Goal: Transaction & Acquisition: Purchase product/service

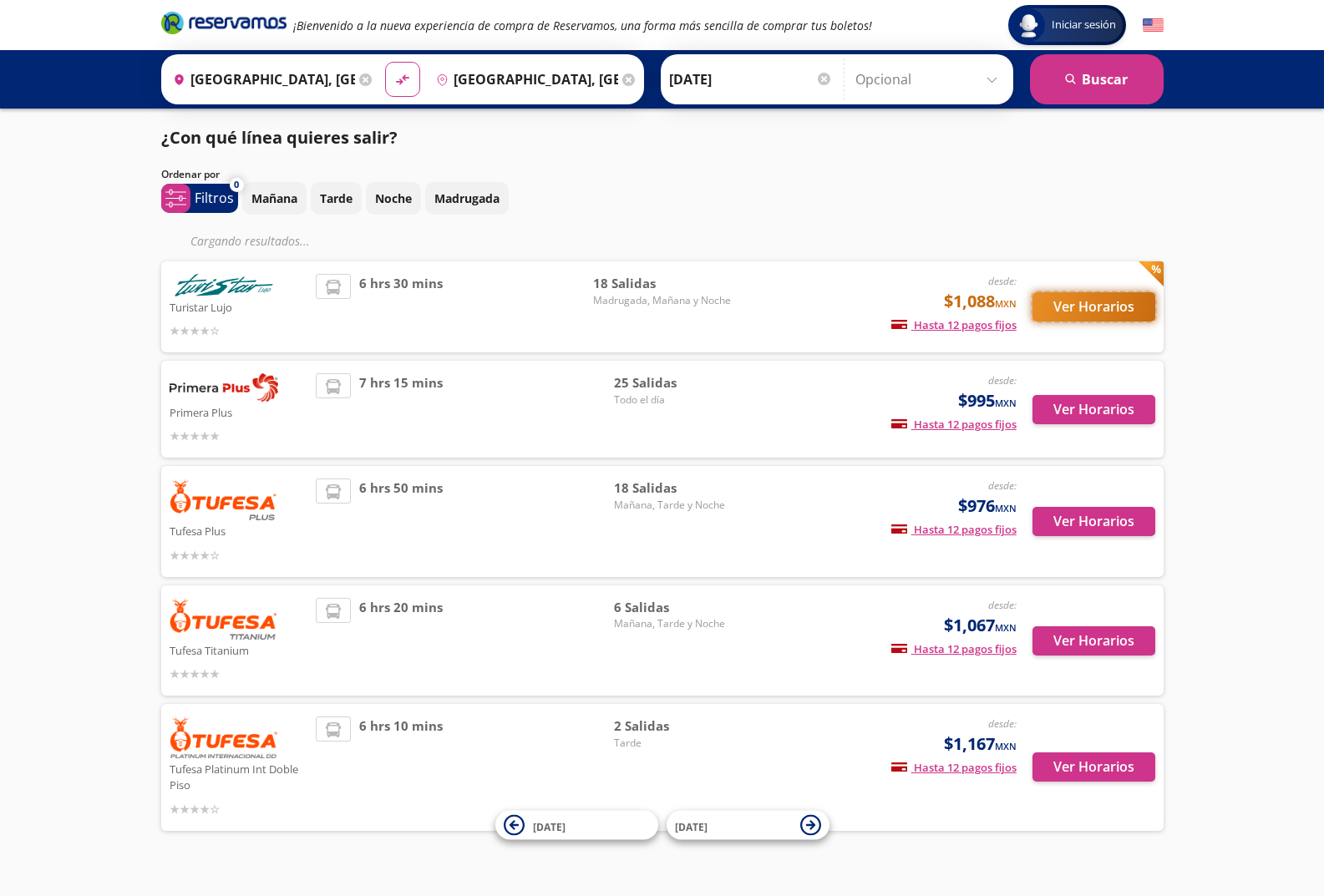
click at [1047, 304] on button "Ver Horarios" at bounding box center [1093, 306] width 123 height 29
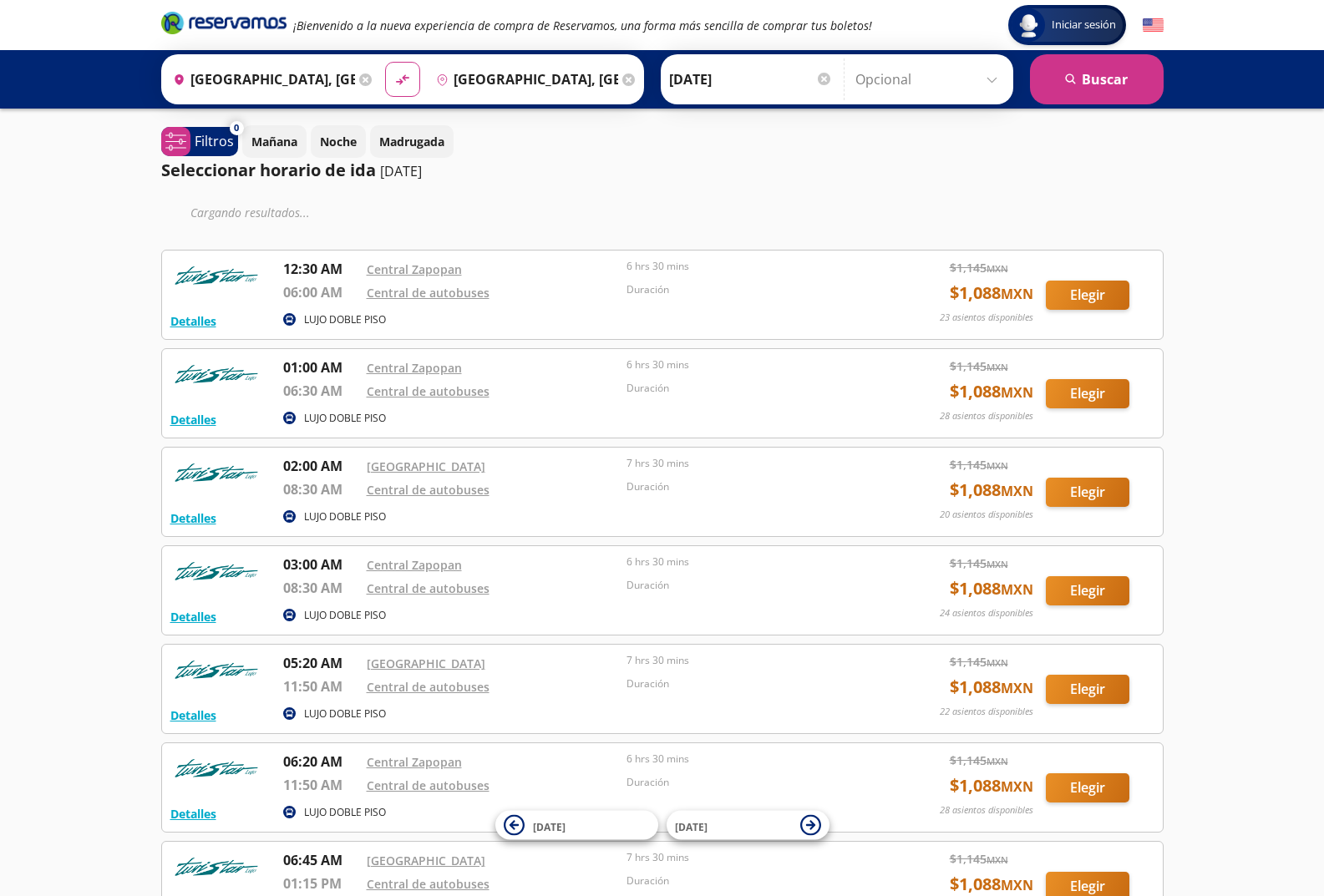
click at [190, 330] on div "Detalles" at bounding box center [194, 321] width 46 height 20
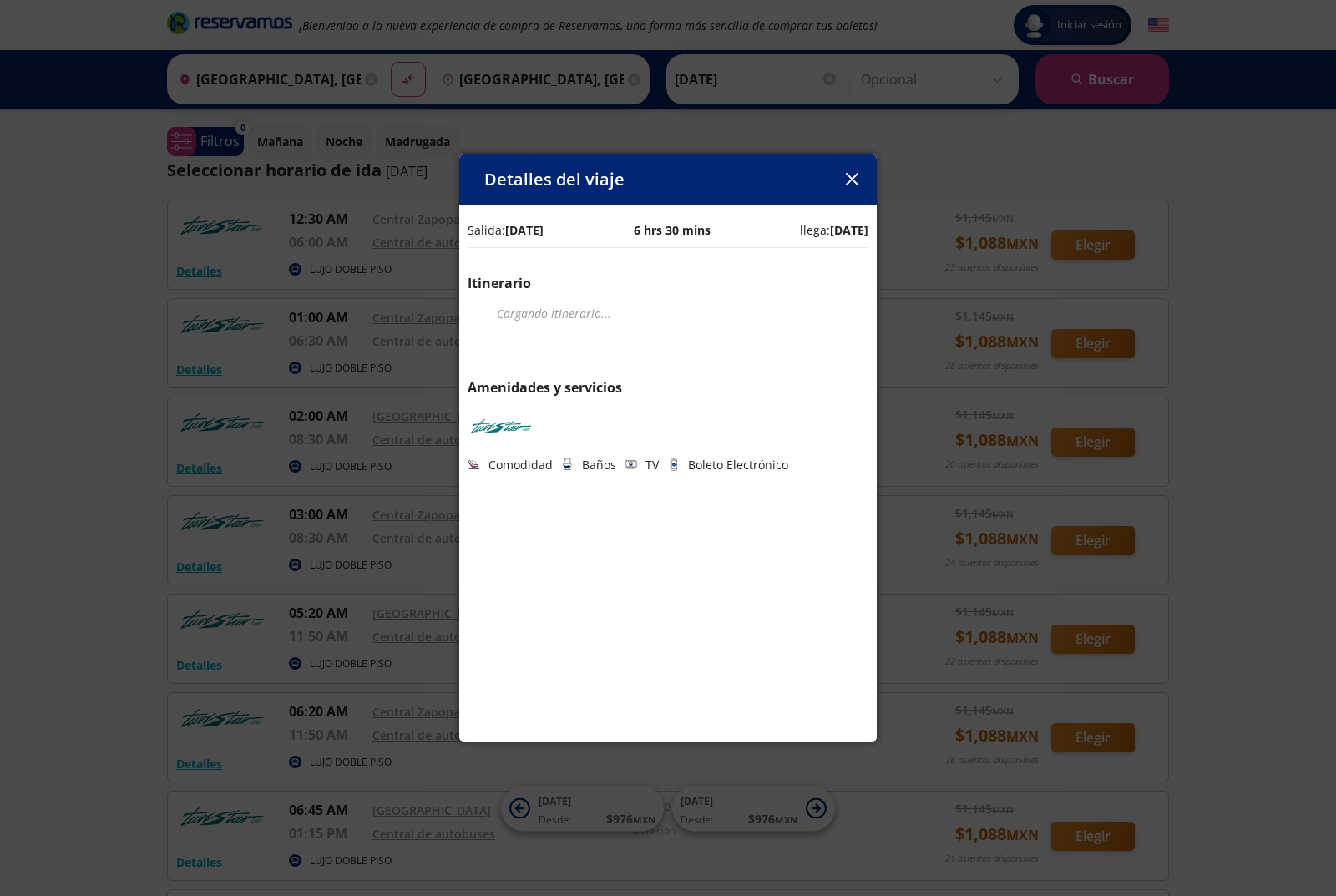
click at [853, 176] on icon "button" at bounding box center [852, 179] width 13 height 13
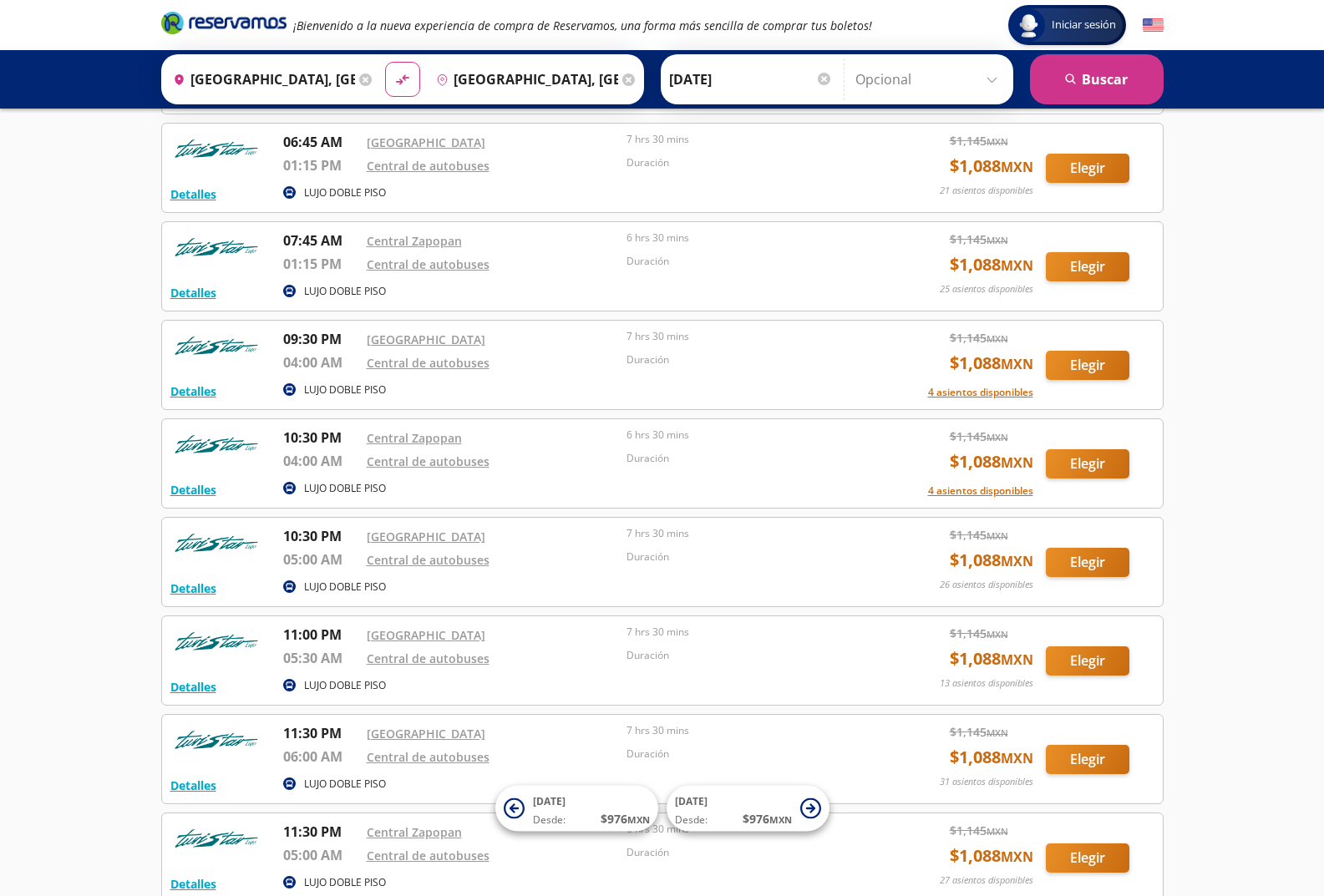
scroll to position [1028, 0]
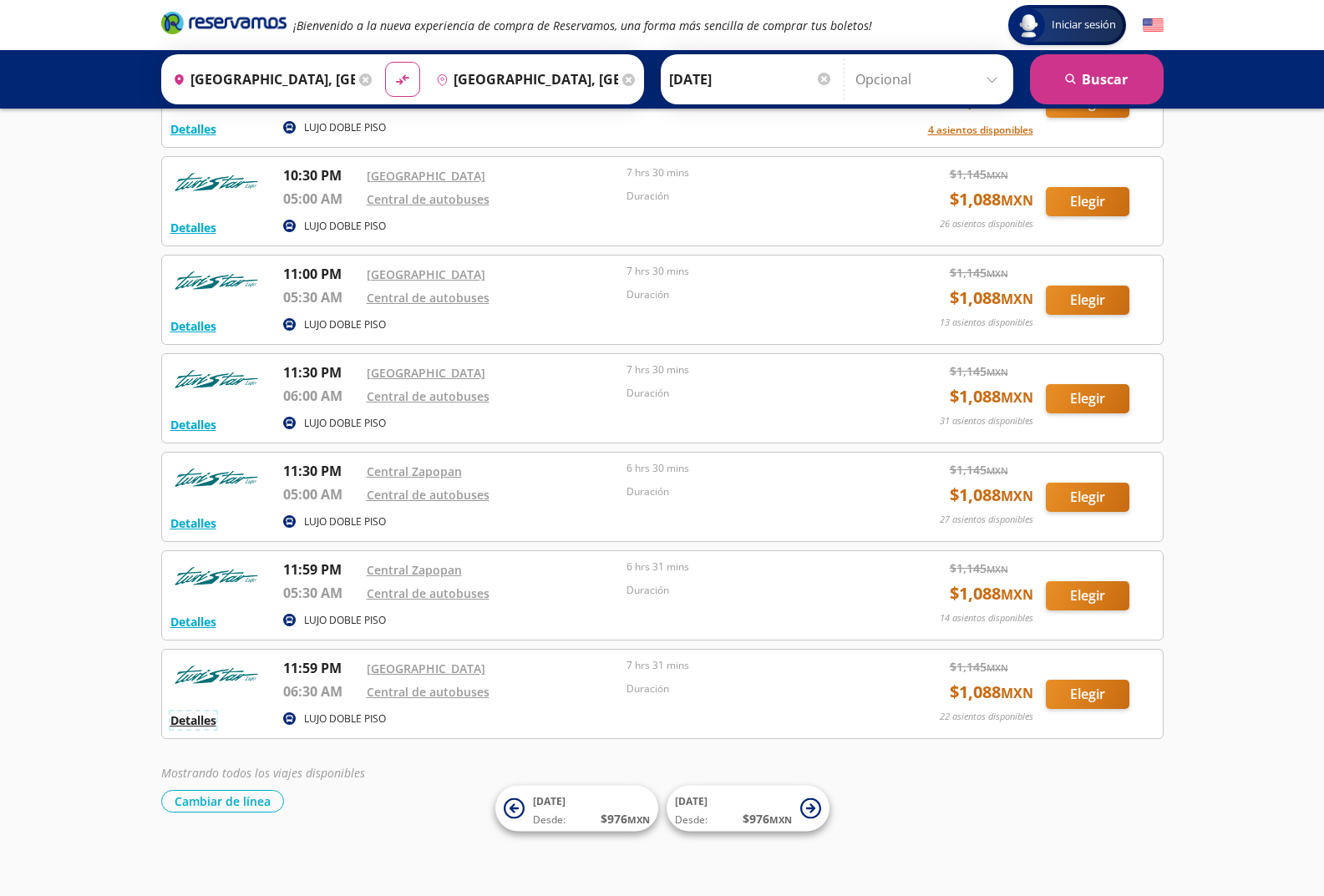
click at [216, 716] on button "Detalles" at bounding box center [194, 720] width 46 height 18
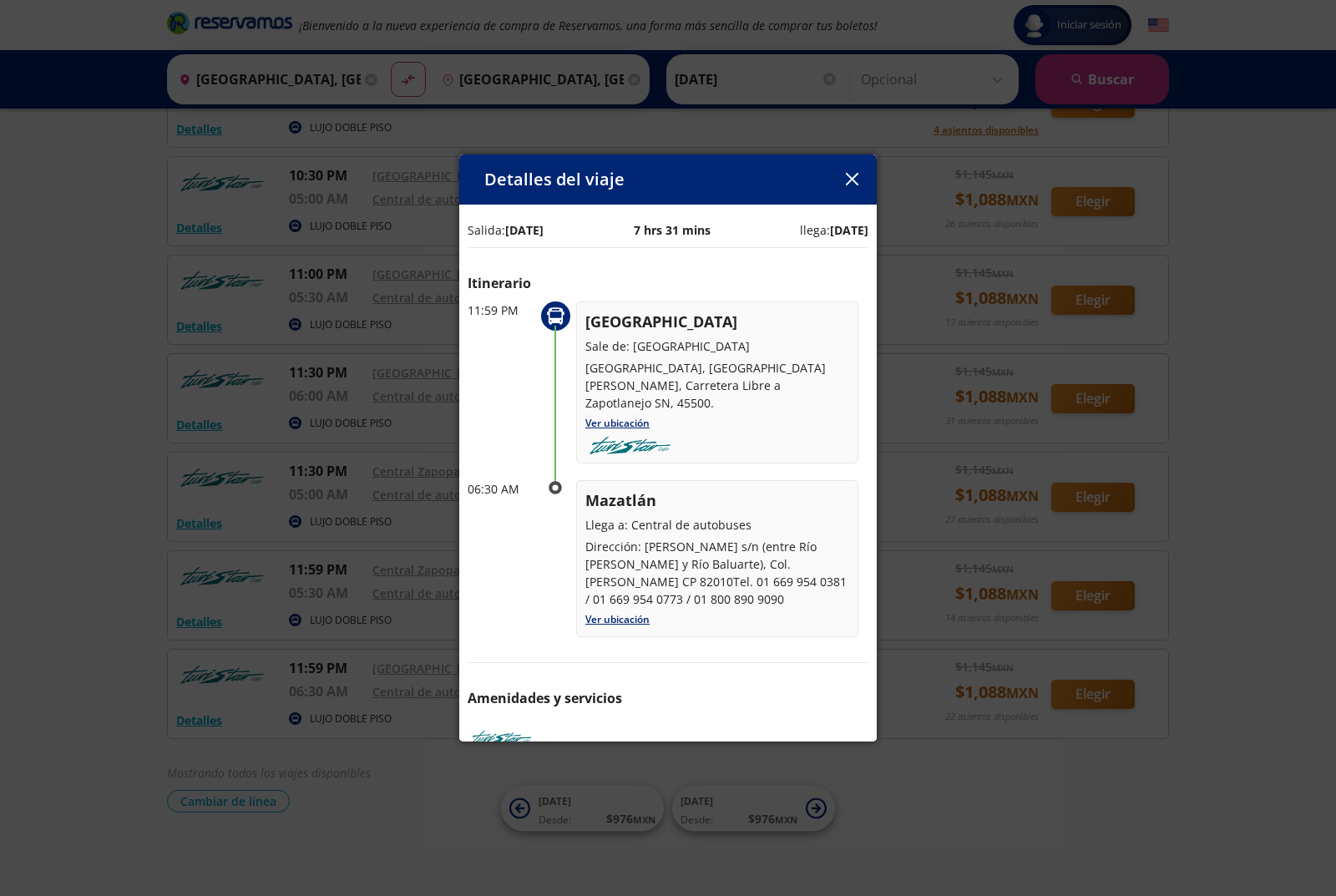
click at [857, 182] on icon "button" at bounding box center [852, 179] width 13 height 13
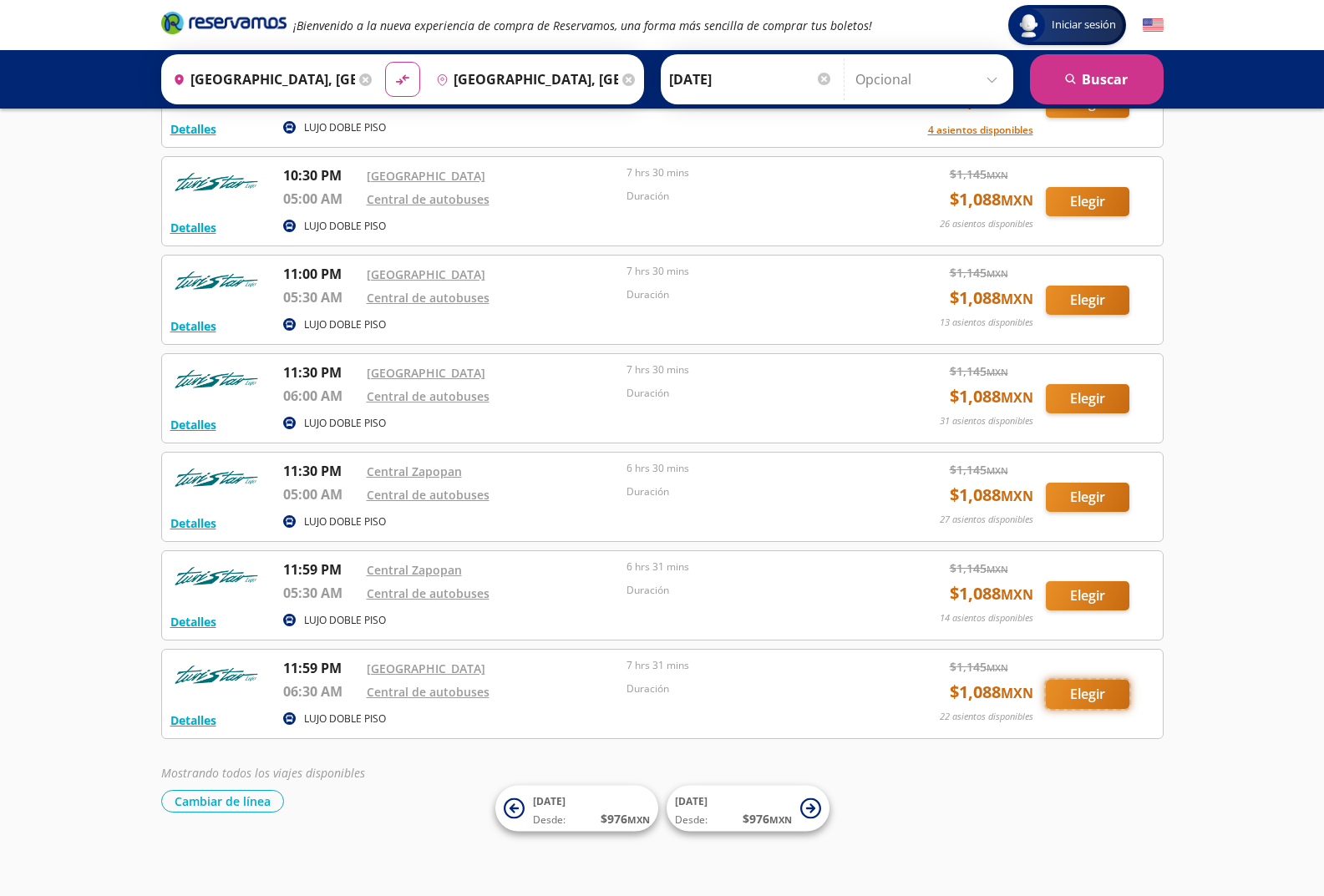
click at [1085, 702] on button "Elegir" at bounding box center [1087, 694] width 83 height 29
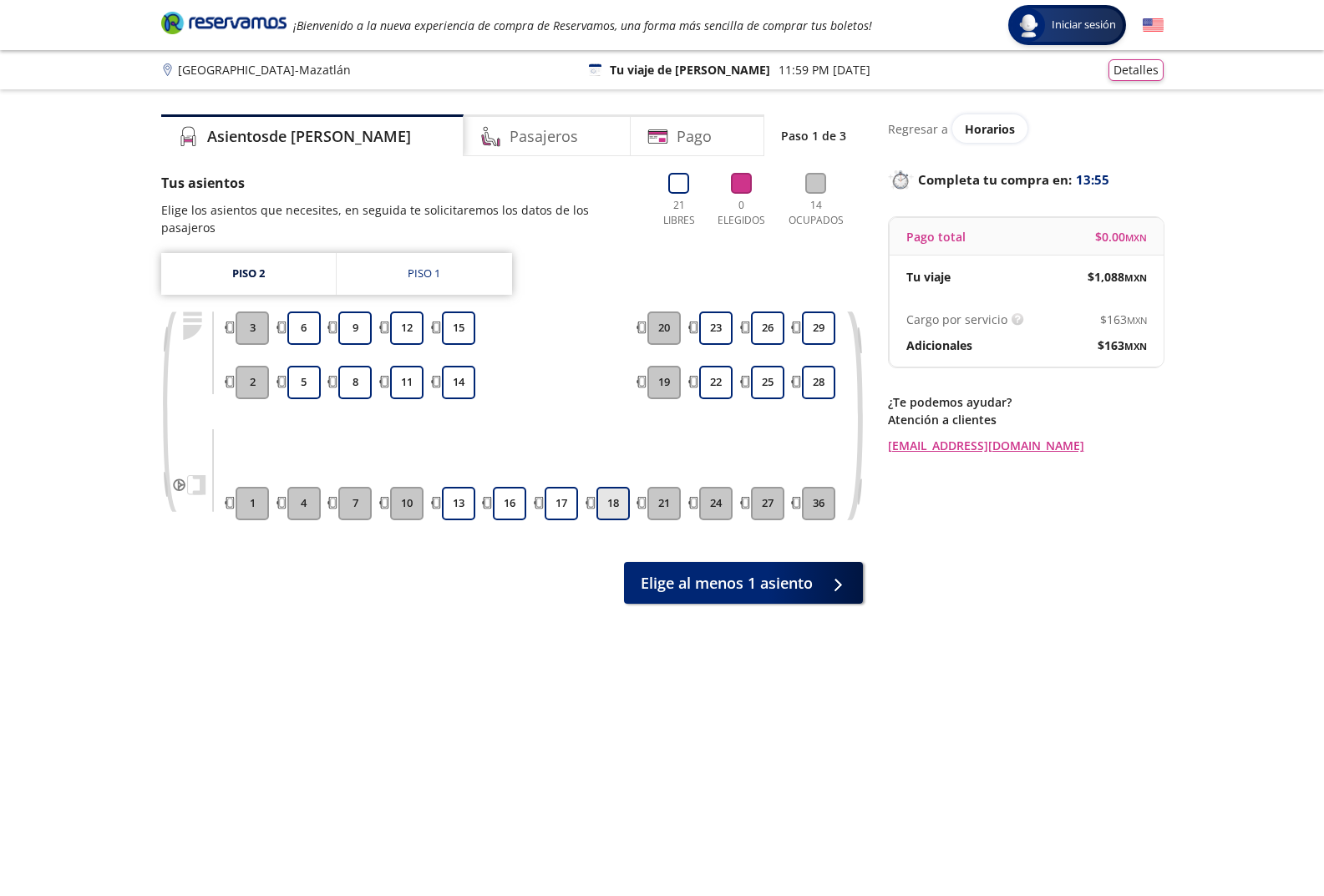
click at [623, 487] on button "18" at bounding box center [613, 503] width 33 height 33
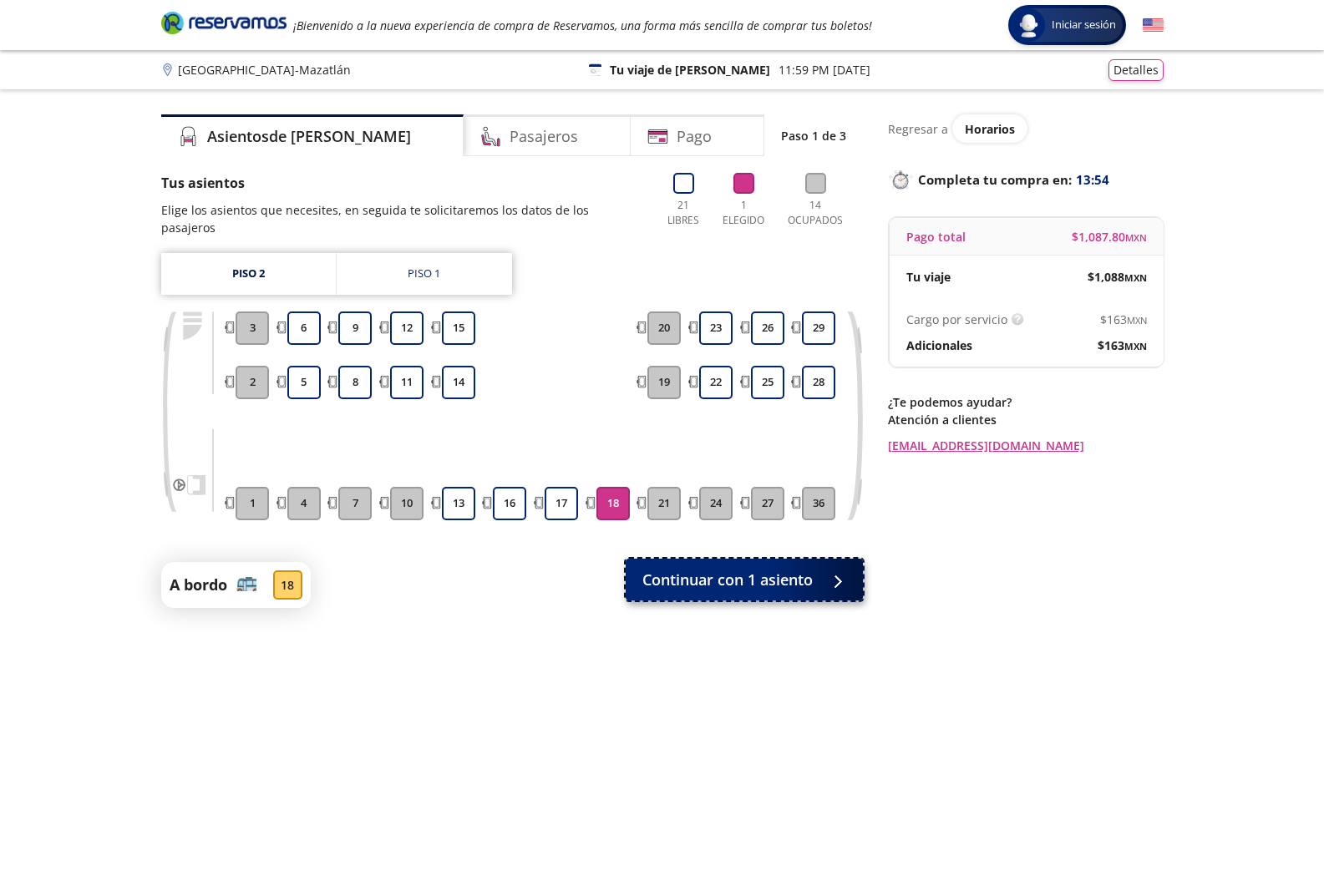
click at [680, 568] on span "Continuar con 1 asiento" at bounding box center [727, 580] width 171 height 23
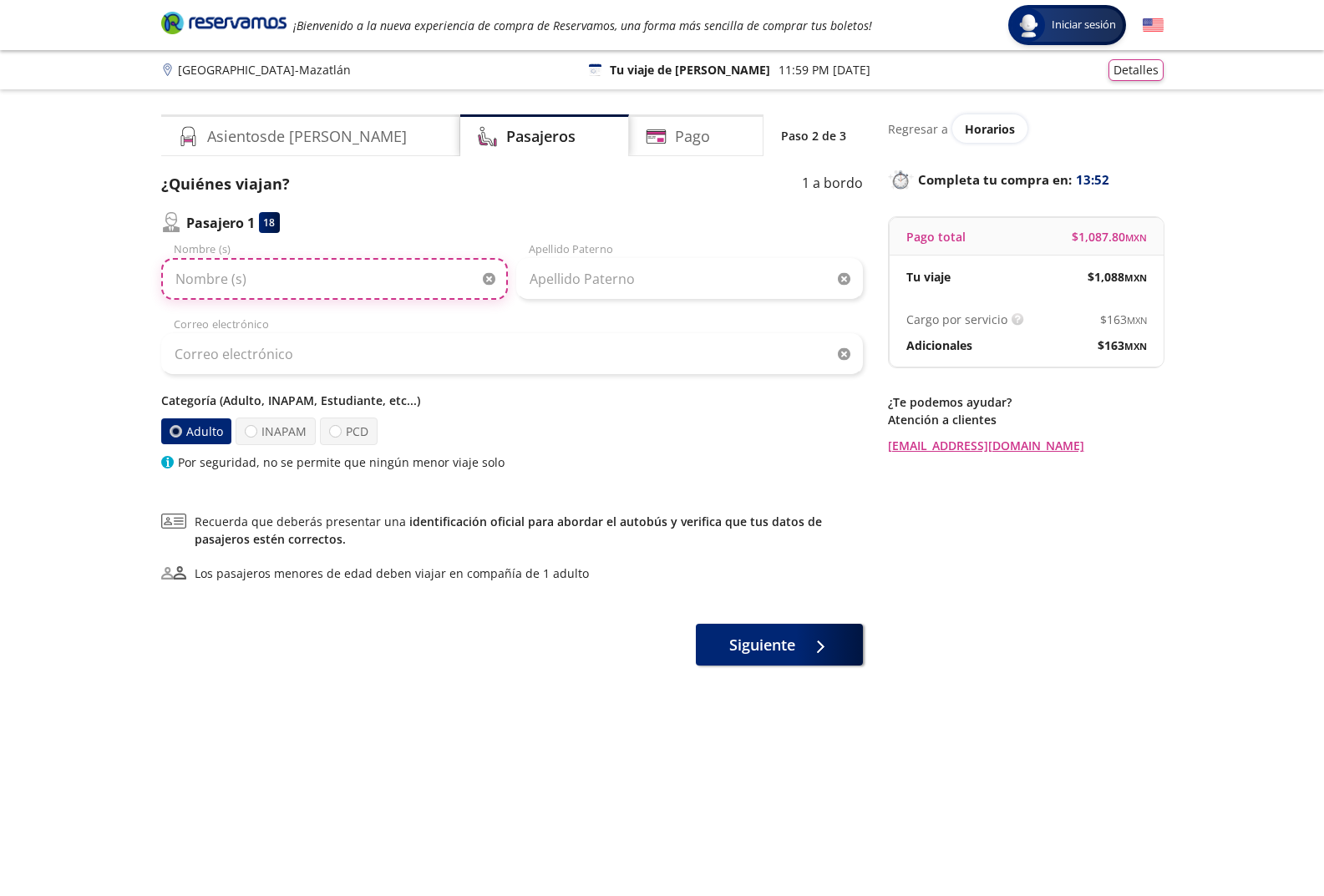
click at [289, 277] on input "Nombre (s)" at bounding box center [334, 278] width 346 height 42
type input "[PERSON_NAME]"
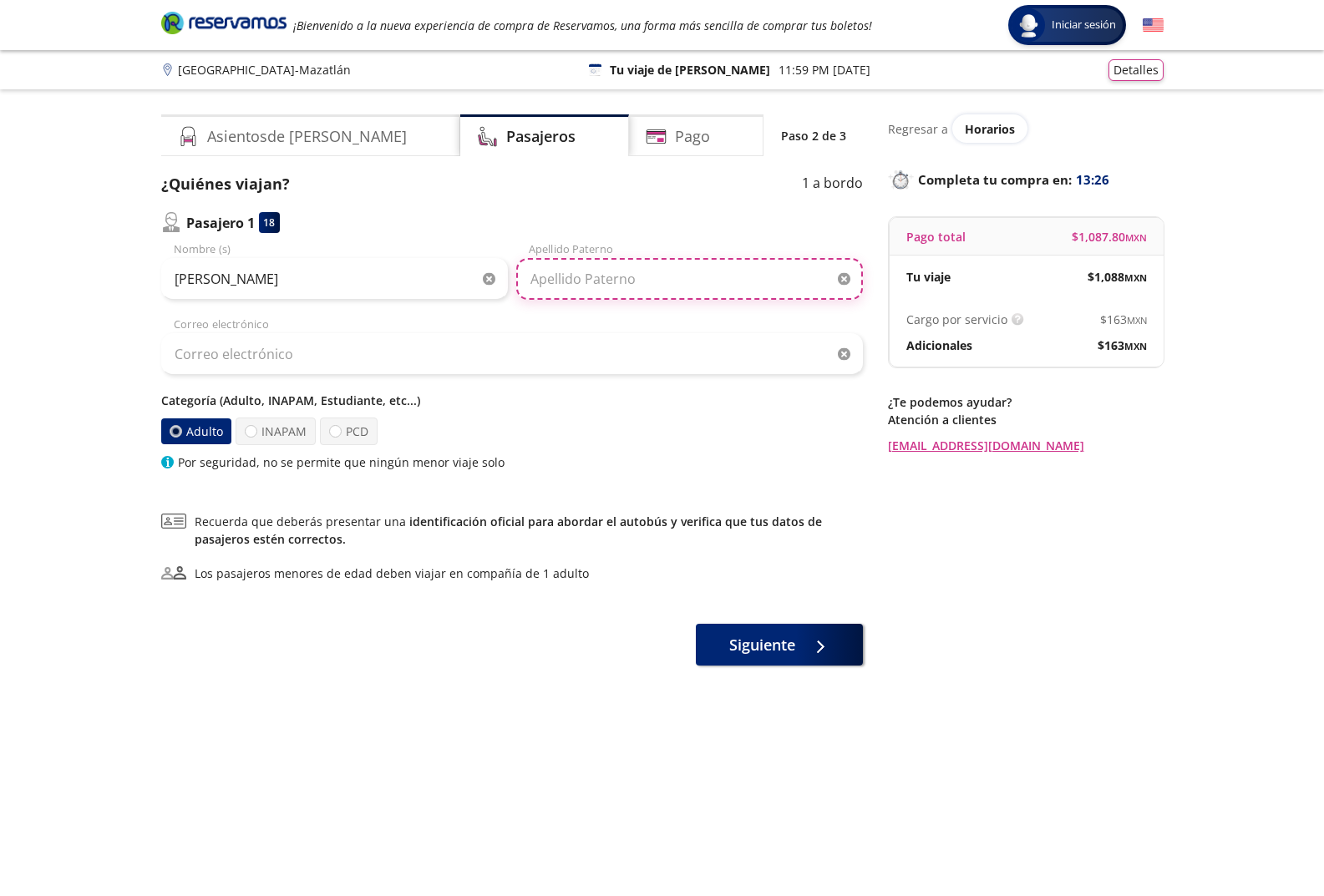
click at [628, 268] on input "Apellido Paterno" at bounding box center [689, 278] width 346 height 42
type input "[PERSON_NAME]"
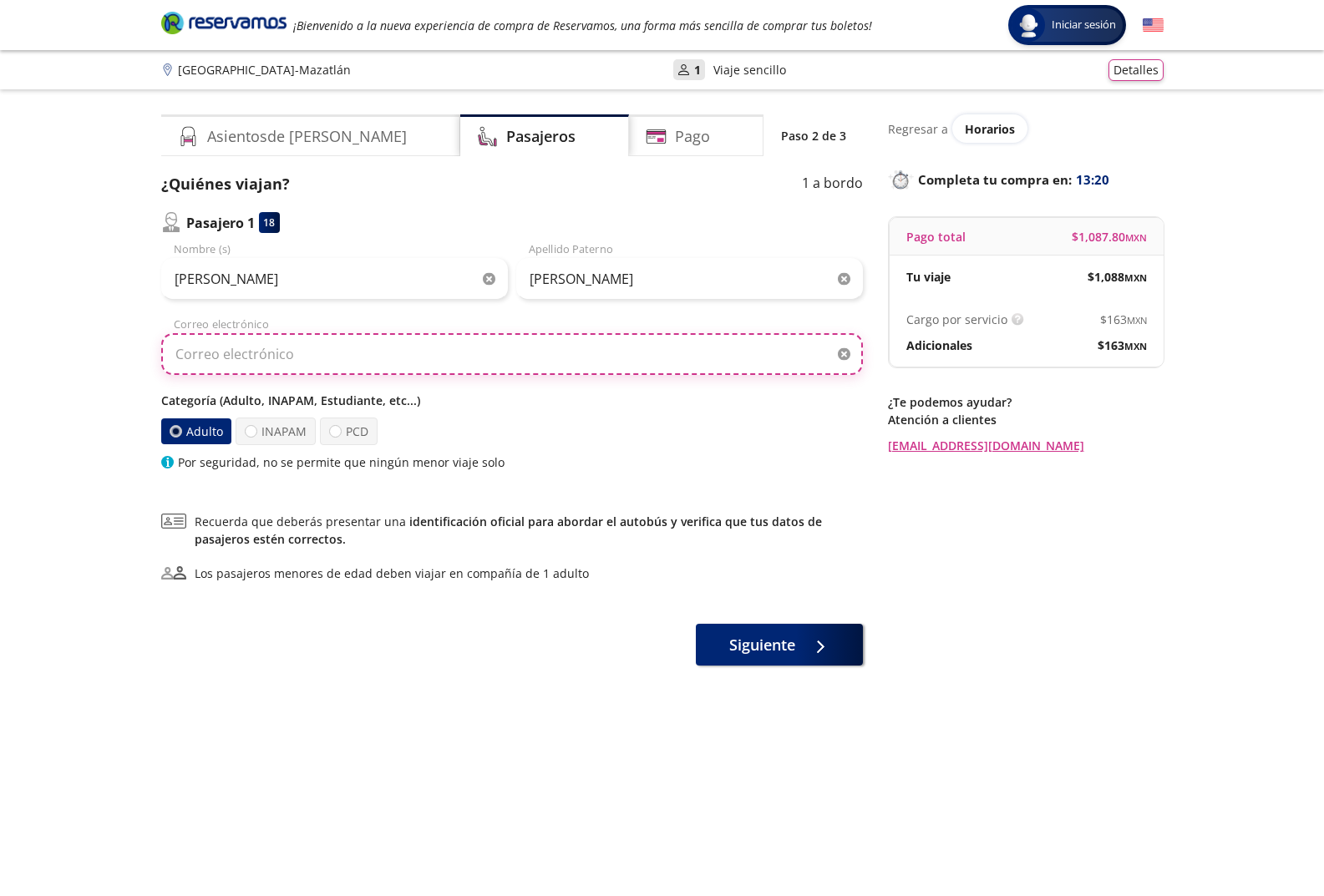
click at [241, 364] on input "Correo electrónico" at bounding box center [512, 354] width 701 height 42
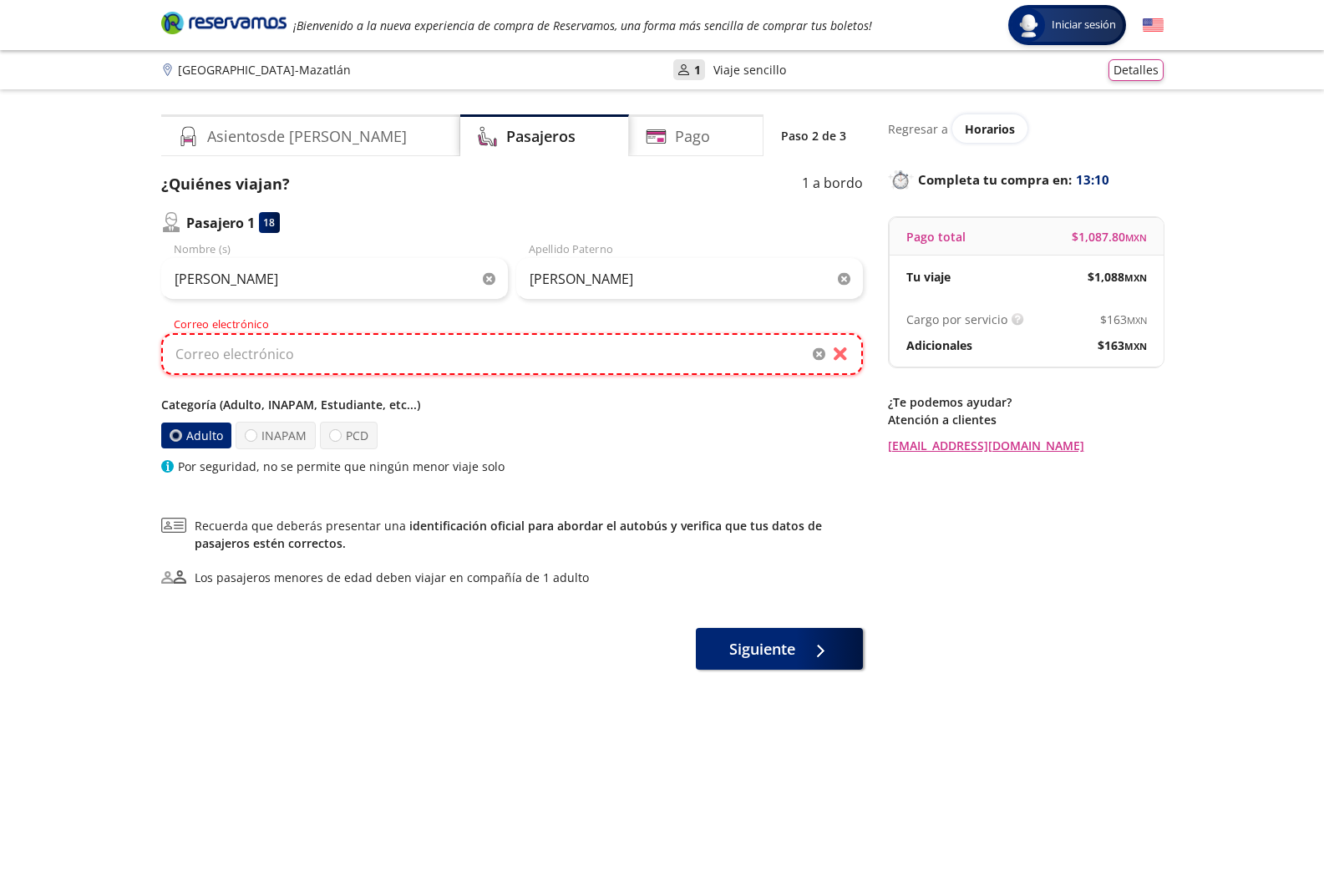
click at [258, 356] on input "Correo electrónico" at bounding box center [512, 354] width 701 height 42
paste input "[EMAIL_ADDRESS][DOMAIN_NAME]"
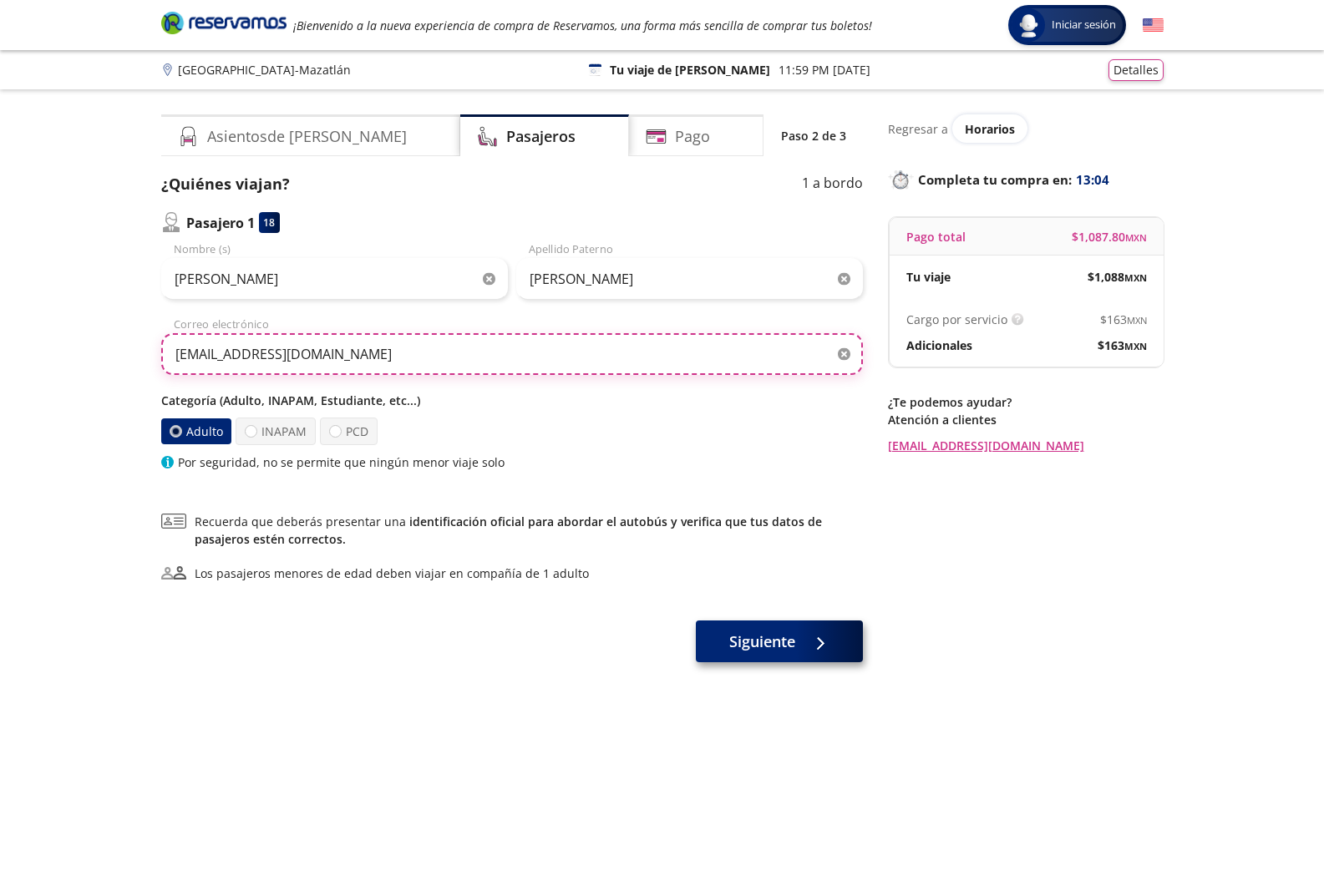
type input "[EMAIL_ADDRESS][DOMAIN_NAME]"
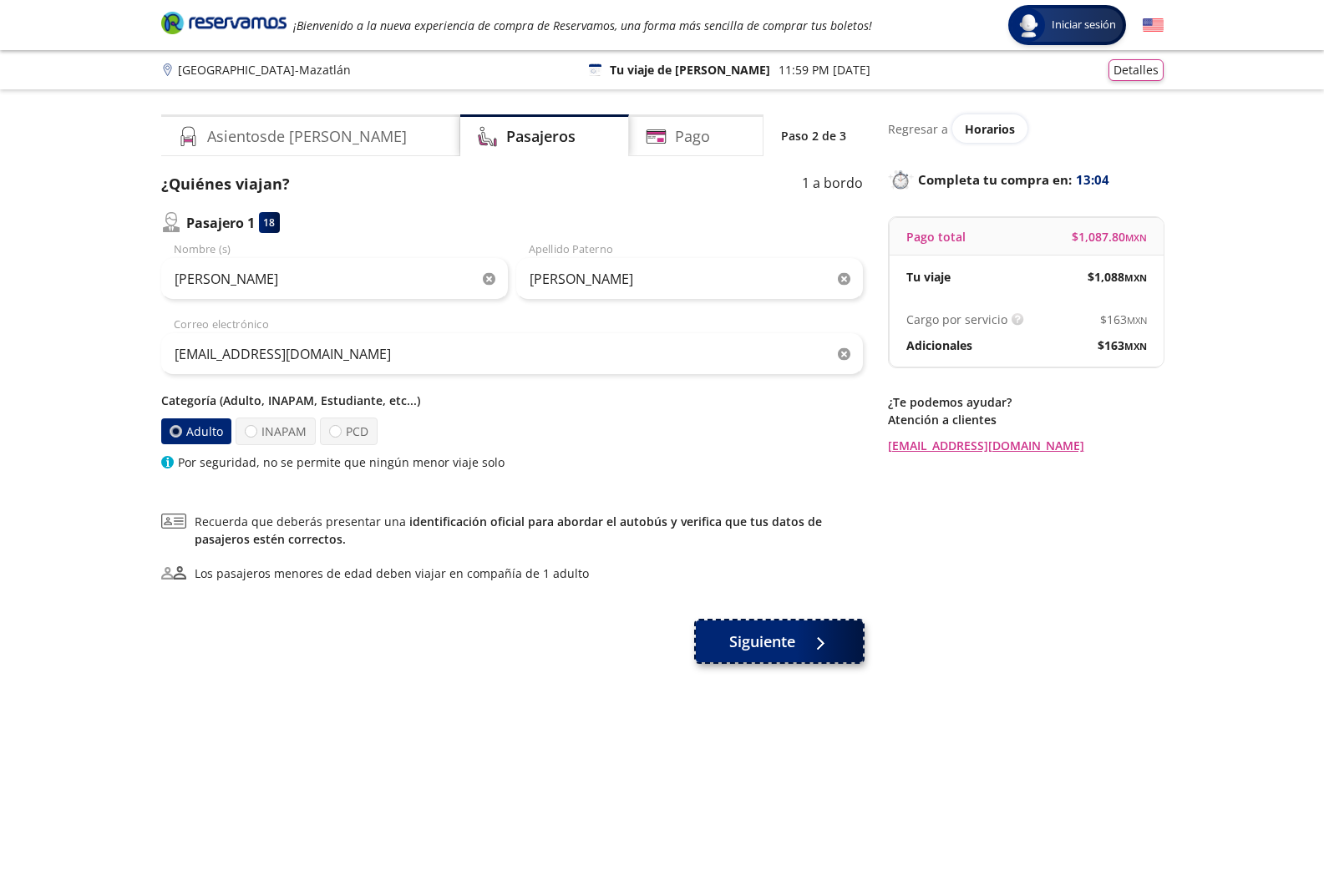
click at [741, 658] on button "Siguiente" at bounding box center [779, 641] width 167 height 42
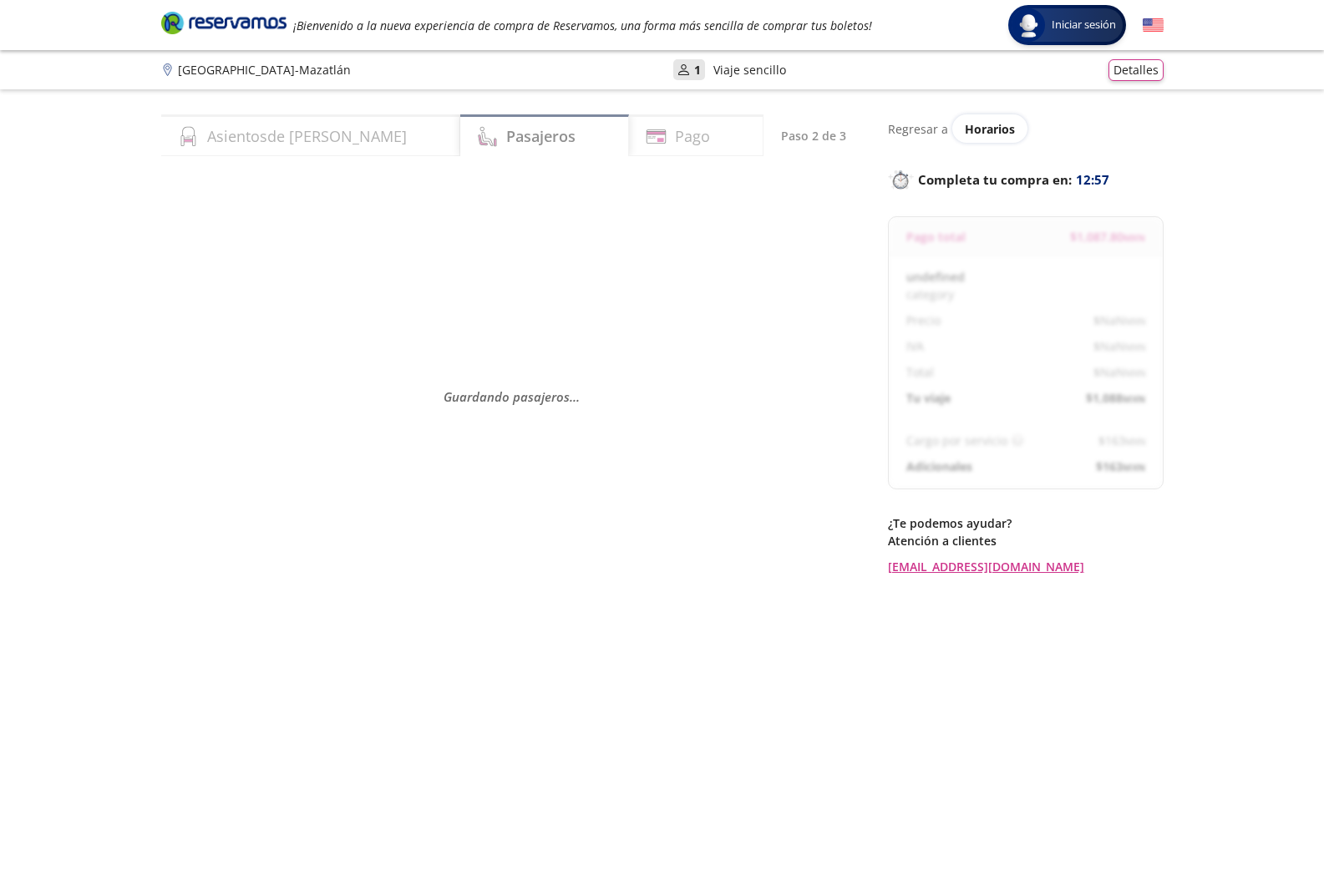
select select "MX"
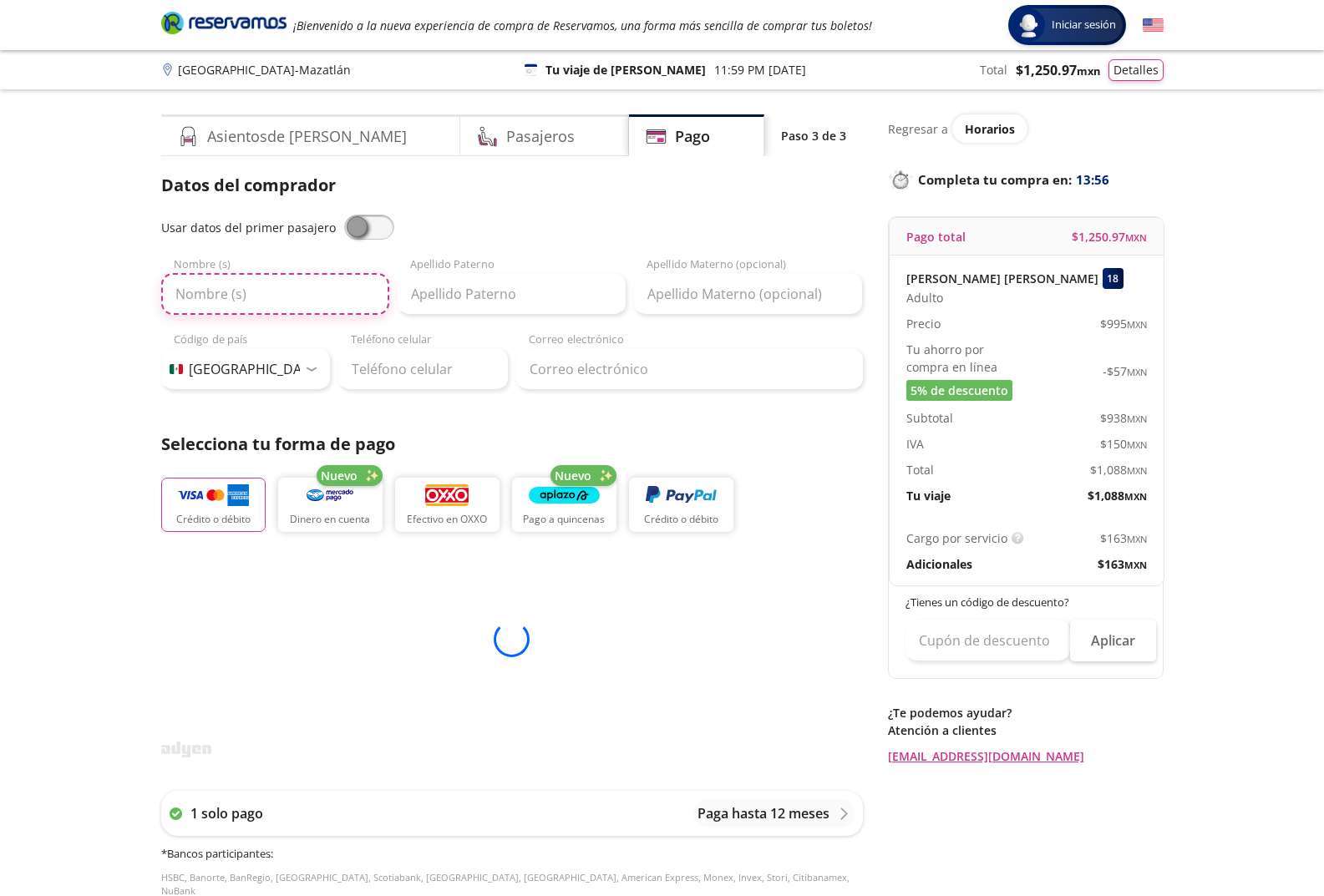
click at [268, 295] on input "Nombre (s)" at bounding box center [275, 294] width 228 height 42
type input "[PERSON_NAME]"
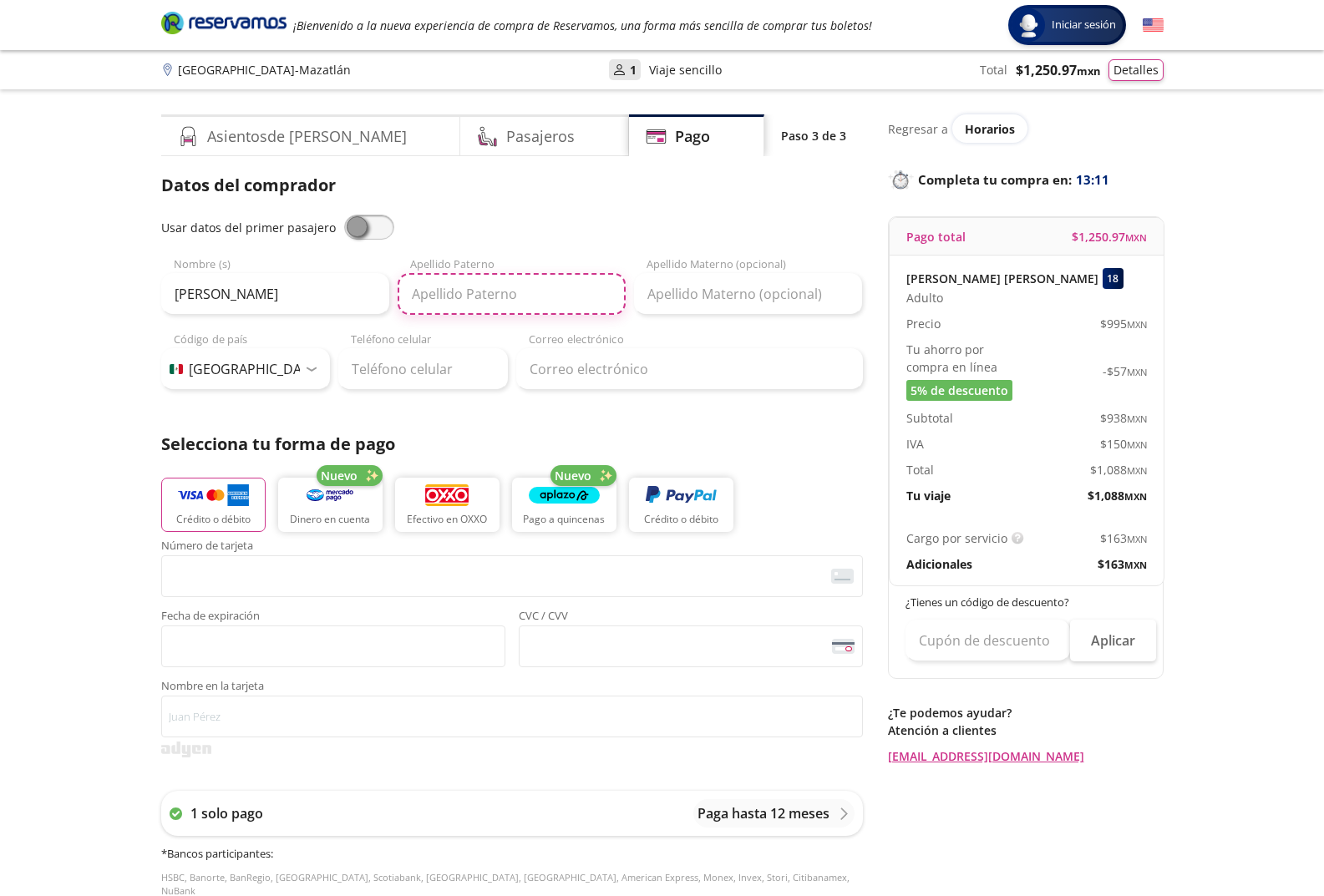
click at [479, 300] on input "Apellido Paterno" at bounding box center [511, 294] width 228 height 42
type input "[PERSON_NAME]"
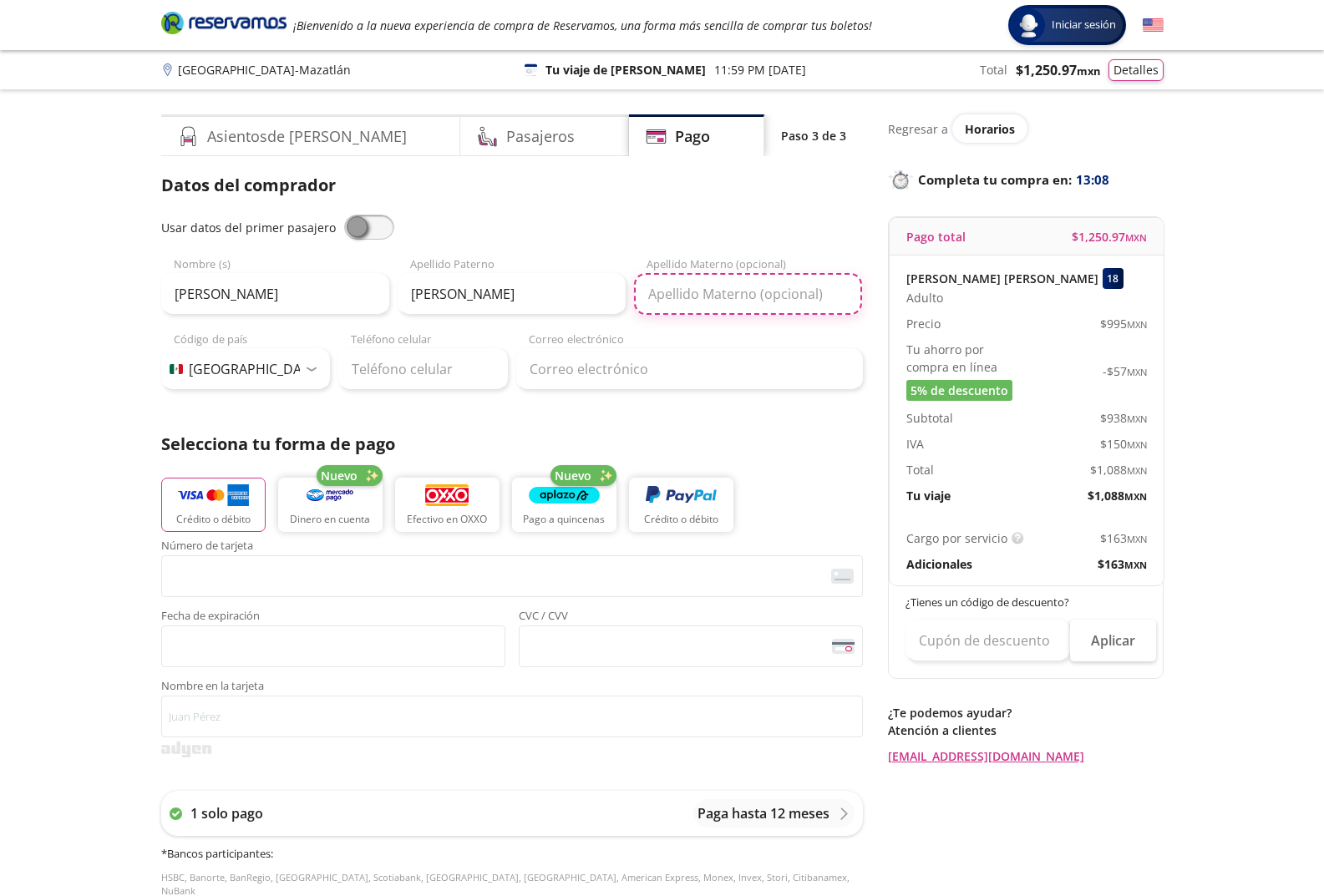
click at [688, 290] on input "Apellido Materno (opcional)" at bounding box center [748, 294] width 228 height 42
type input "[PERSON_NAME]"
click at [390, 370] on input "Teléfono celular" at bounding box center [423, 368] width 170 height 42
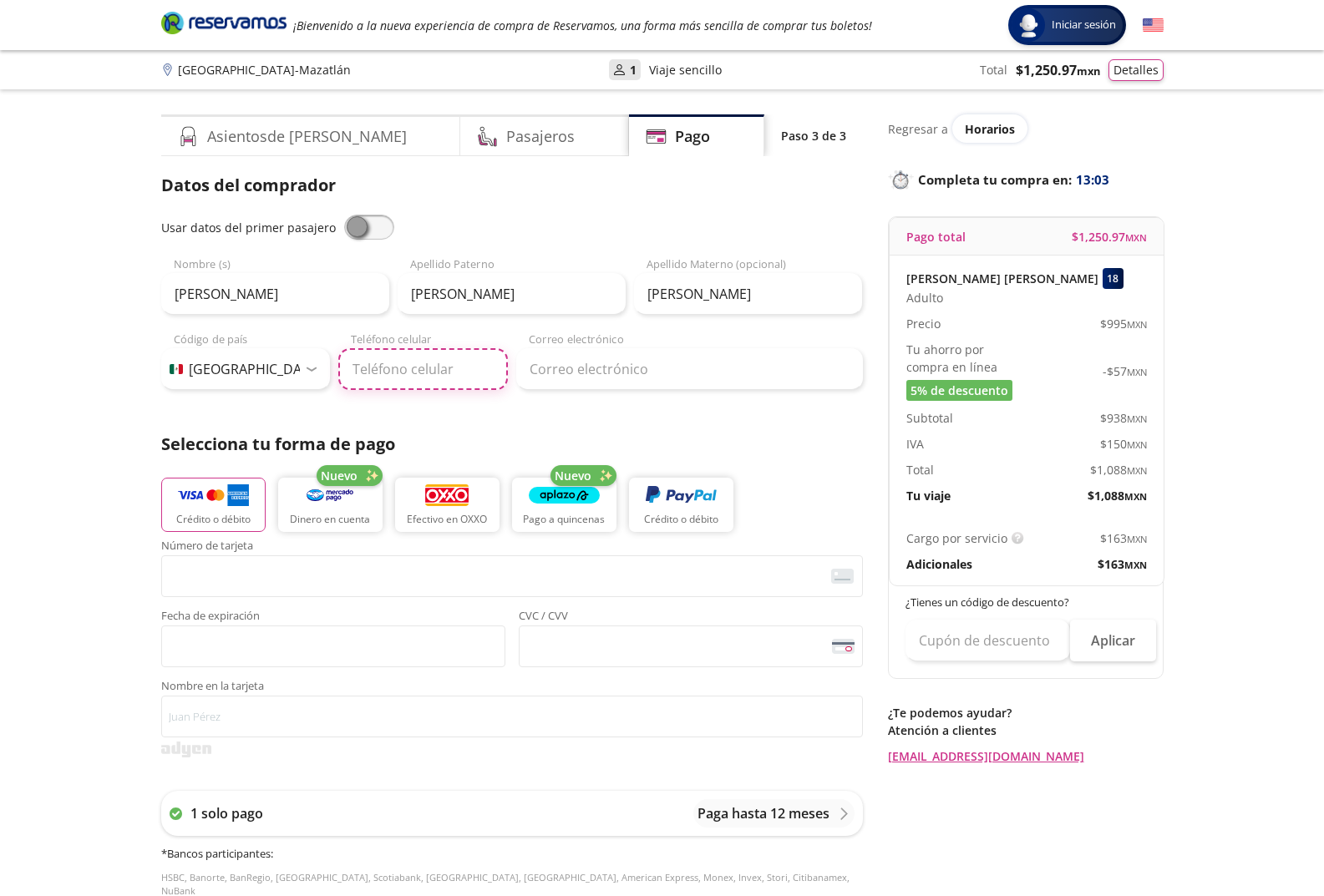
type input "33 1832 4325"
click at [586, 379] on input "Correo electrónico" at bounding box center [689, 368] width 346 height 42
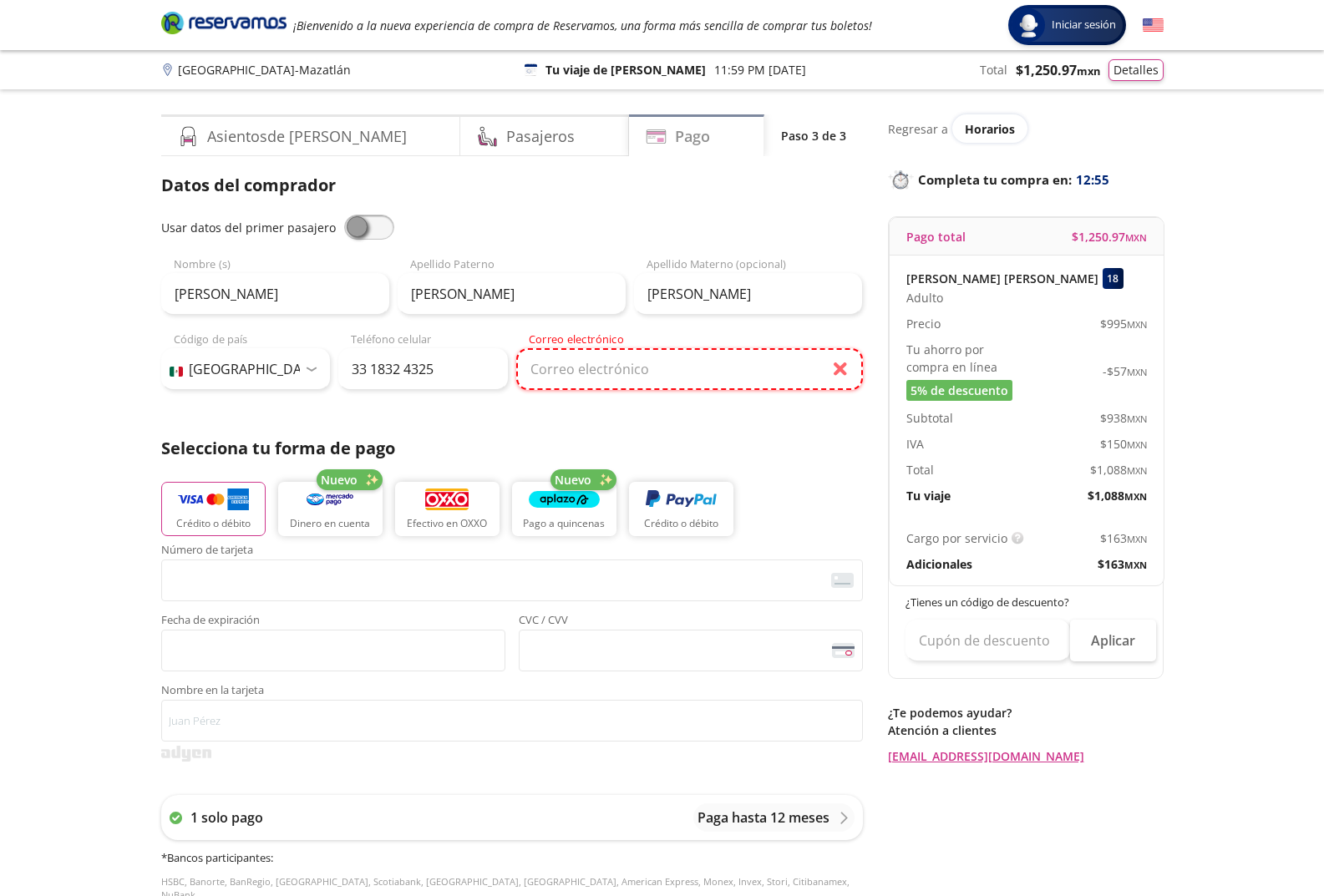
paste input "[EMAIL_ADDRESS][DOMAIN_NAME]"
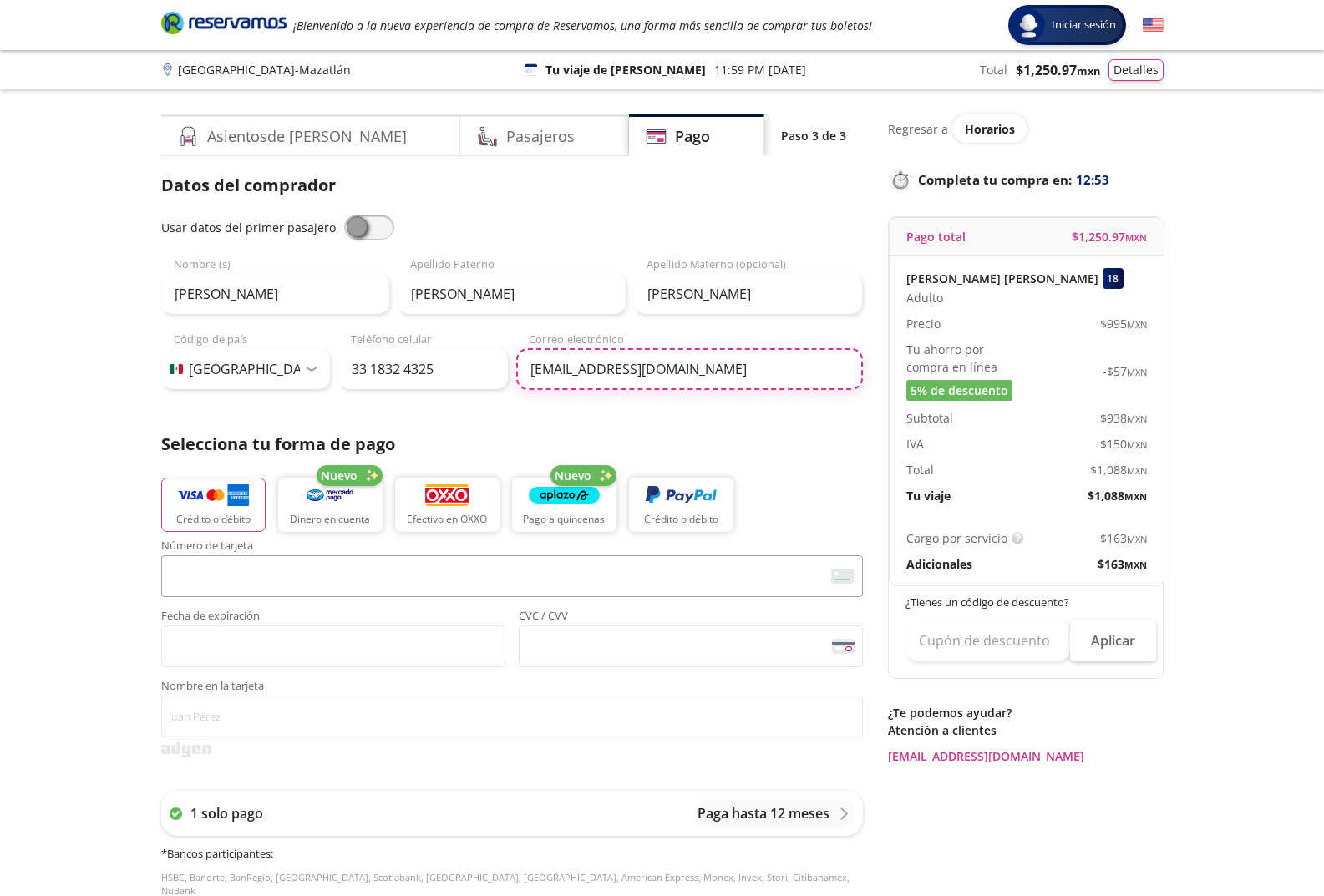
type input "[EMAIL_ADDRESS][DOMAIN_NAME]"
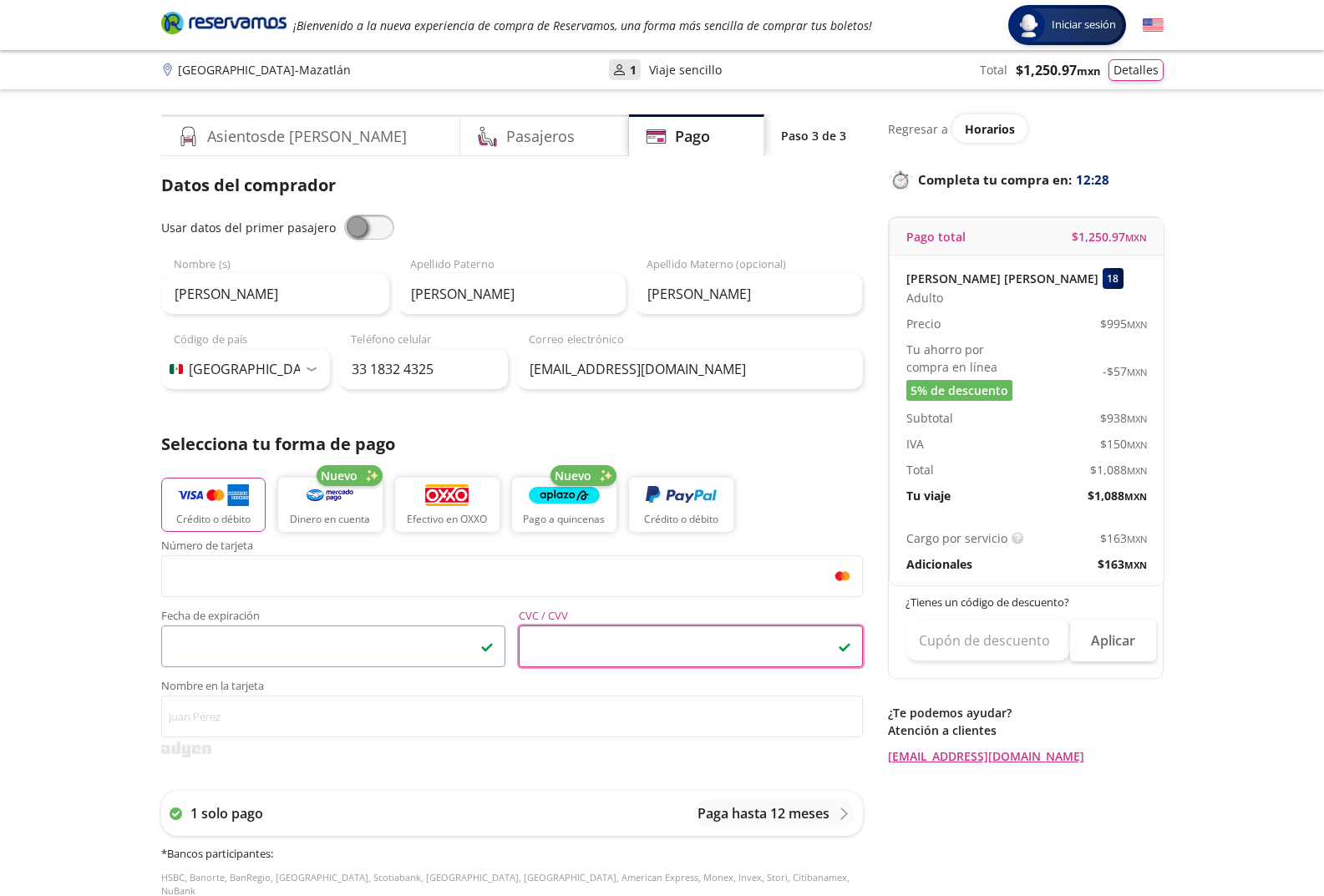
scroll to position [83, 0]
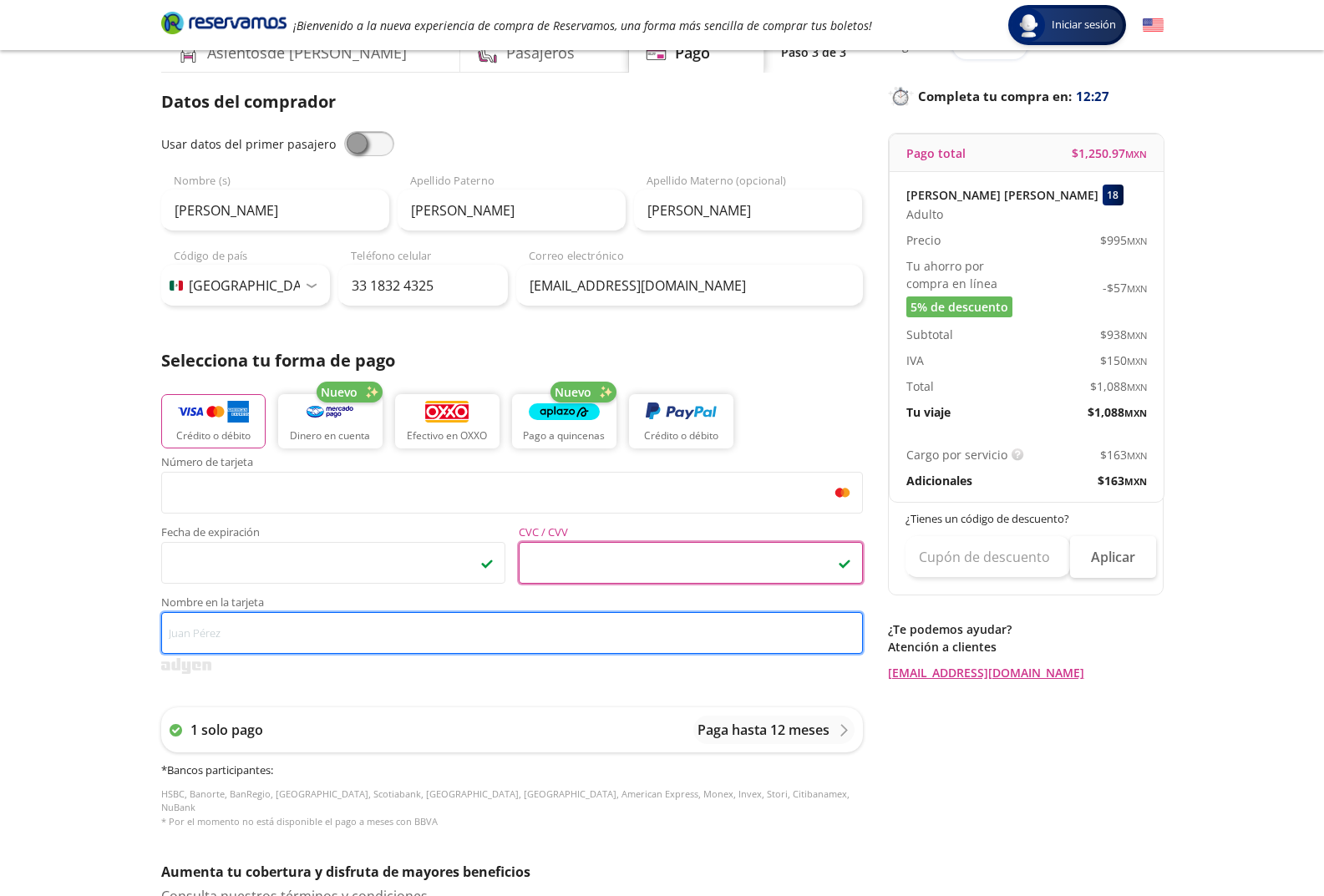
click at [355, 649] on input "Nombre en la tarjeta" at bounding box center [512, 632] width 701 height 42
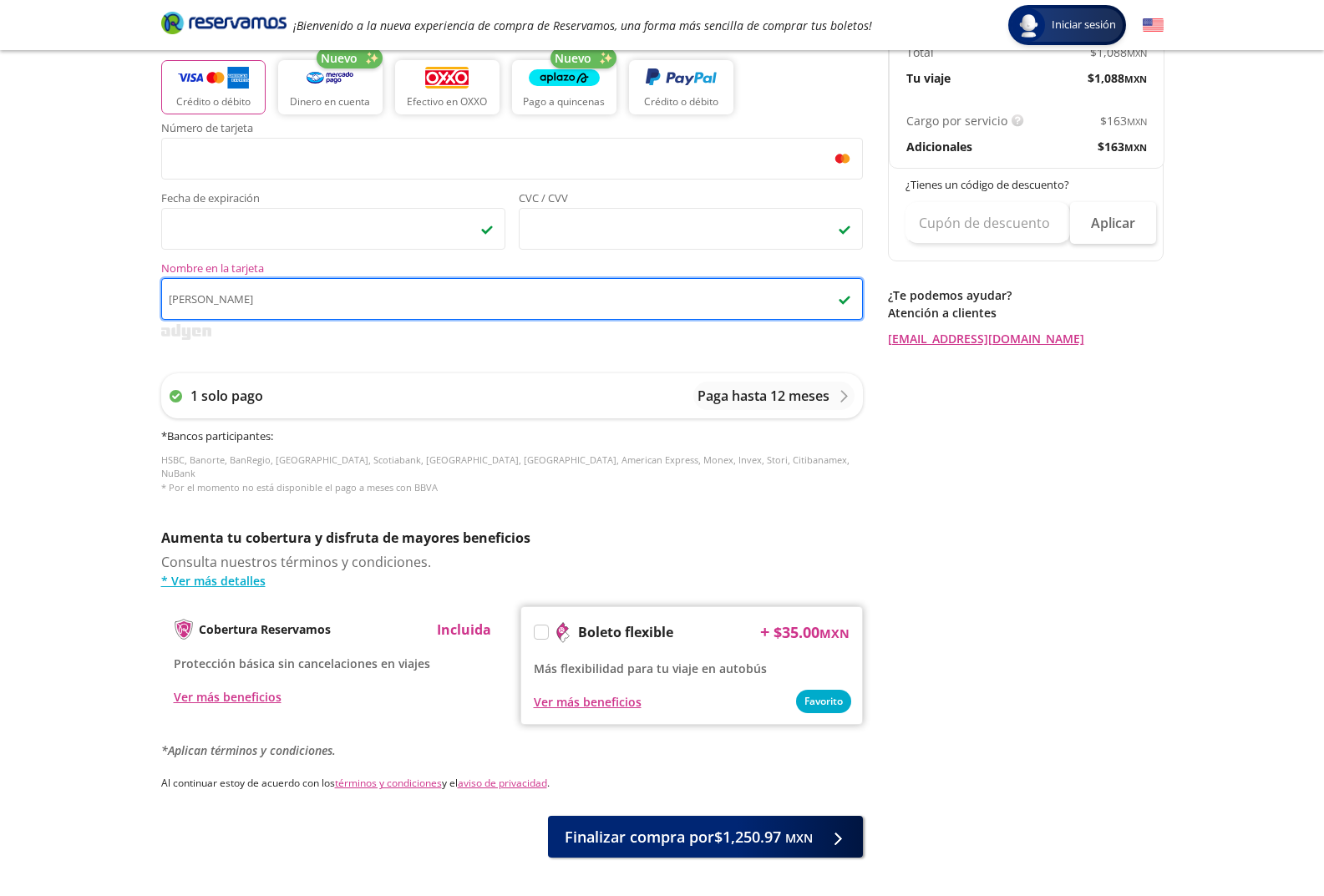
scroll to position [474, 0]
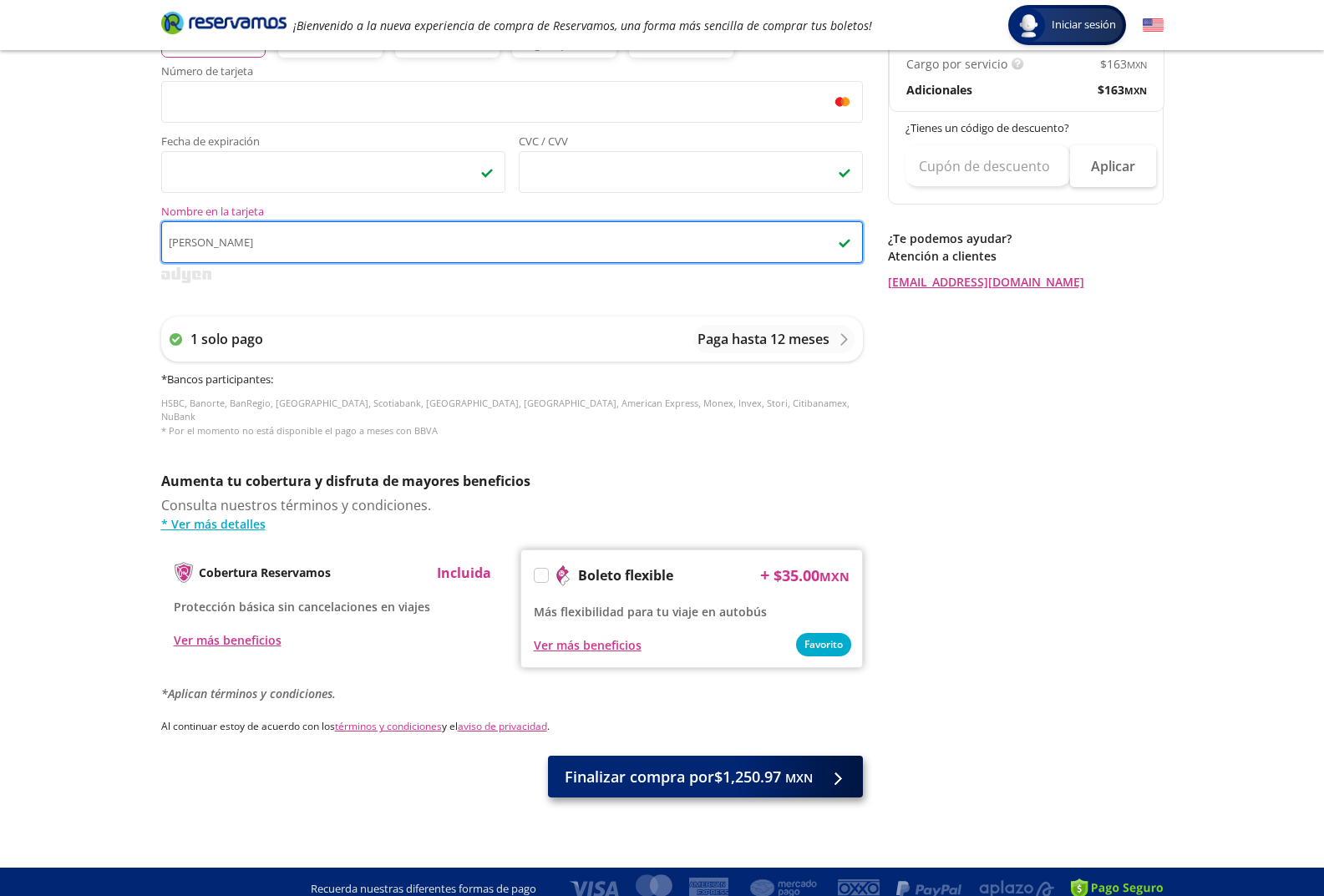
type input "[PERSON_NAME]"
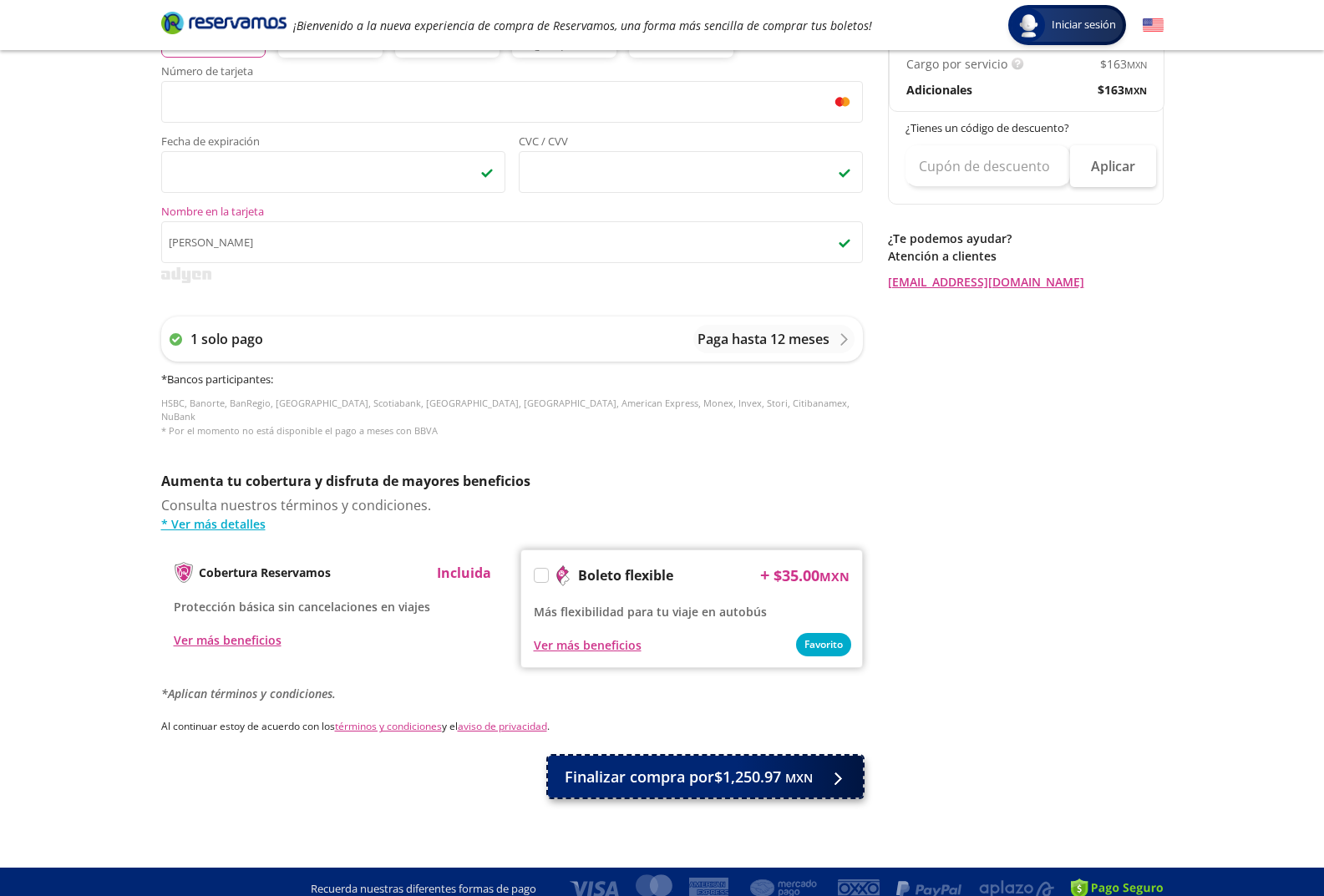
click at [649, 766] on span "Finalizar compra por $1,250.97 MXN" at bounding box center [688, 776] width 248 height 23
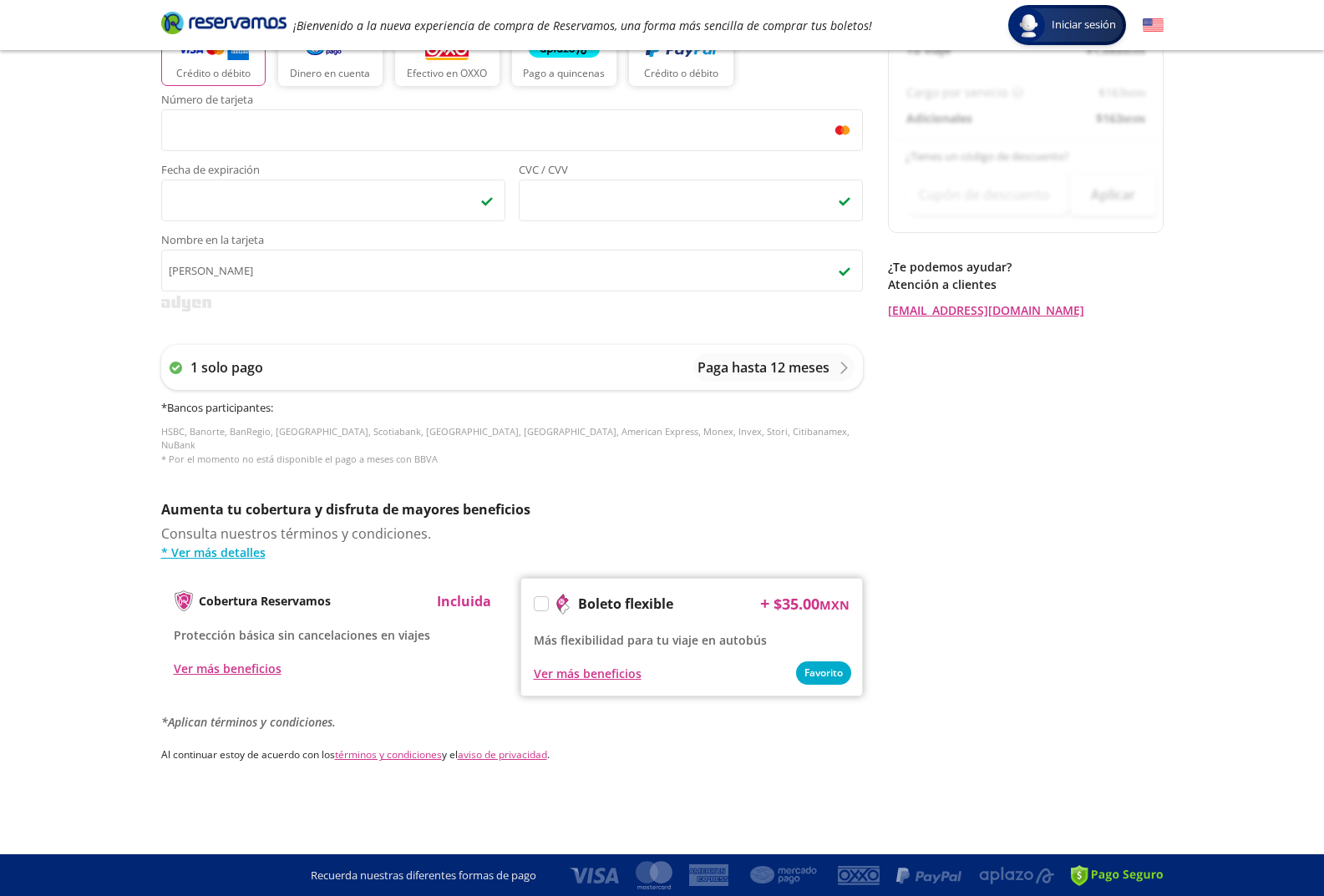
scroll to position [0, 0]
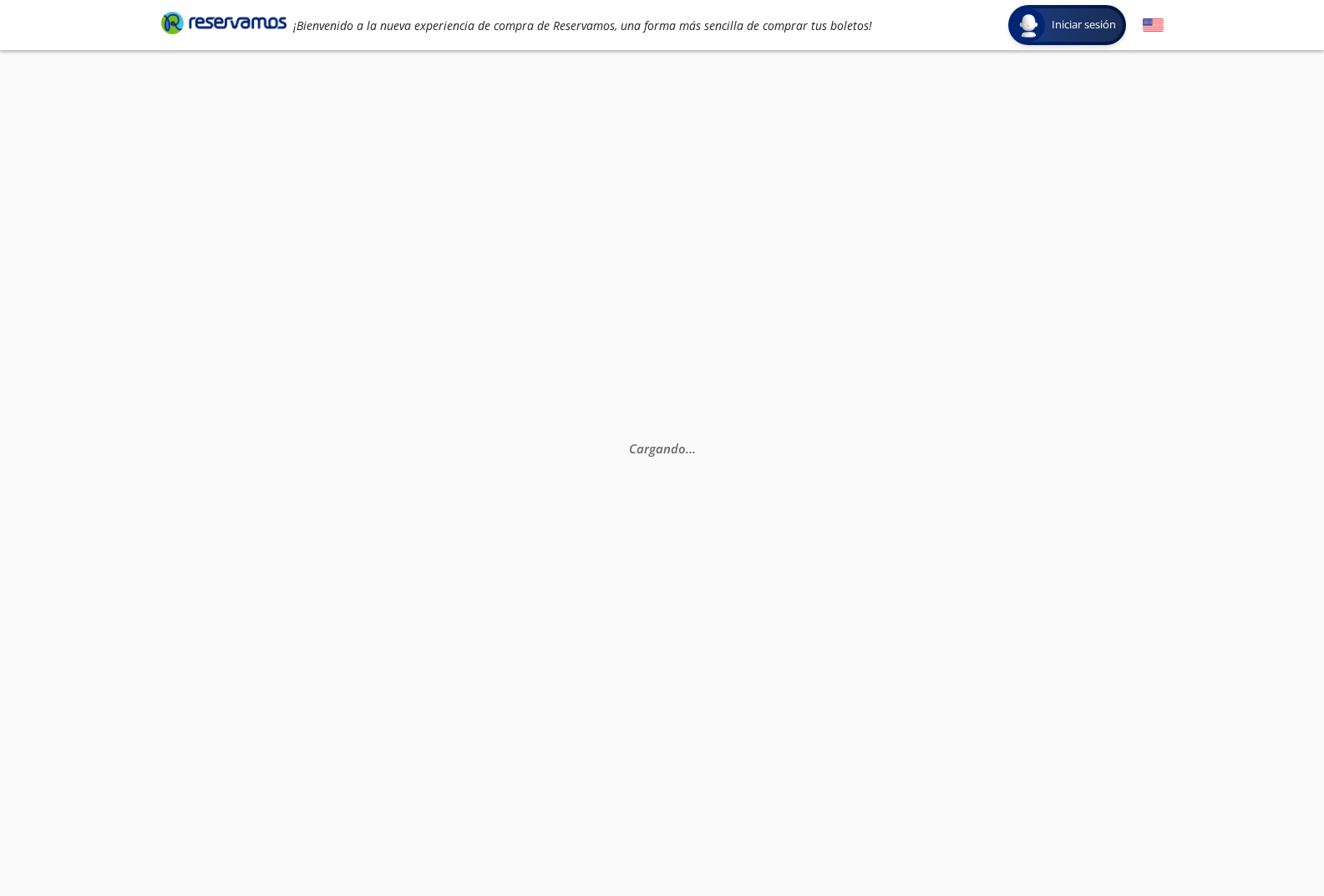
select select "MX"
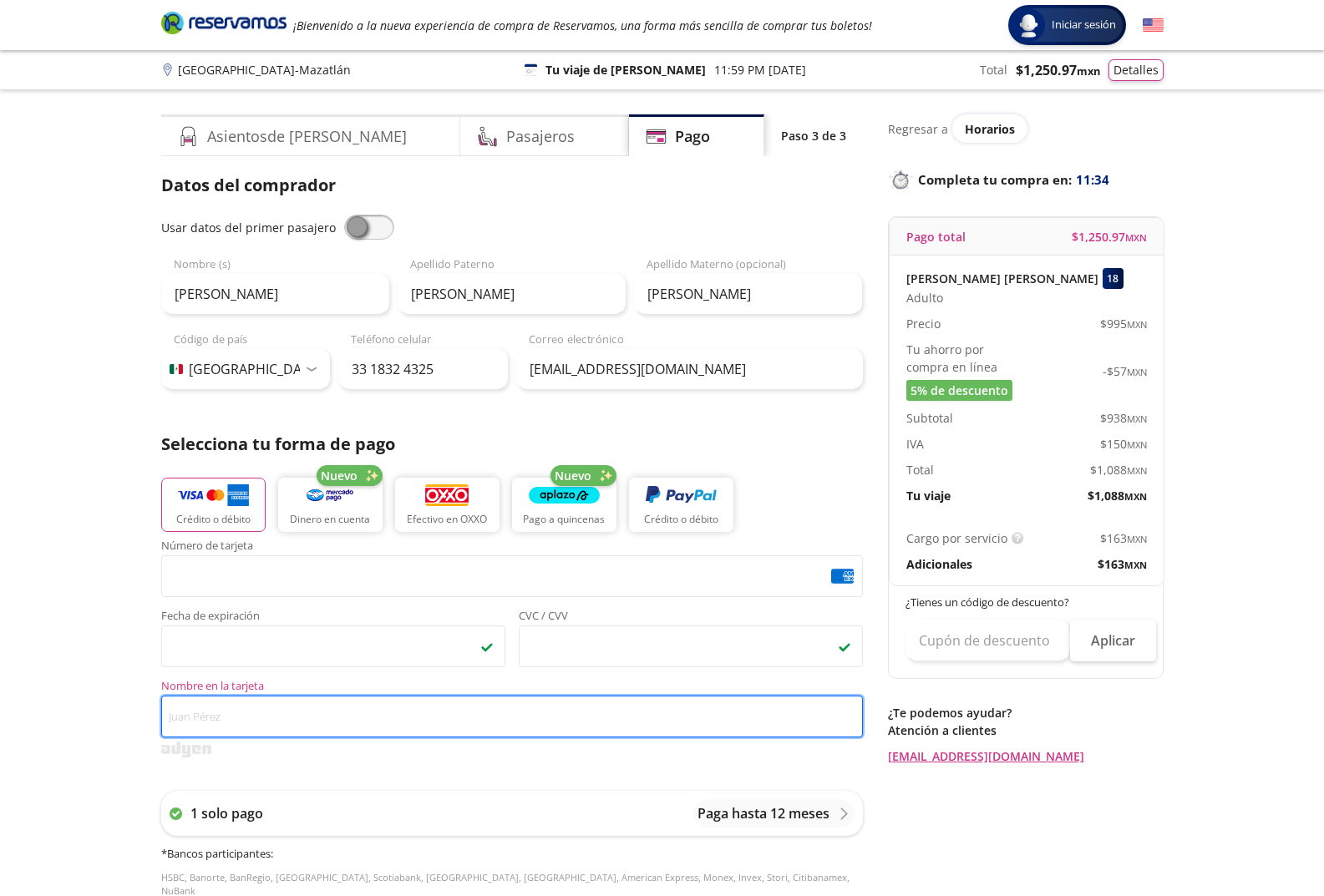
click at [247, 727] on input "Nombre en la tarjeta" at bounding box center [512, 716] width 701 height 42
type input "[PERSON_NAME]"
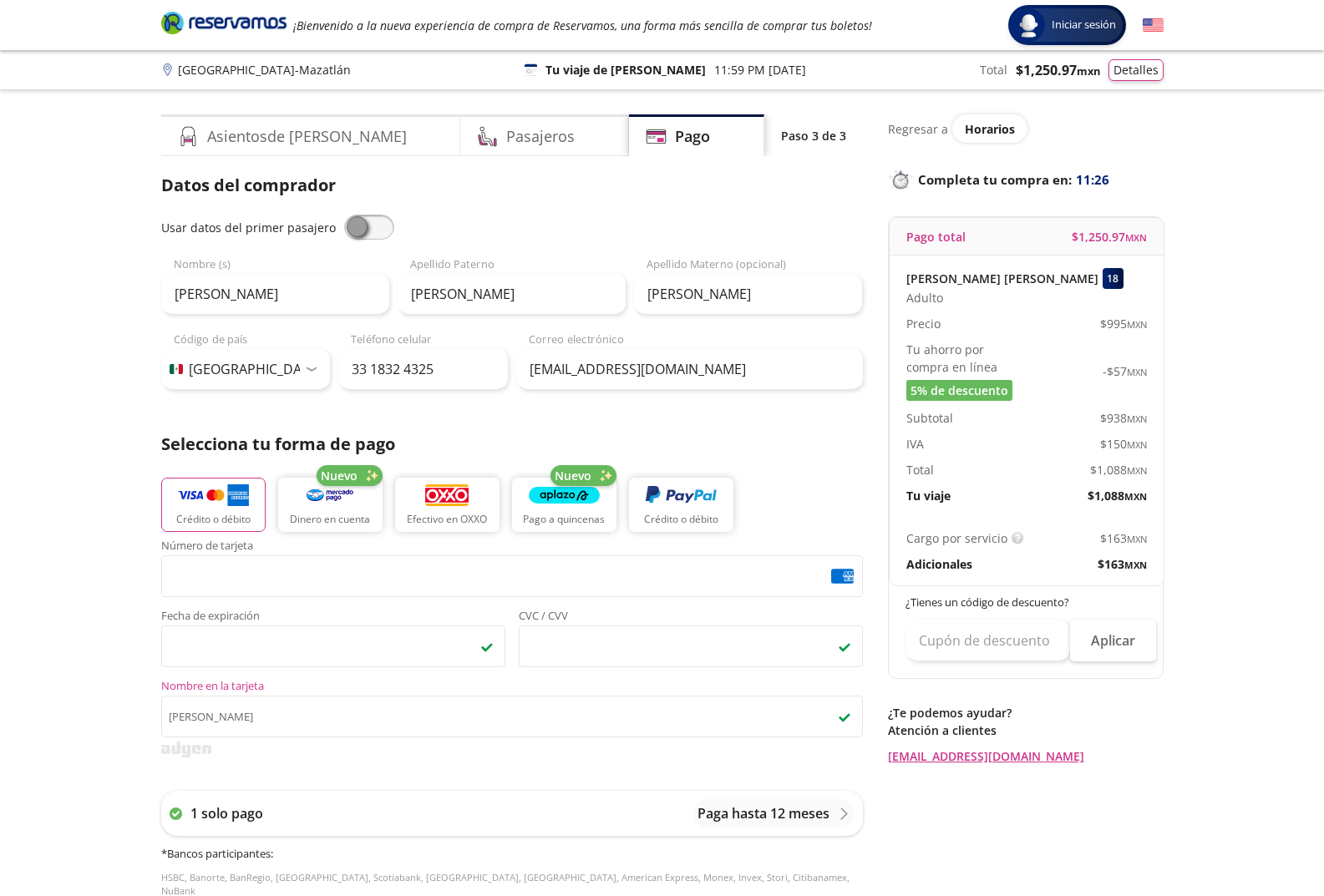
click at [18, 614] on div "Group 9 Created with Sketch. Pago Guadalajara - Mazatlán Iniciar sesión Iniciar…" at bounding box center [662, 738] width 1324 height 1476
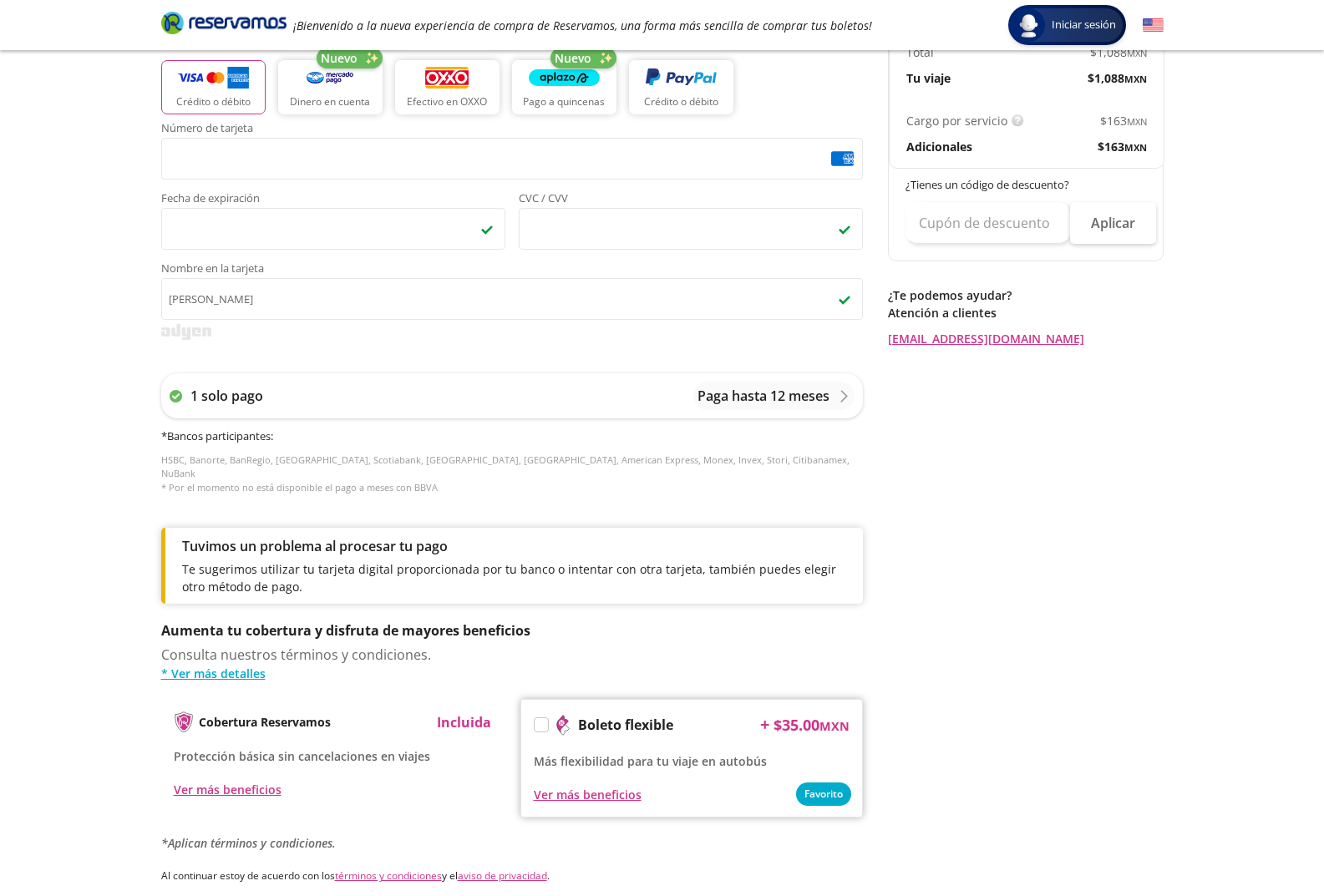
scroll to position [567, 0]
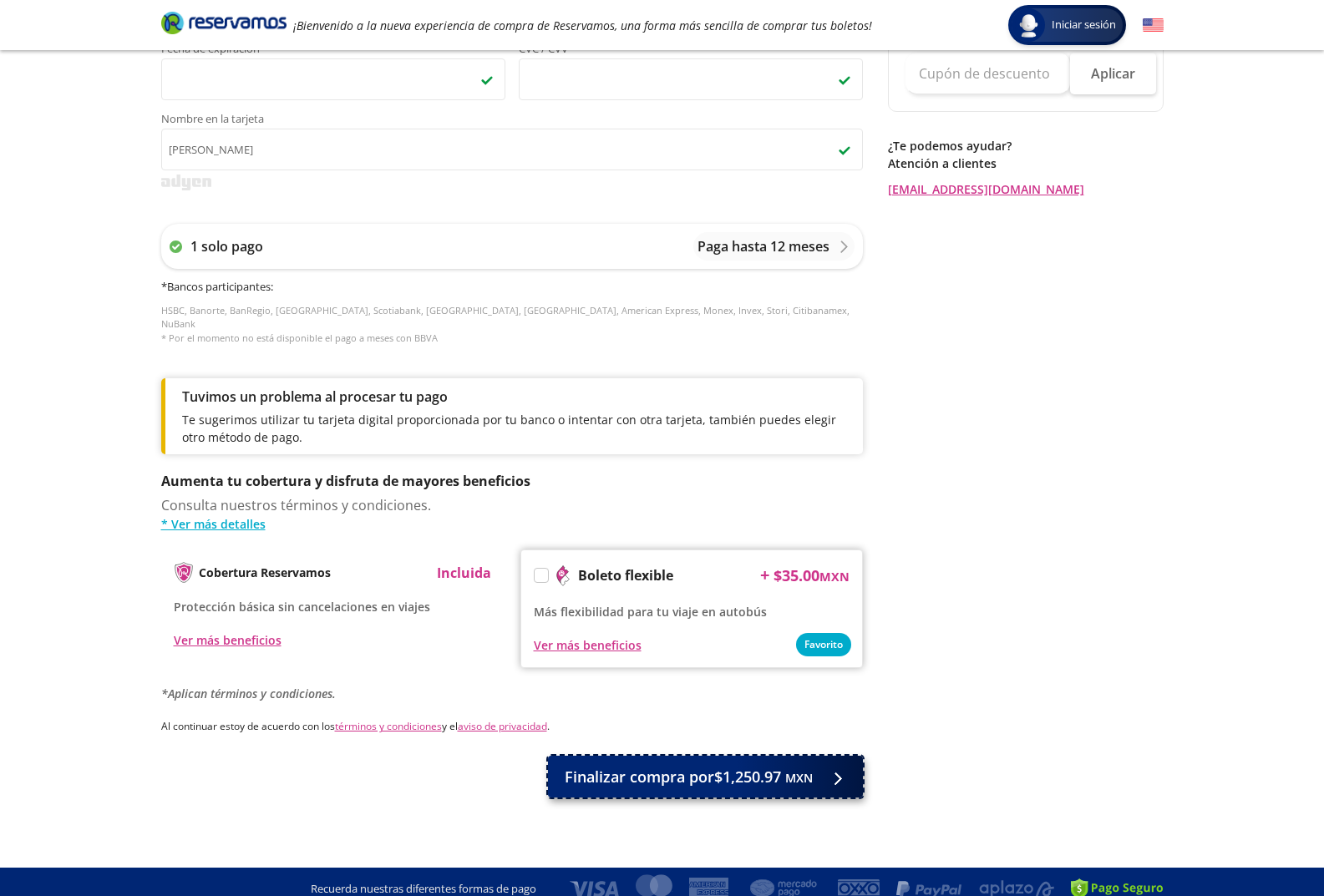
click at [642, 765] on span "Finalizar compra por $1,250.97 MXN" at bounding box center [688, 776] width 248 height 23
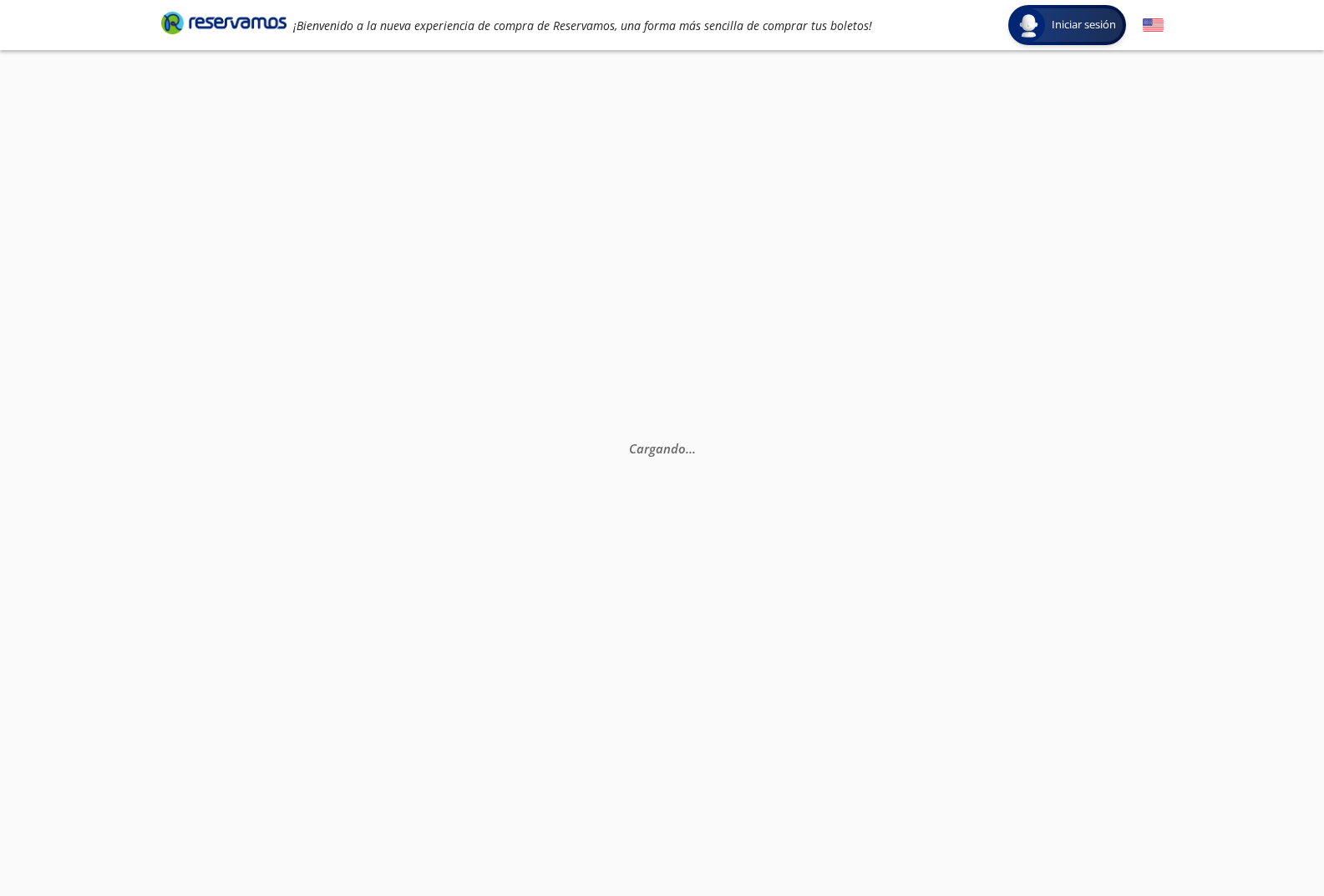
scroll to position [0, 0]
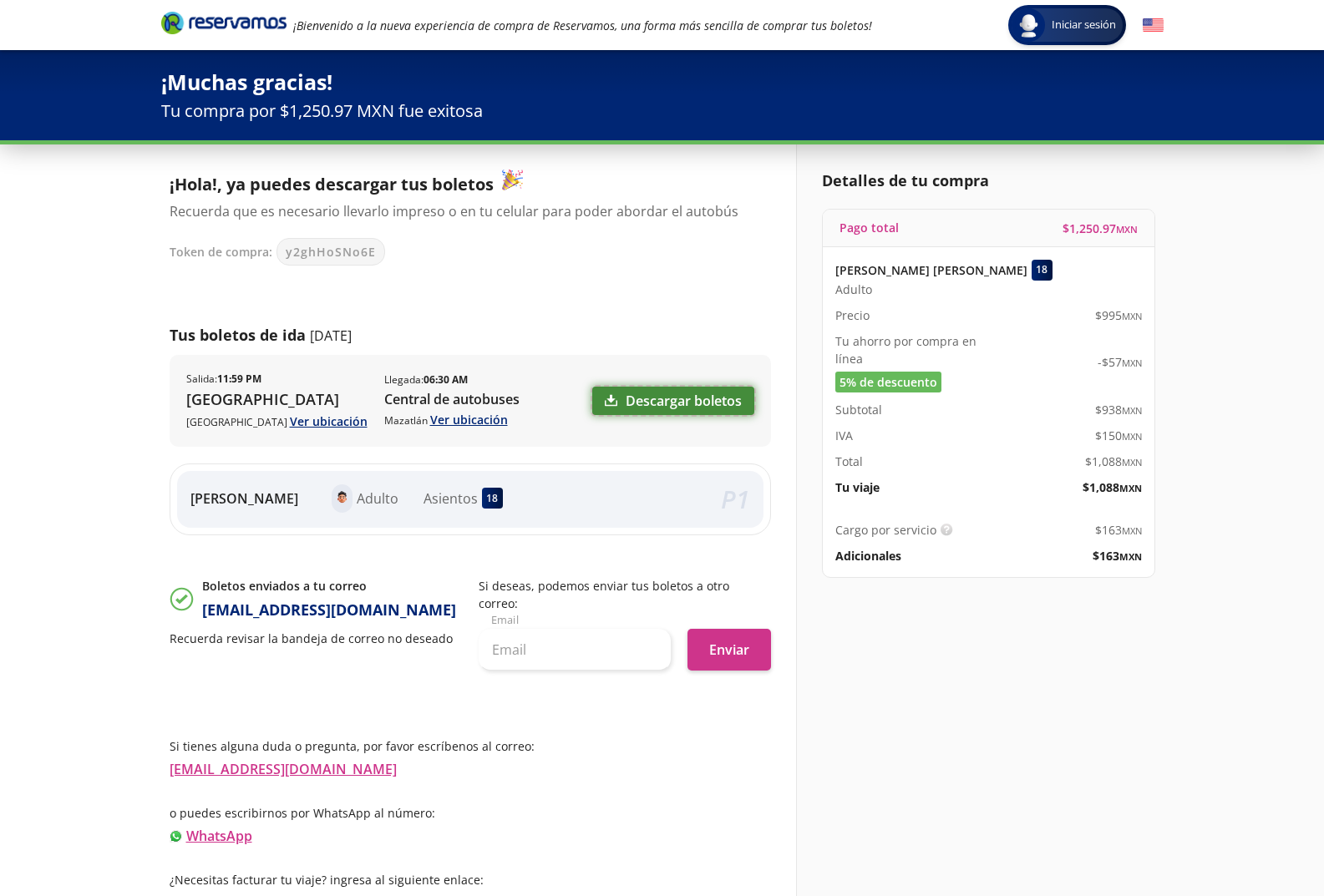
click at [687, 403] on link "Descargar boletos" at bounding box center [673, 400] width 162 height 28
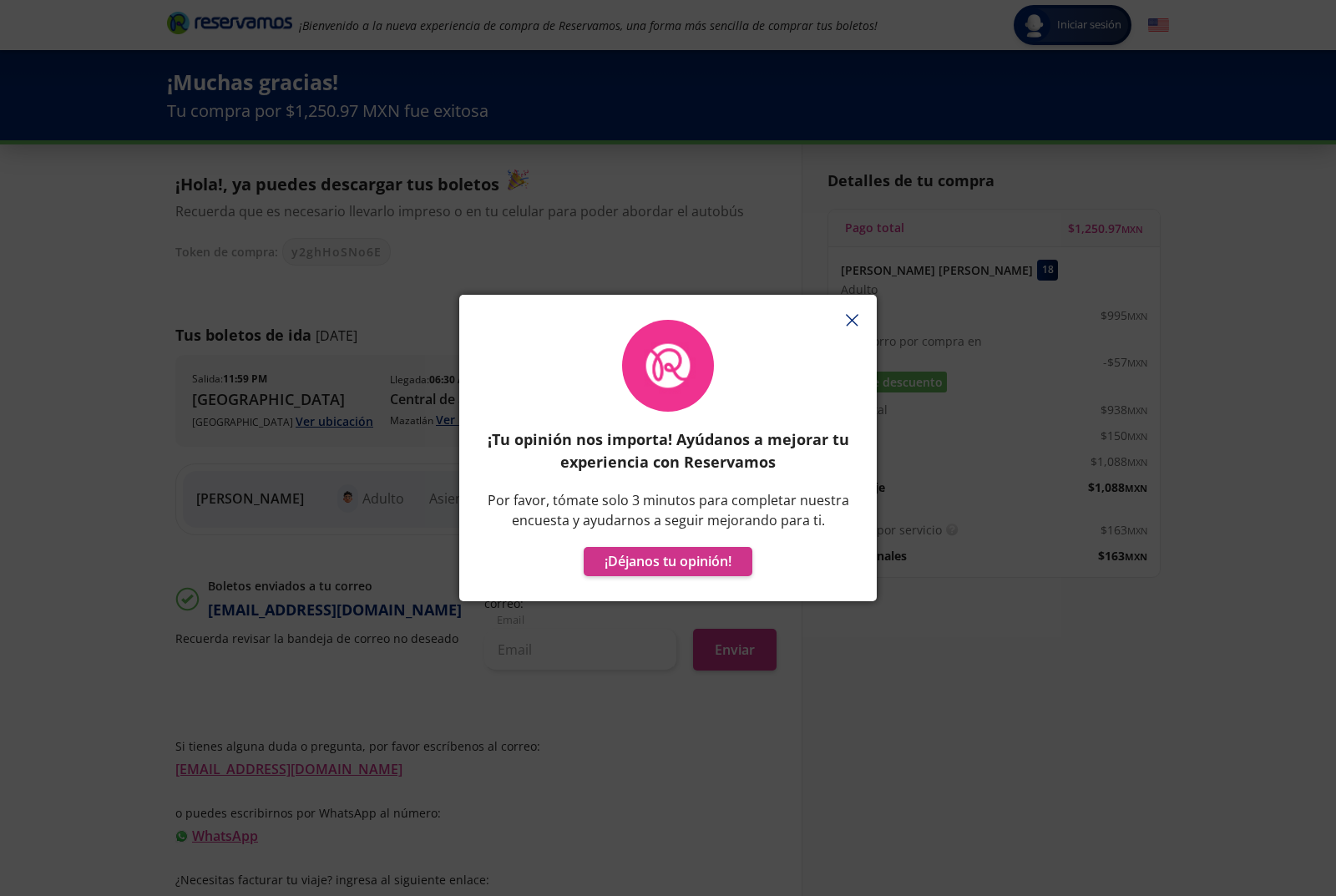
click at [855, 319] on icon "button" at bounding box center [852, 320] width 13 height 13
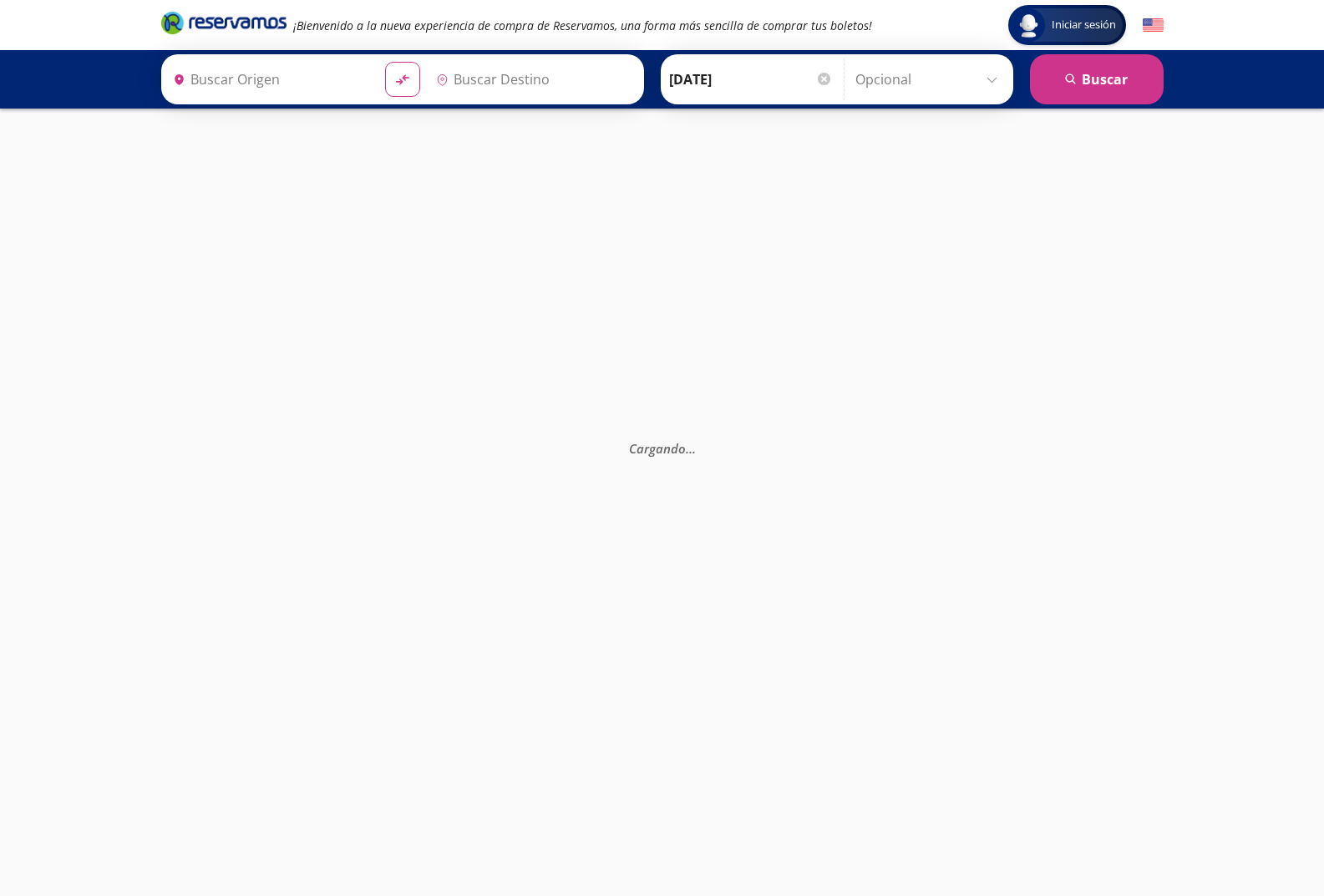
type input "[GEOGRAPHIC_DATA], [GEOGRAPHIC_DATA]"
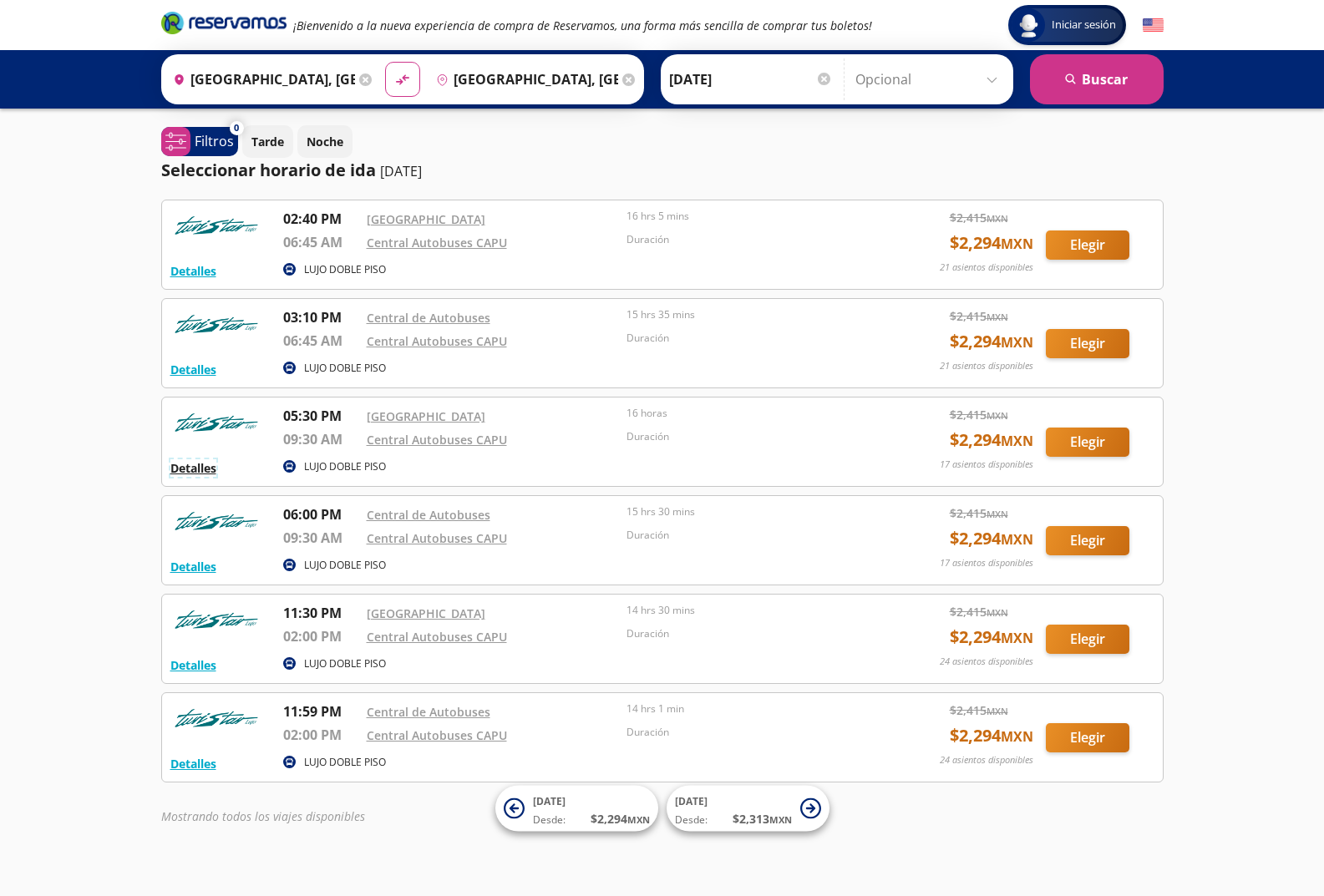
click at [193, 469] on button "Detalles" at bounding box center [194, 468] width 46 height 18
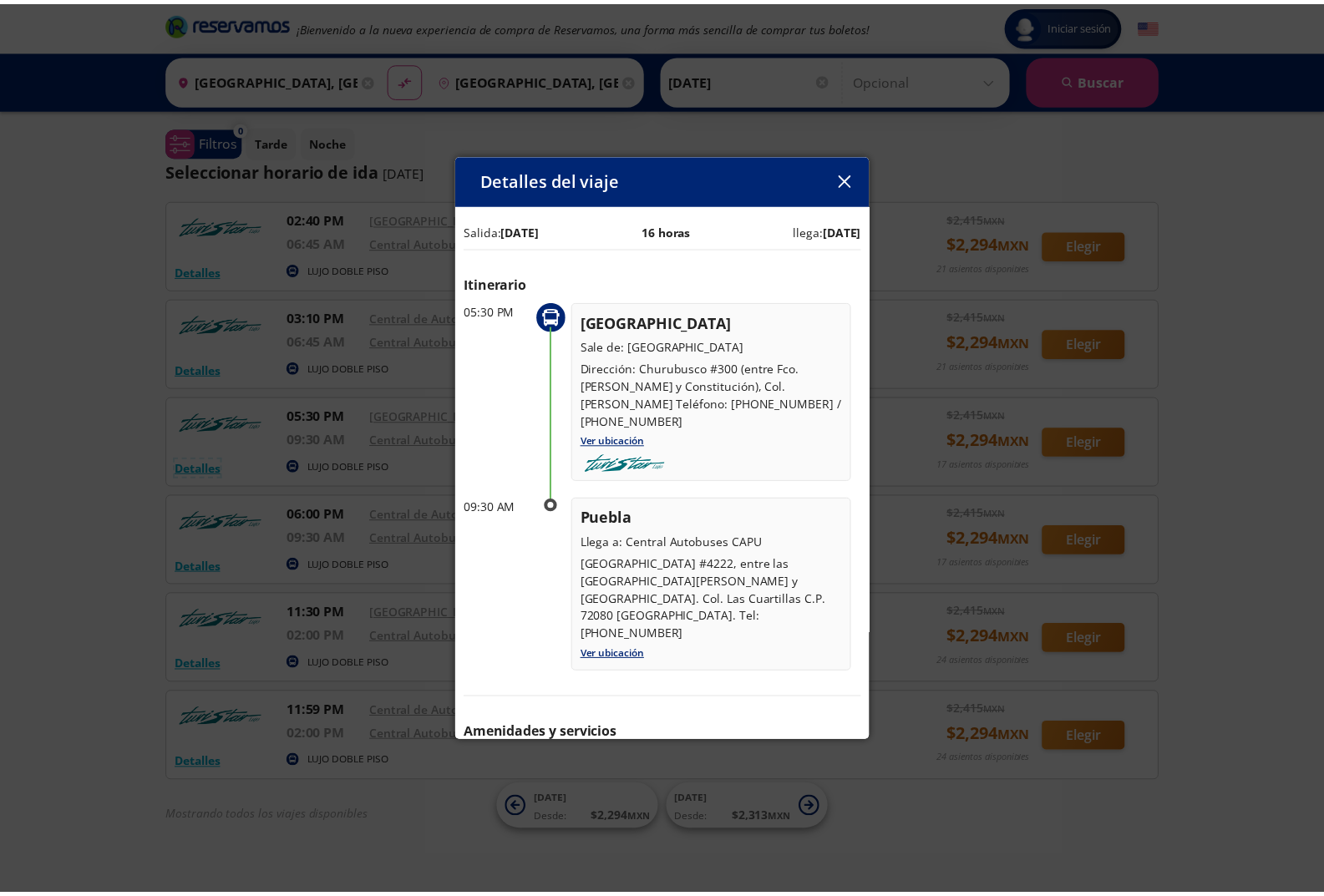
scroll to position [33, 0]
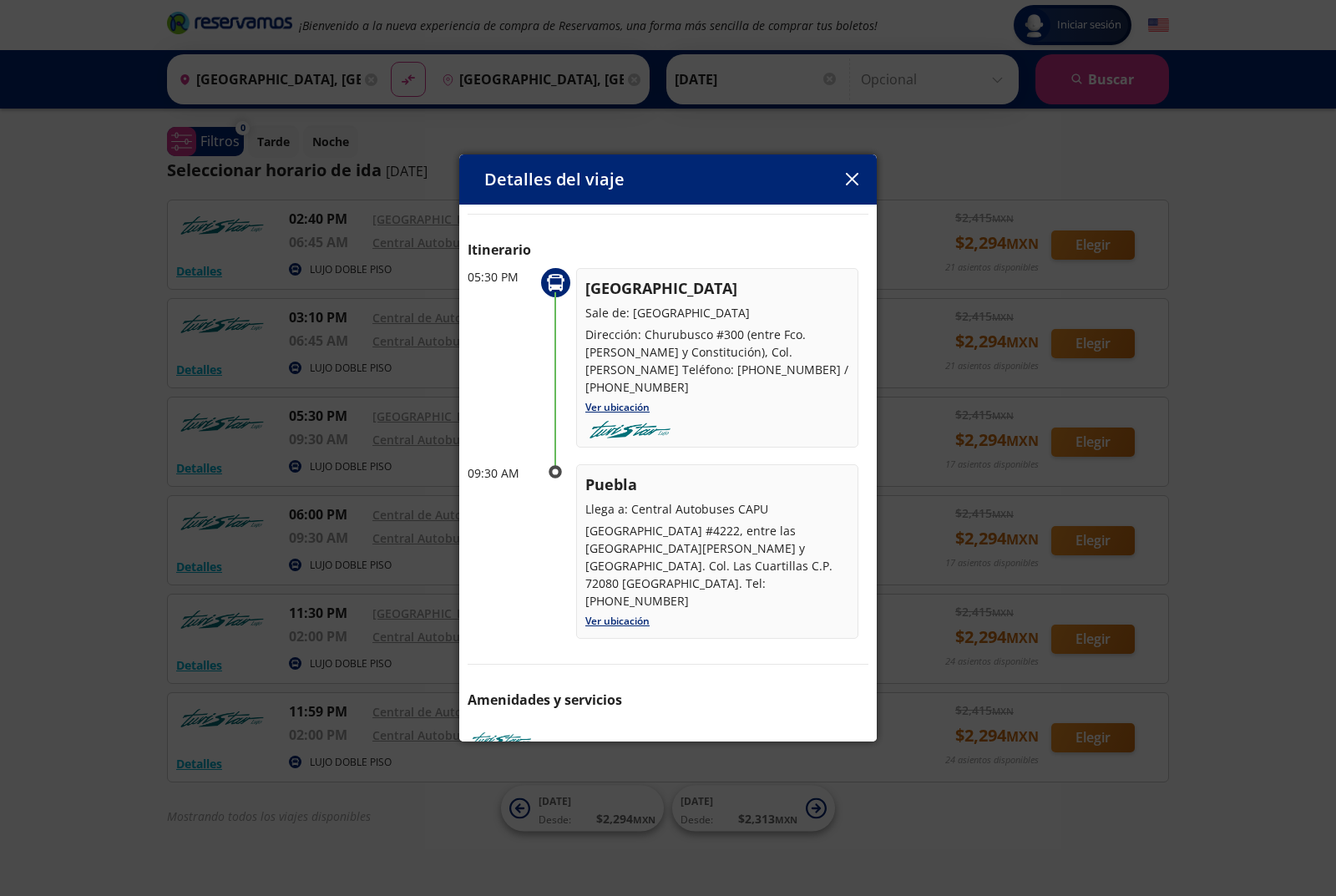
click at [852, 181] on icon "button" at bounding box center [852, 179] width 13 height 13
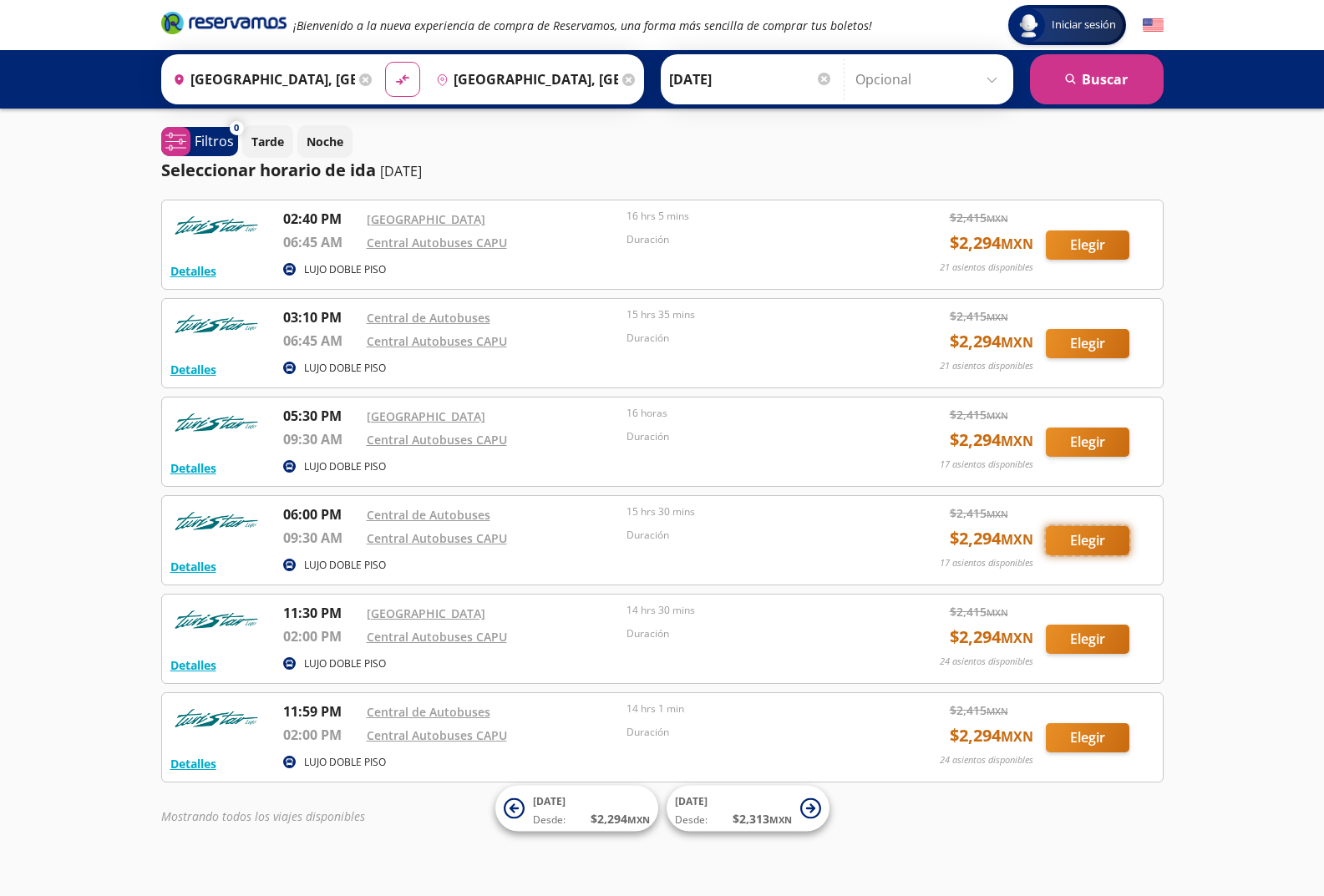
click at [1103, 540] on button "Elegir" at bounding box center [1087, 540] width 83 height 29
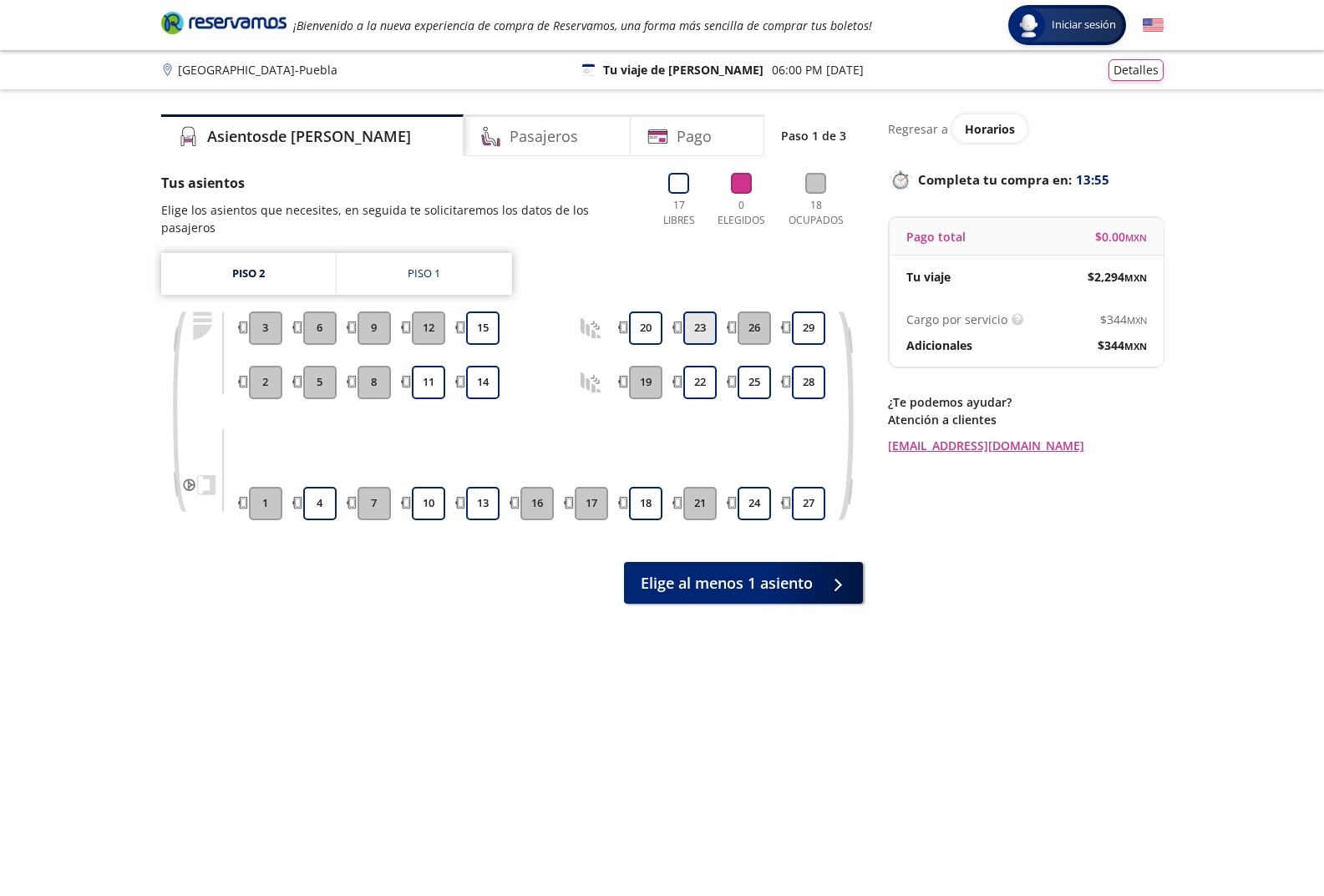
click at [710, 311] on button "23" at bounding box center [699, 328] width 33 height 33
click at [695, 366] on button "22" at bounding box center [699, 382] width 33 height 33
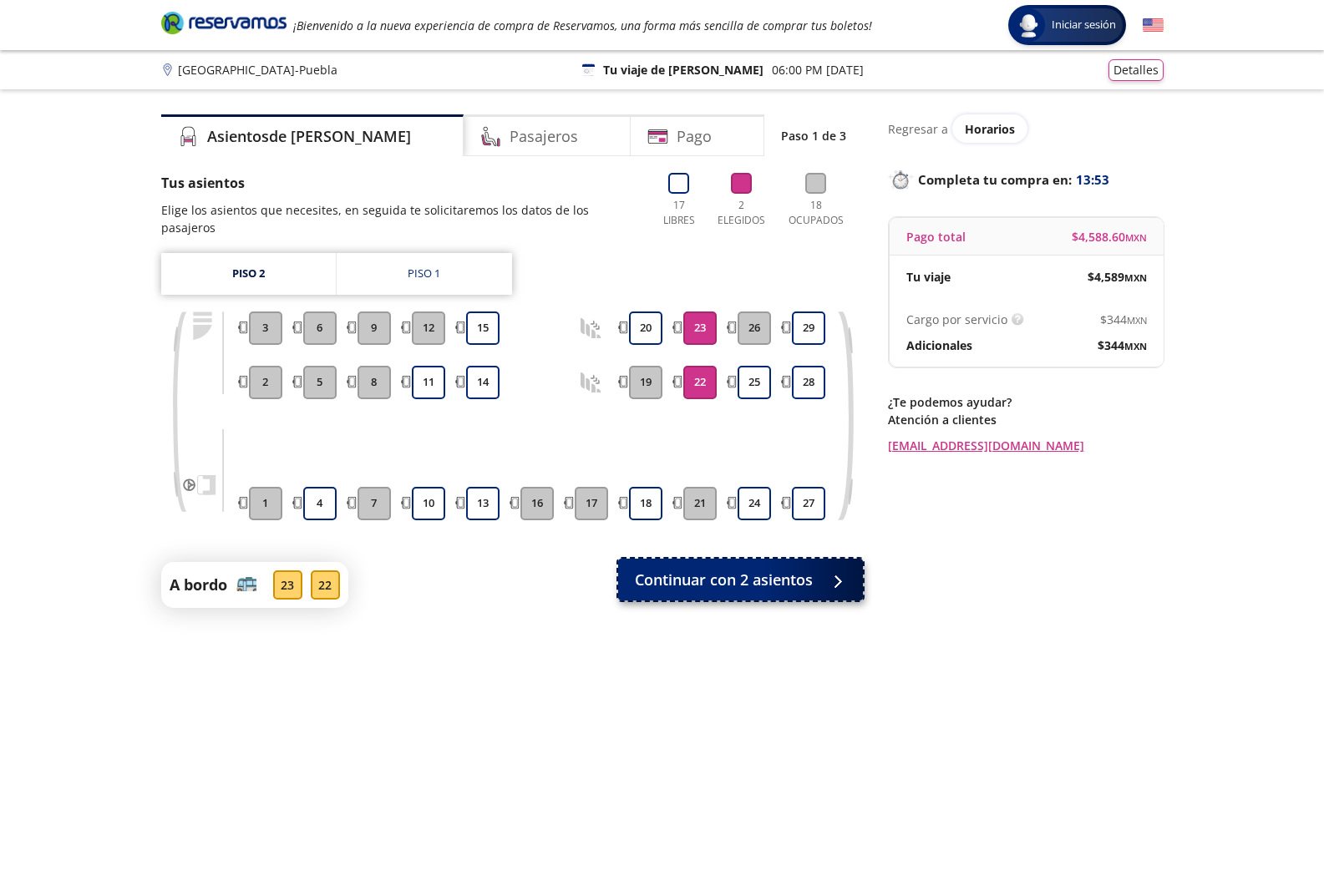
click at [766, 573] on span "Continuar con 2 asientos" at bounding box center [724, 580] width 178 height 23
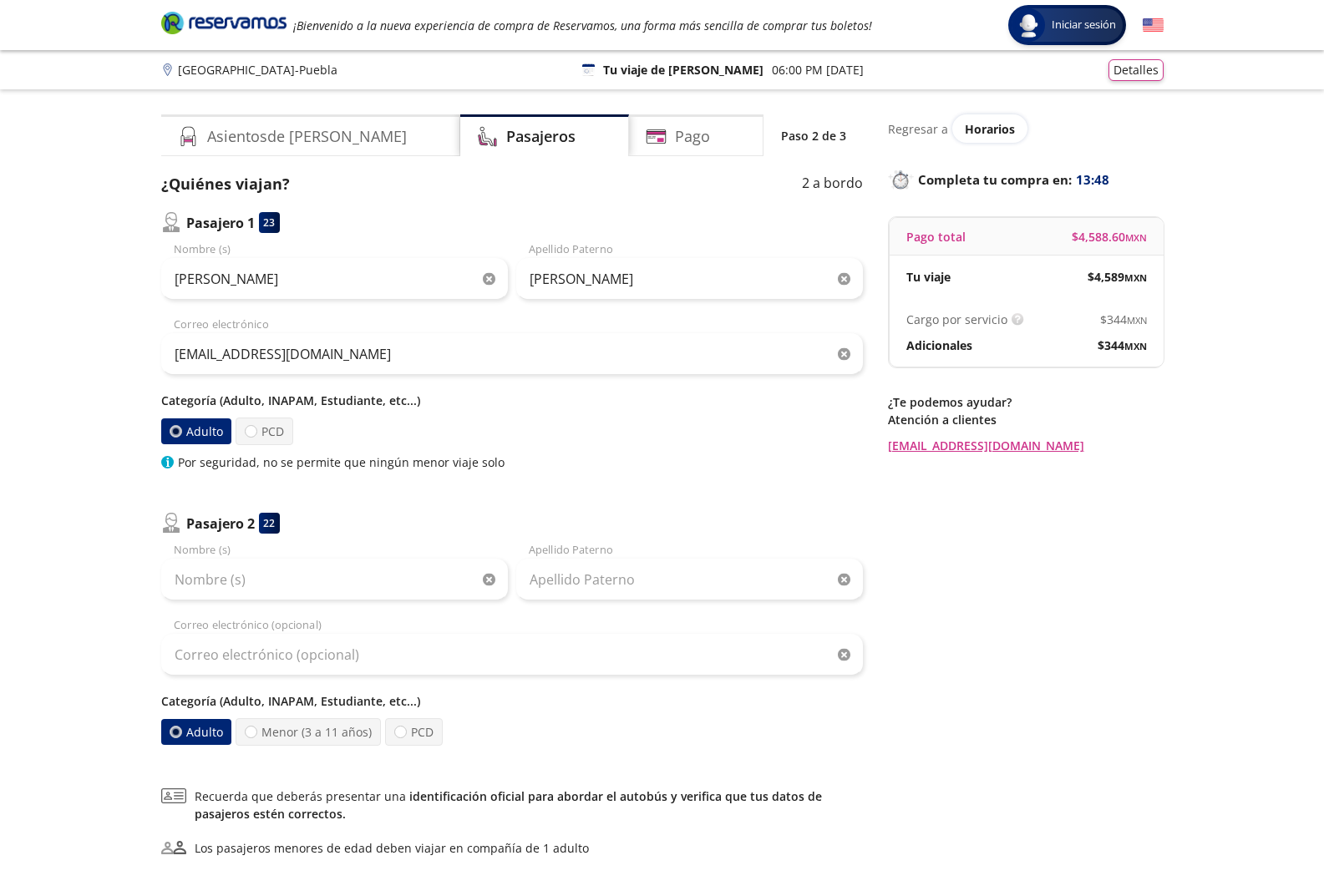
click at [486, 279] on icon "button" at bounding box center [489, 279] width 13 height 13
click at [850, 283] on icon "button" at bounding box center [844, 279] width 13 height 13
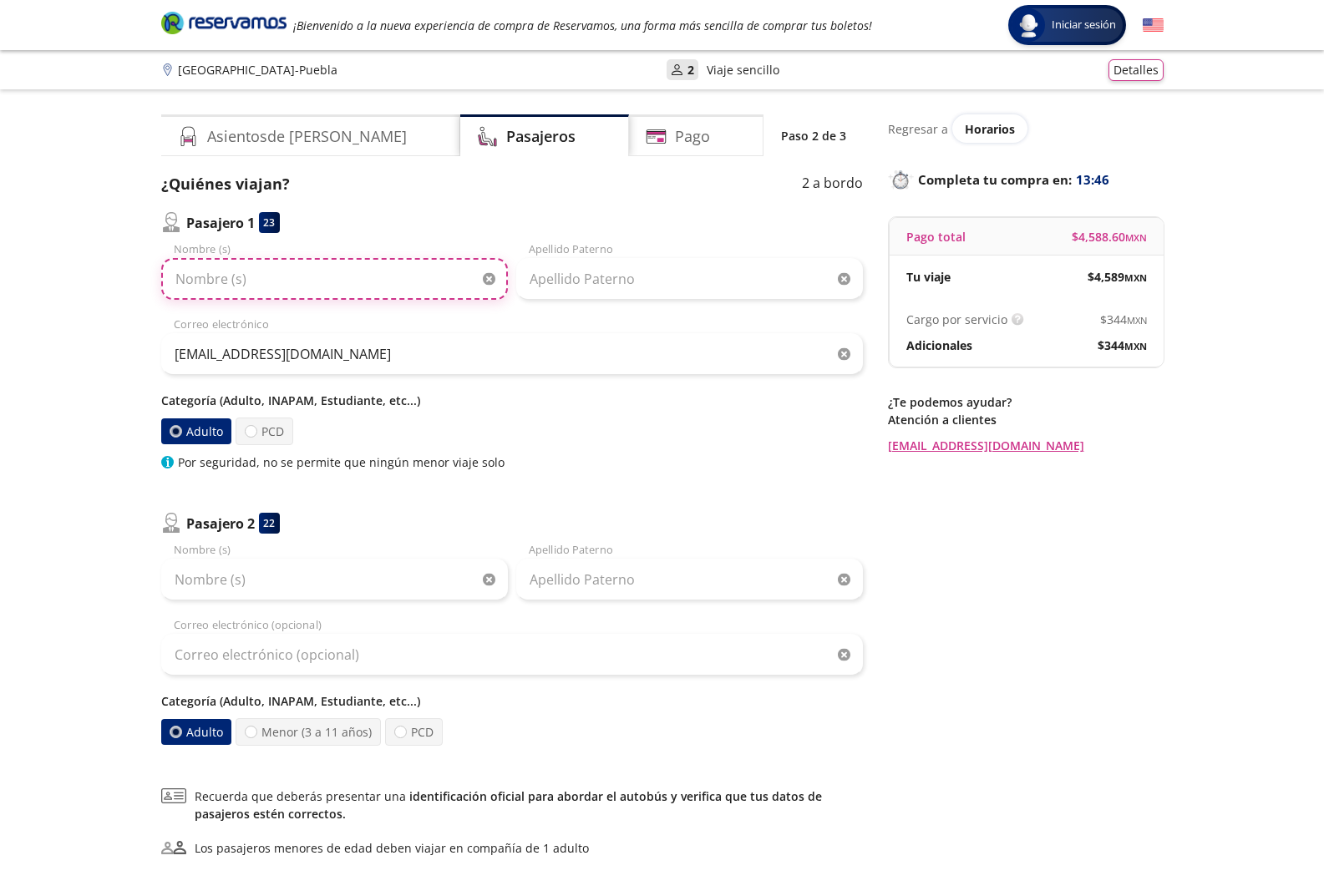
click at [381, 290] on input "Nombre (s)" at bounding box center [334, 278] width 346 height 42
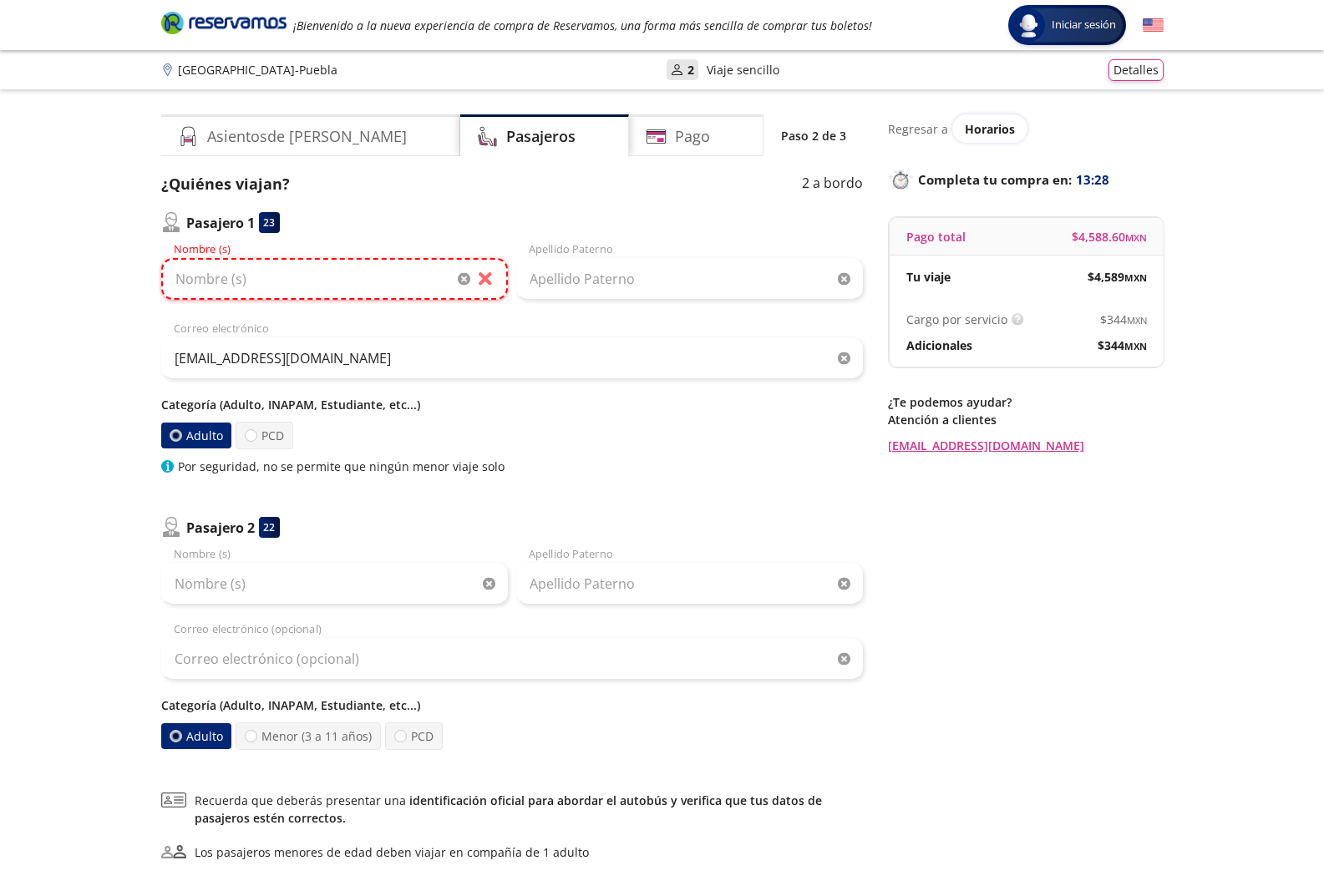
type input "a"
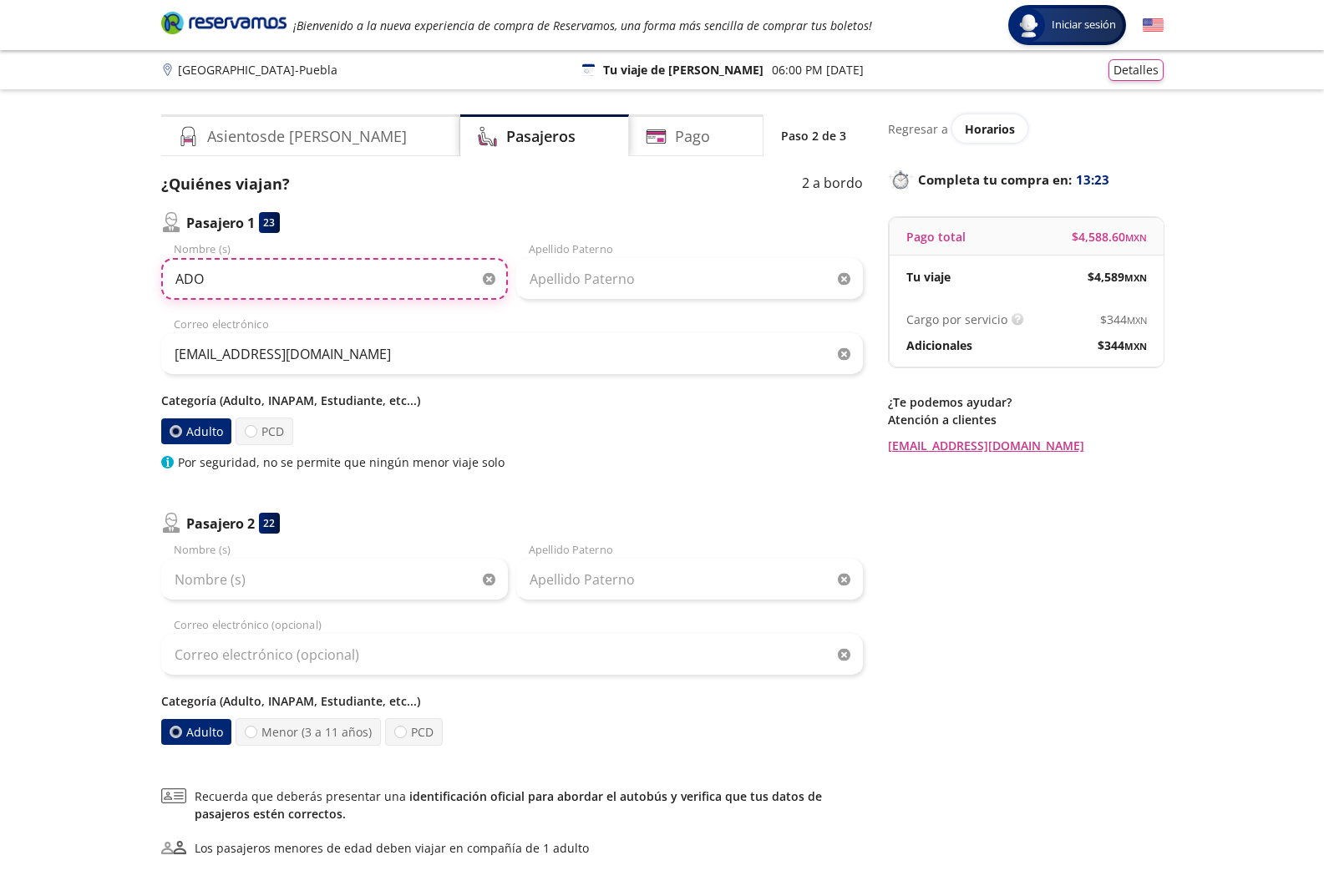
type input "ADOLFO"
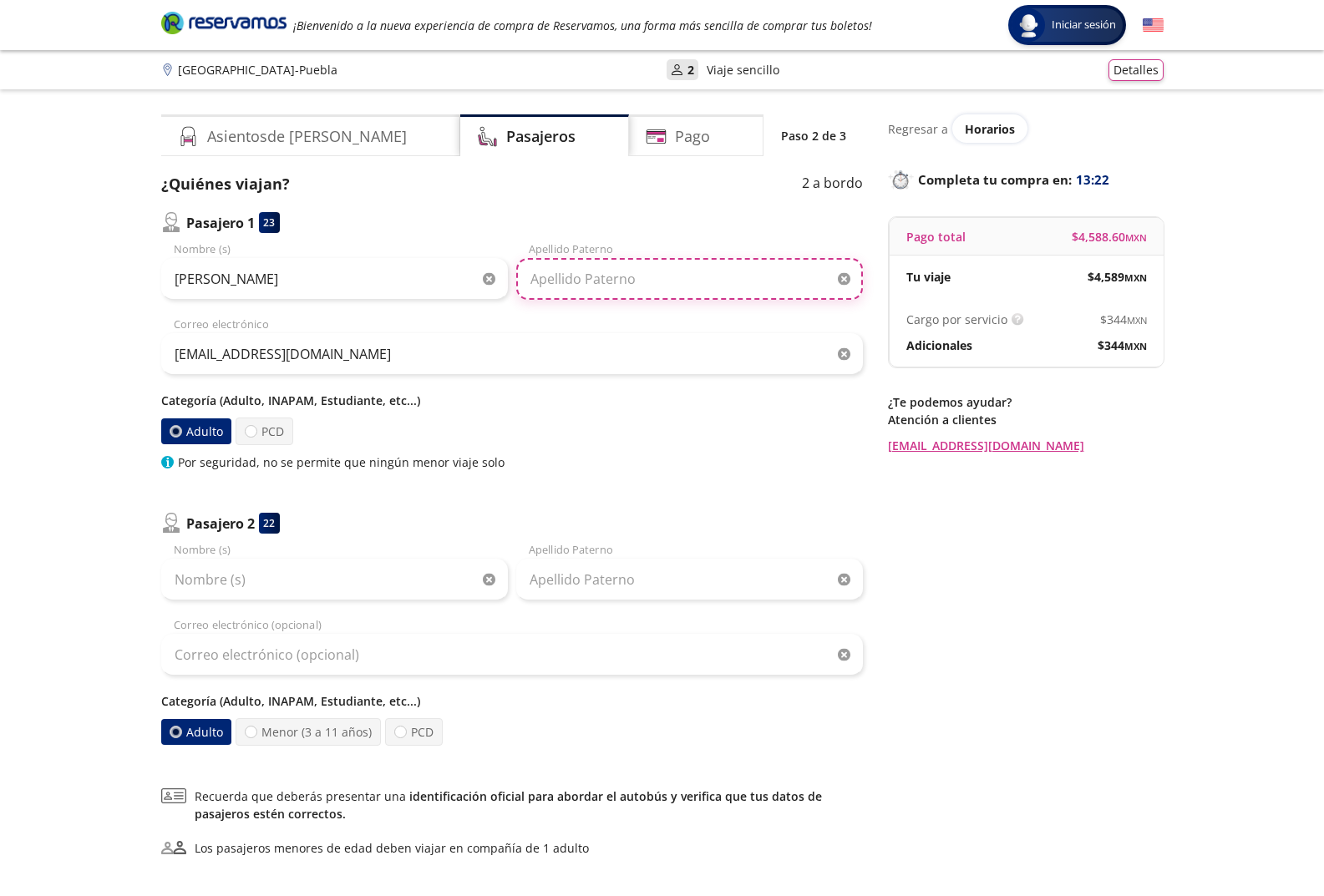
click at [575, 282] on input "Apellido Paterno" at bounding box center [689, 278] width 346 height 42
type input "HERNANDEZ RESENDIZ"
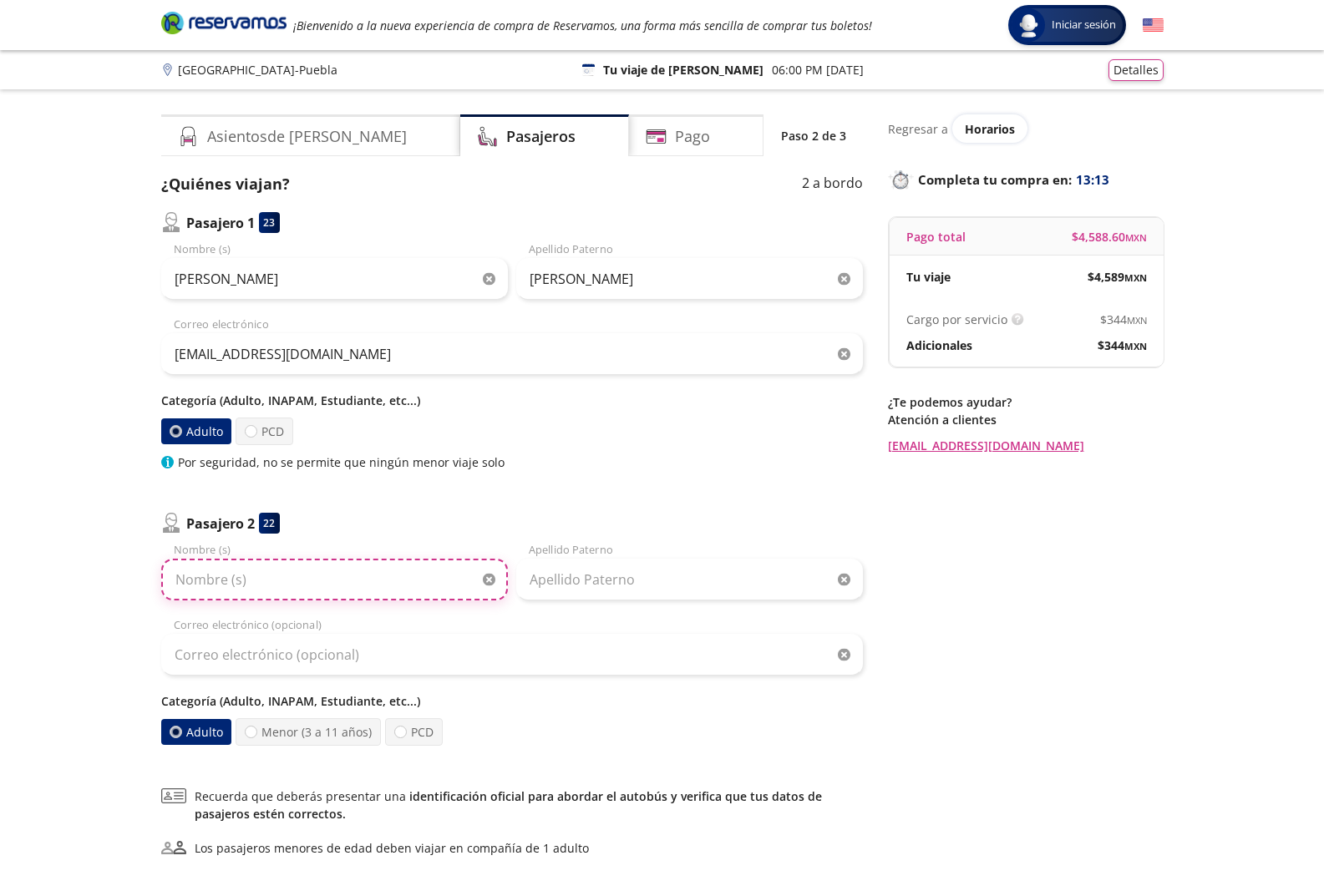
click at [268, 585] on input "Nombre (s)" at bounding box center [334, 579] width 346 height 42
type input "ENRIQUE"
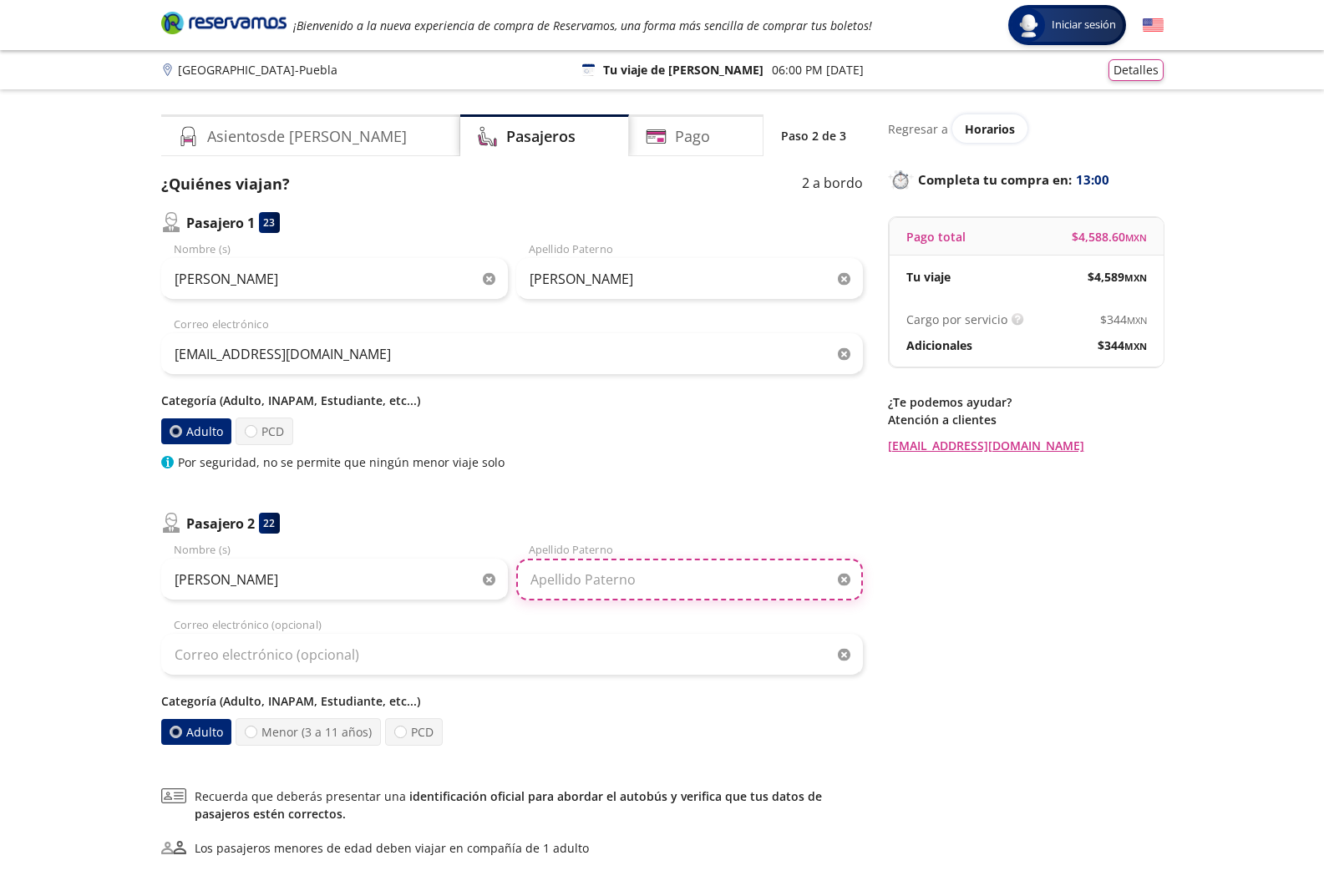
click at [592, 576] on input "Apellido Paterno" at bounding box center [689, 579] width 346 height 42
type input "REMIGIO ARRIAGA"
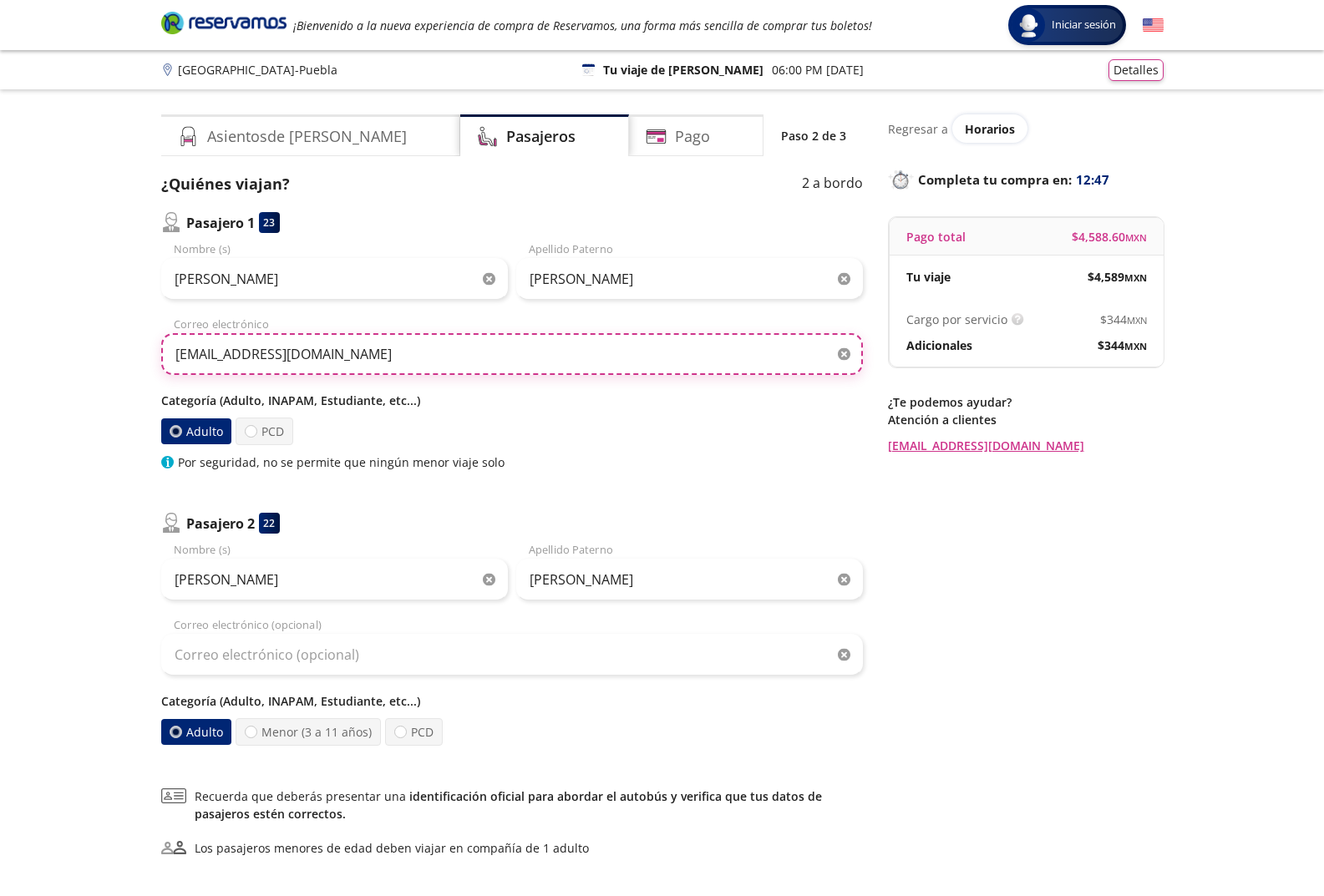
click at [405, 352] on input "[EMAIL_ADDRESS][DOMAIN_NAME]" at bounding box center [512, 354] width 701 height 42
click at [478, 363] on input "[EMAIL_ADDRESS][DOMAIN_NAME]" at bounding box center [512, 354] width 701 height 42
click at [480, 353] on input "[EMAIL_ADDRESS][DOMAIN_NAME]" at bounding box center [512, 354] width 701 height 42
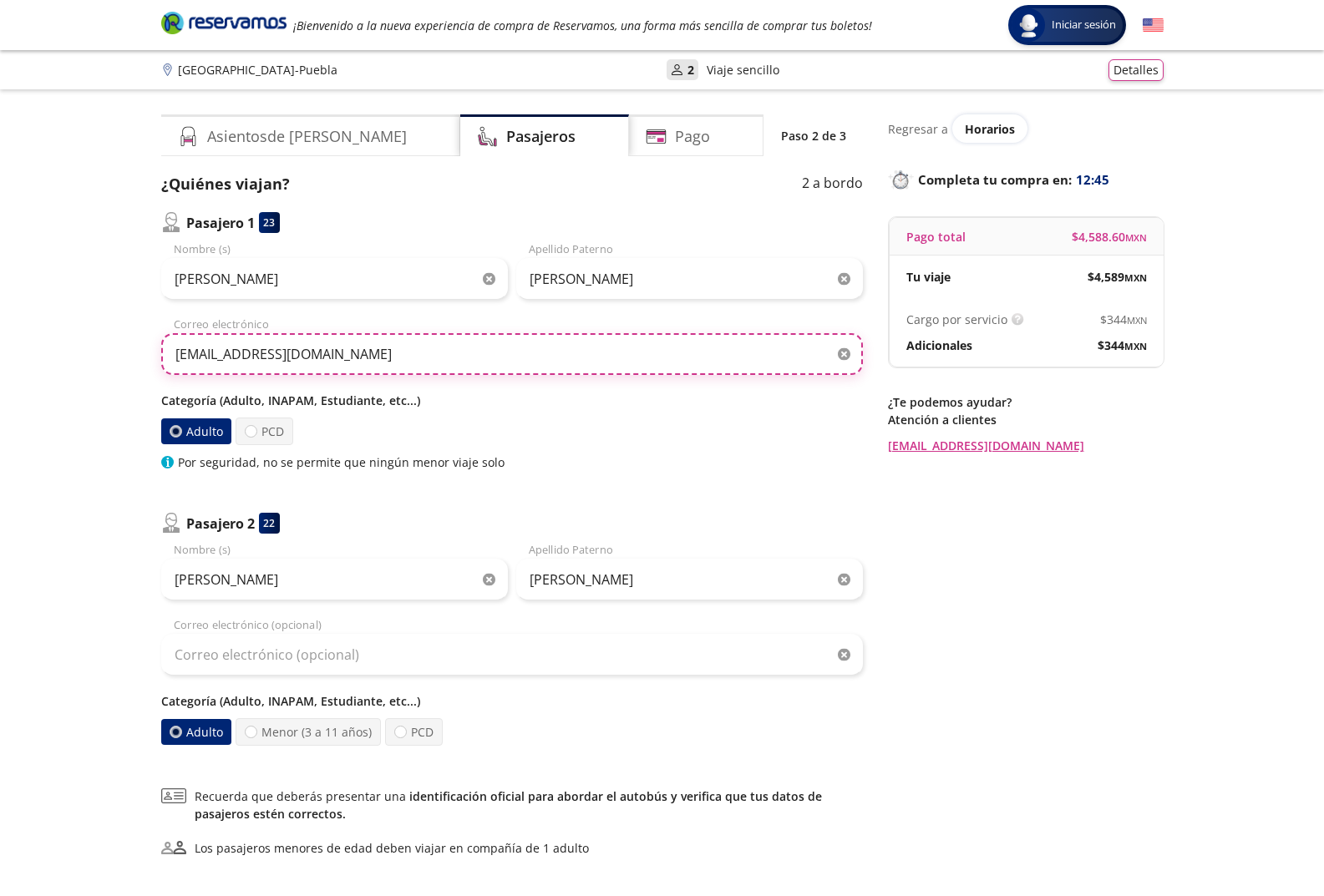
click at [480, 353] on input "[EMAIL_ADDRESS][DOMAIN_NAME]" at bounding box center [512, 354] width 701 height 42
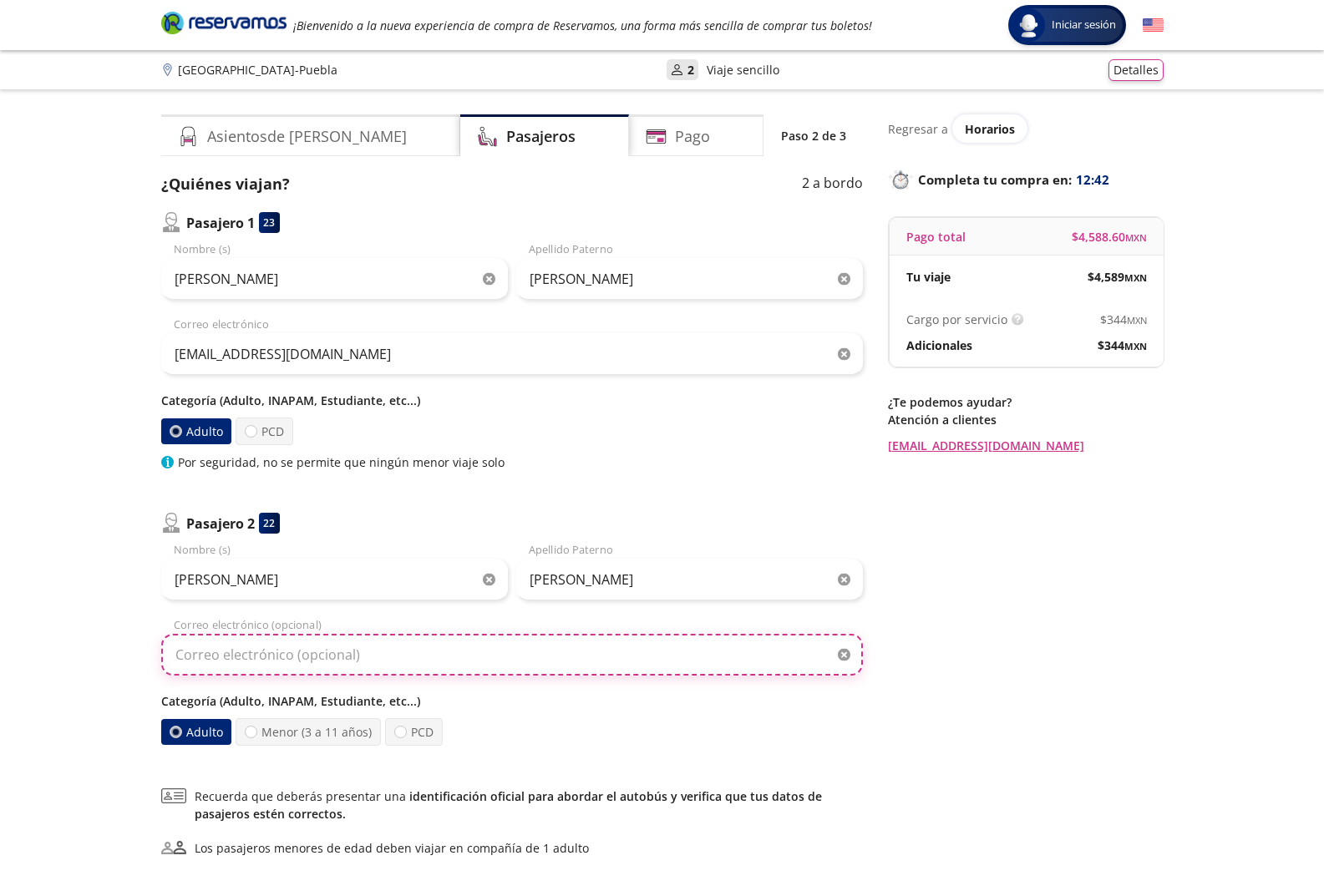
click at [379, 666] on input "Correo electrónico (opcional)" at bounding box center [512, 654] width 701 height 42
paste input "[EMAIL_ADDRESS][DOMAIN_NAME]"
type input "[EMAIL_ADDRESS][DOMAIN_NAME]"
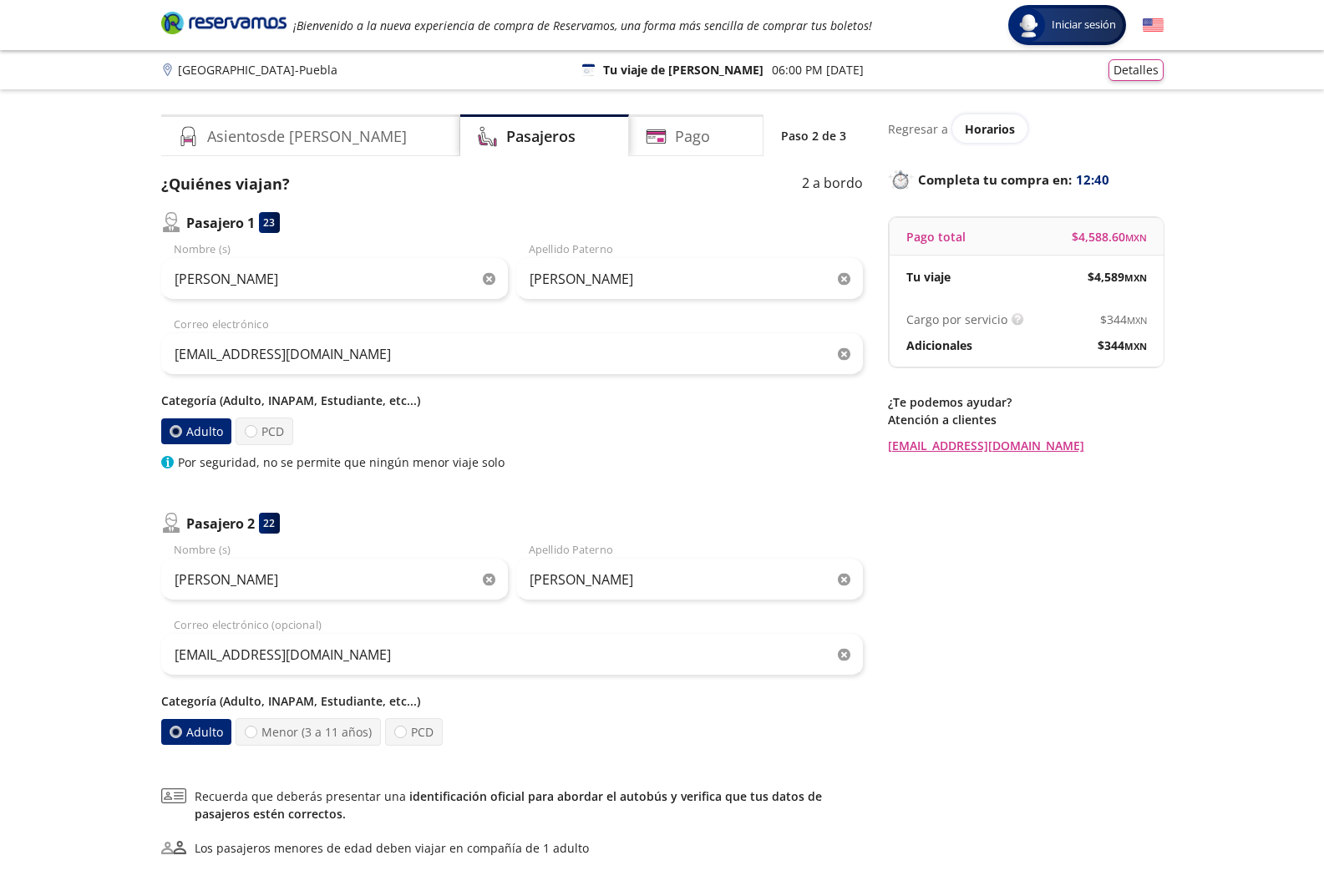
click at [0, 569] on div "Group 9 Created with Sketch. Datos para la compra Monterrey - Puebla Iniciar se…" at bounding box center [662, 524] width 1324 height 1049
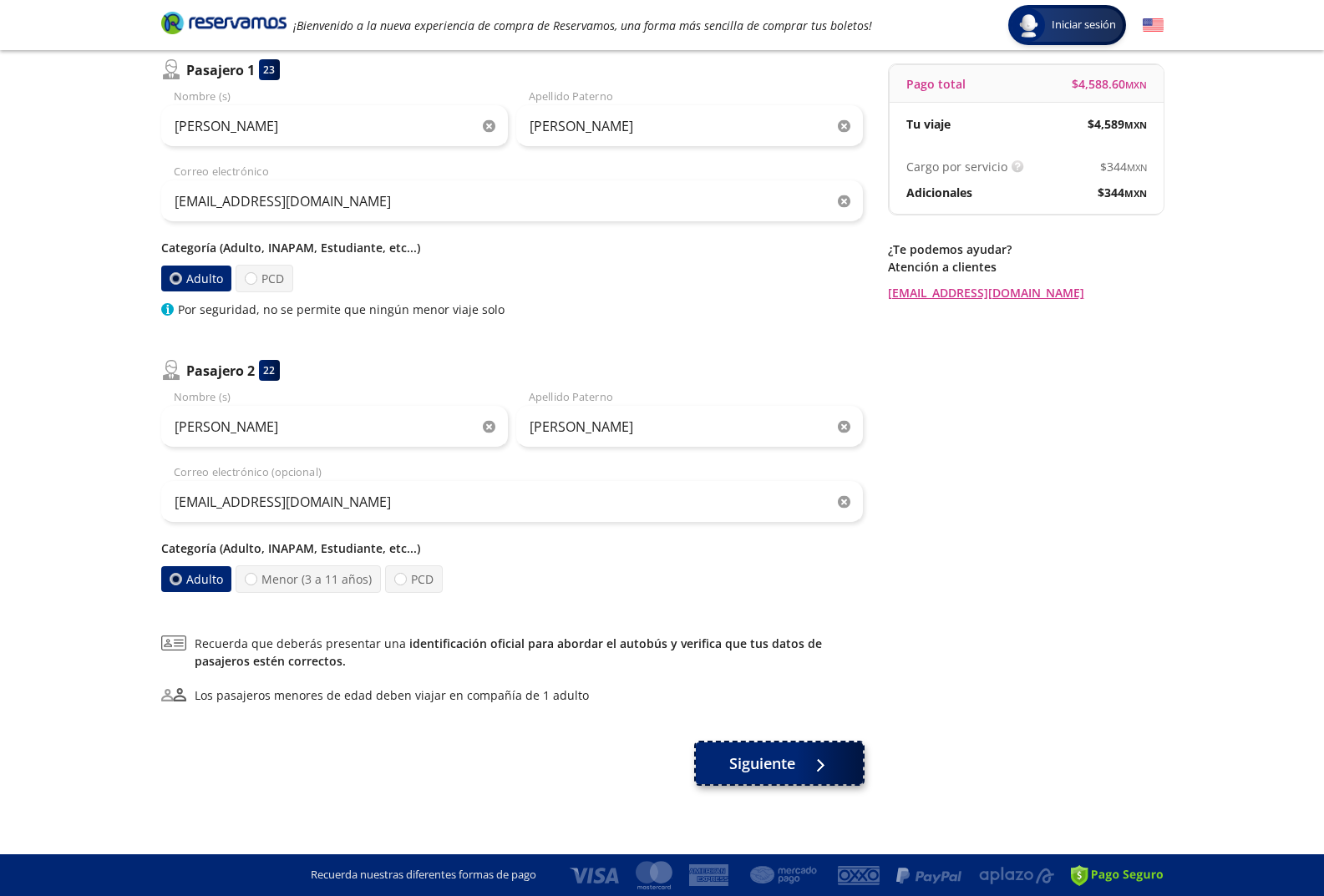
click at [742, 759] on span "Siguiente" at bounding box center [762, 764] width 66 height 23
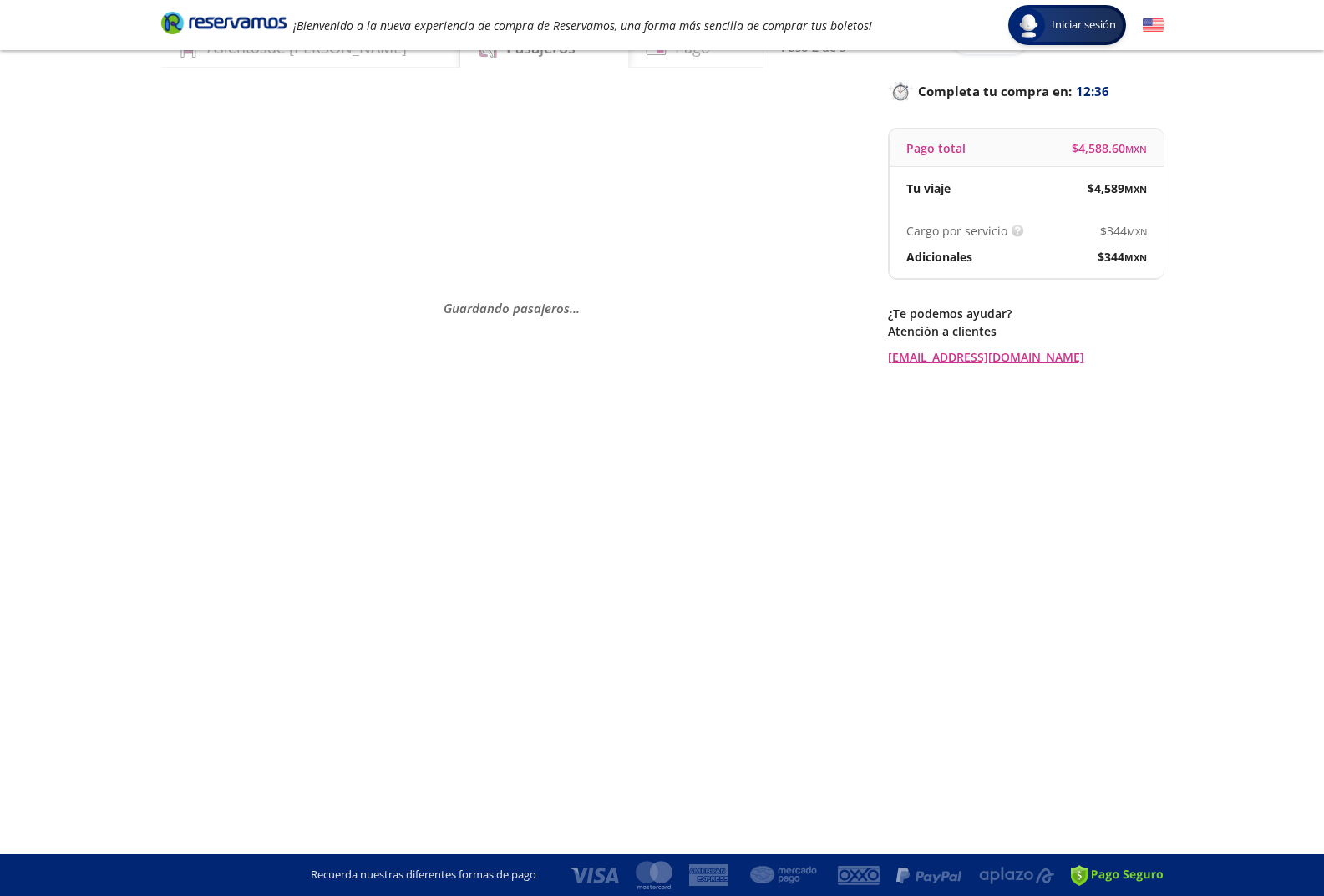
scroll to position [0, 0]
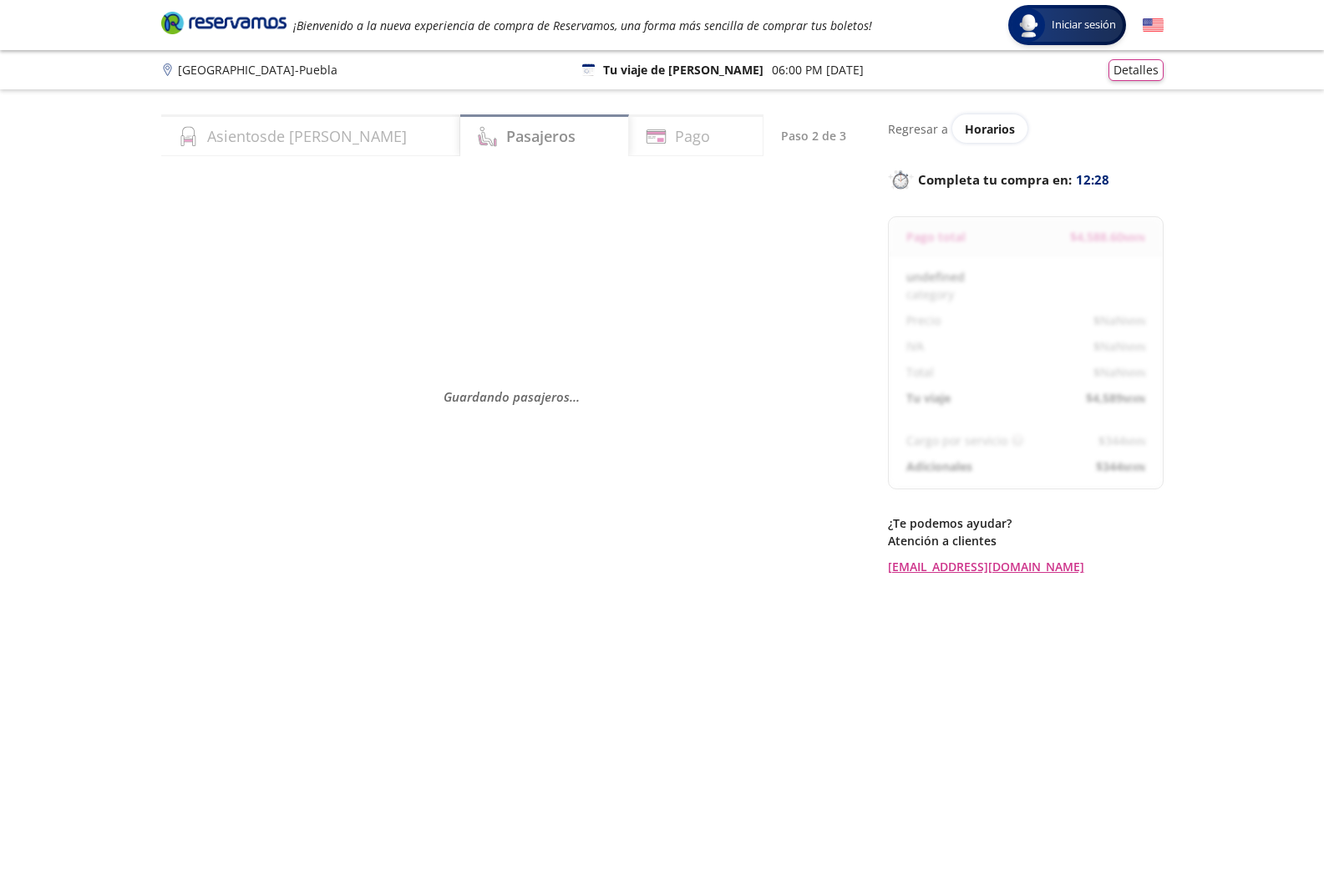
select select "MX"
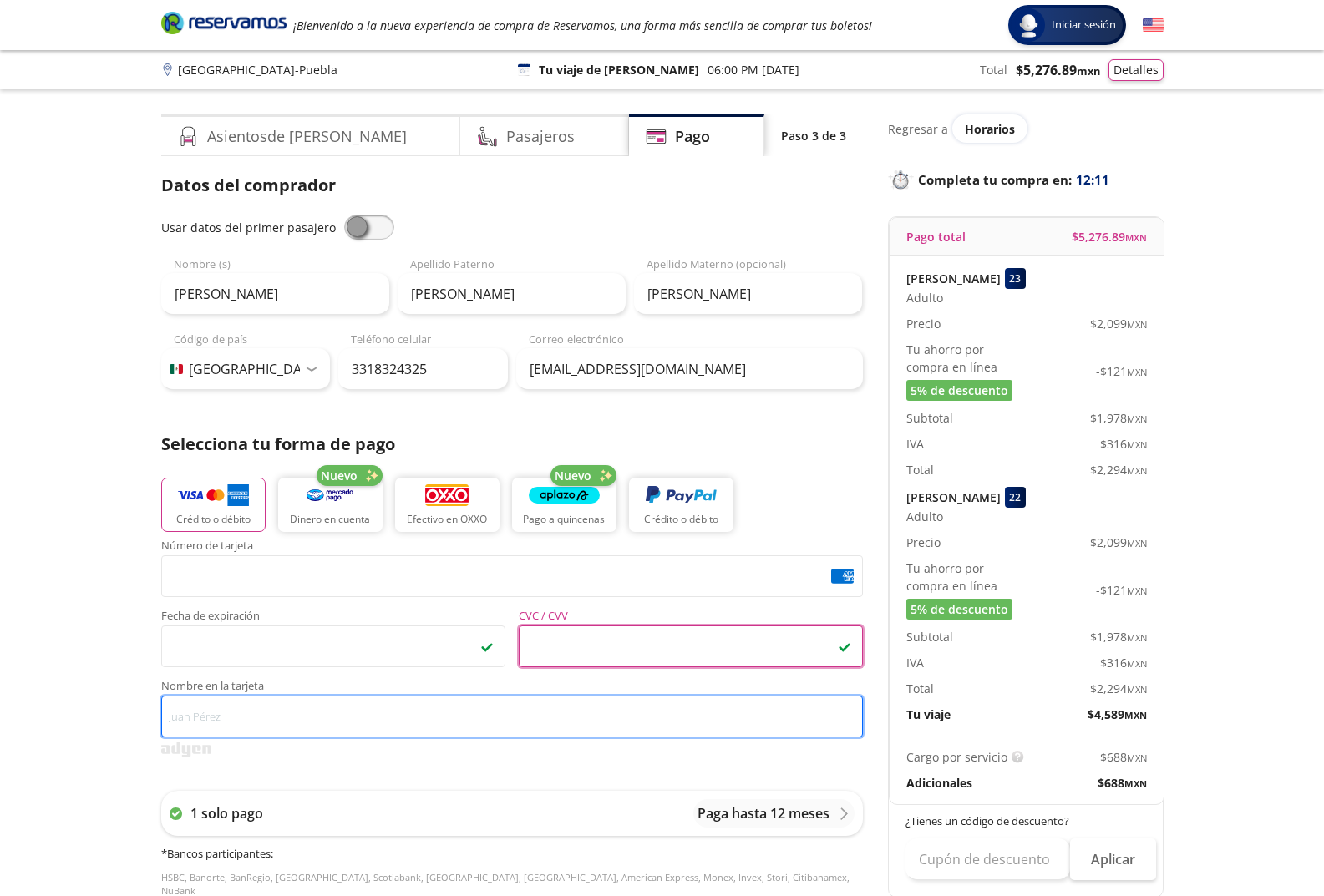
click at [199, 720] on input "Nombre en la tarjeta" at bounding box center [512, 716] width 701 height 42
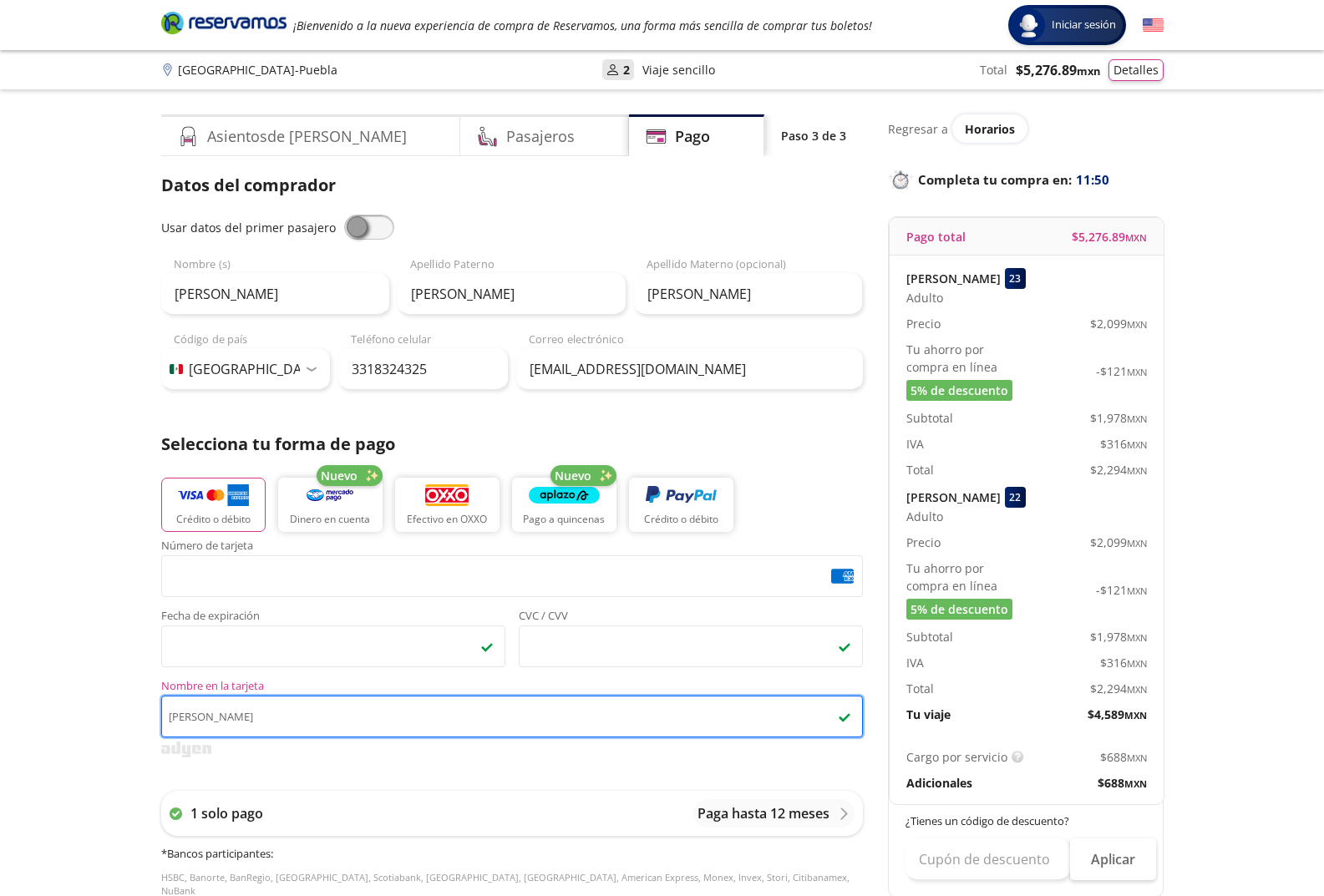
type input "[PERSON_NAME]"
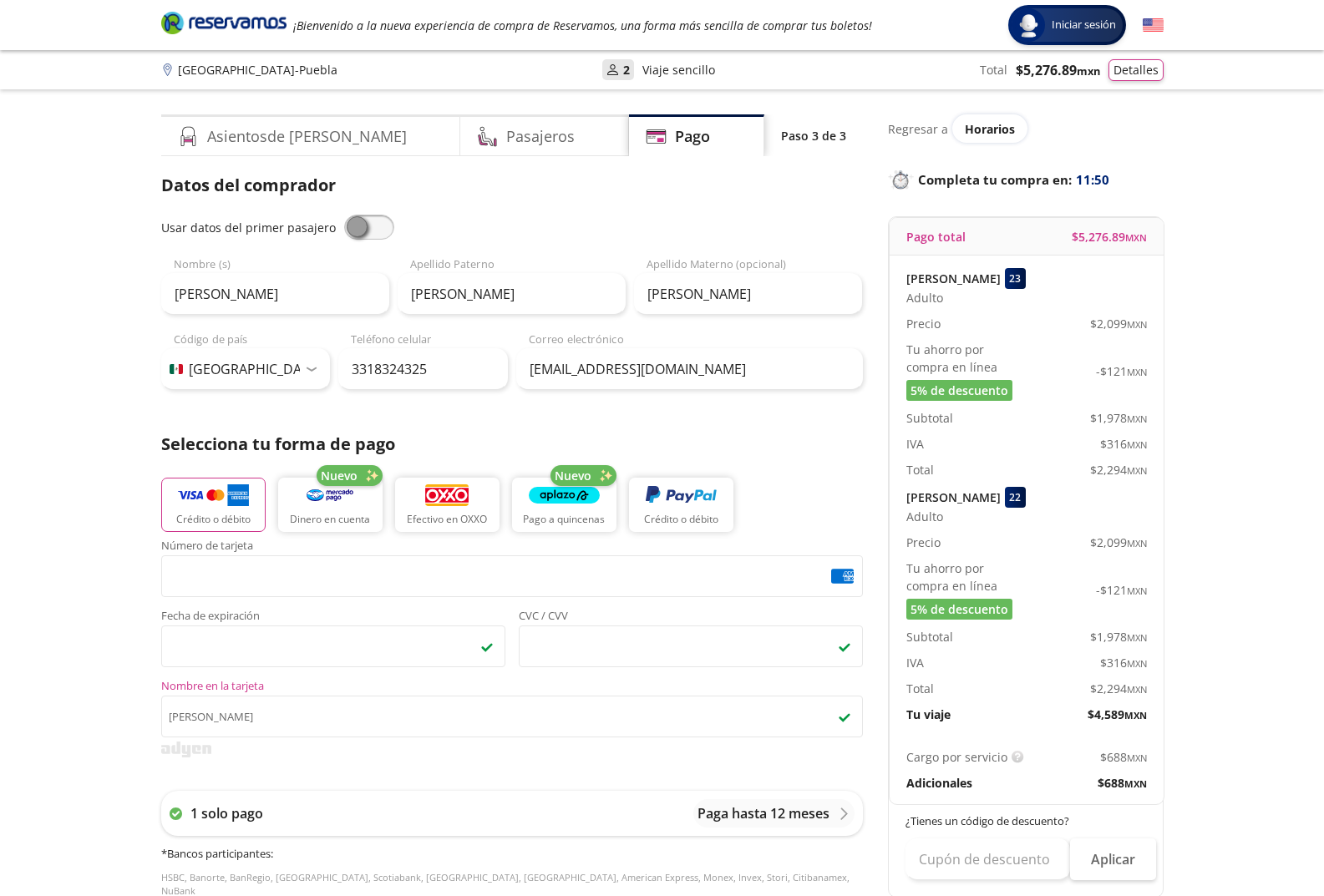
click at [17, 604] on div "Group 9 Created with Sketch. Pago Monterrey - Puebla Iniciar sesión Iniciar ses…" at bounding box center [662, 692] width 1324 height 1383
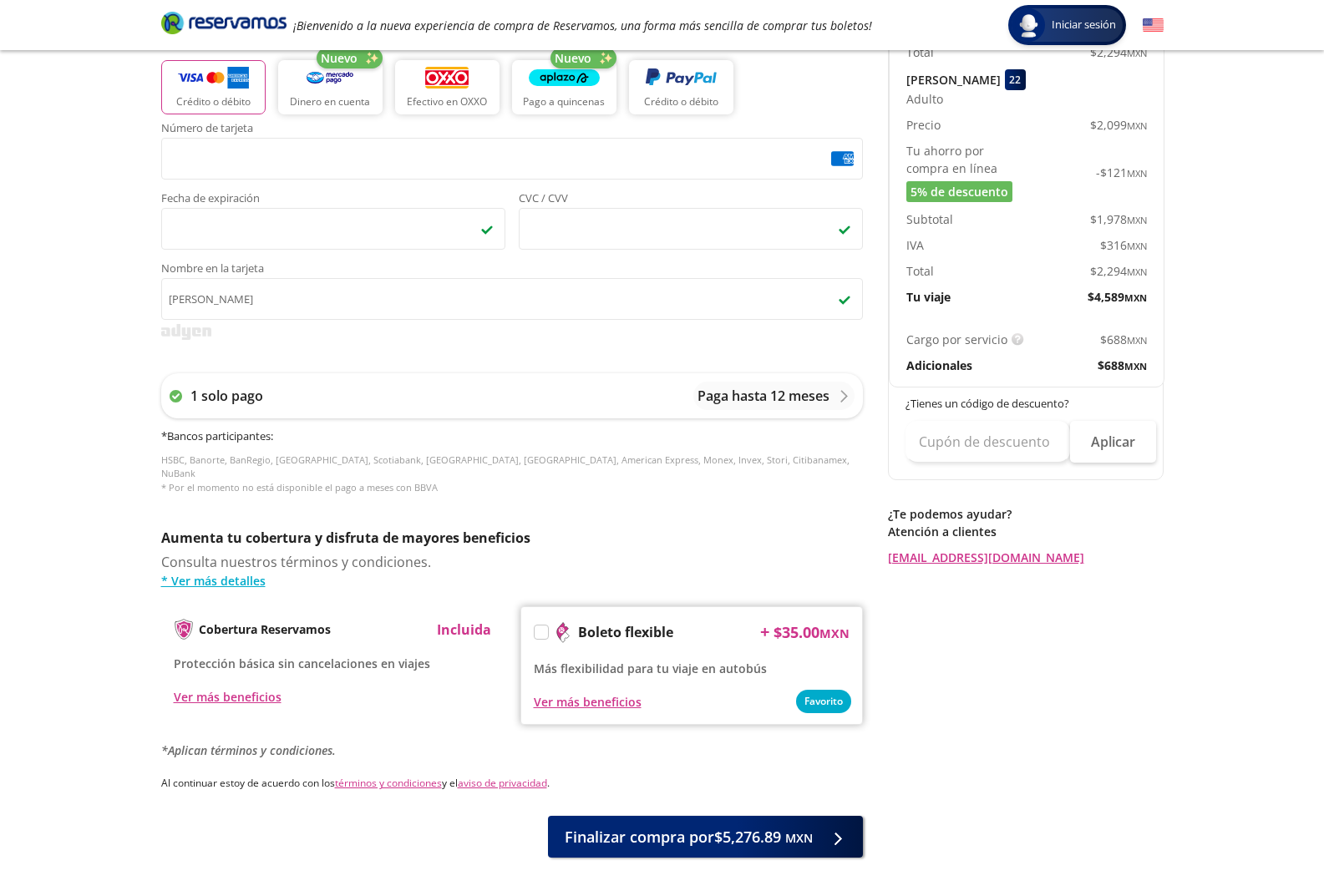
scroll to position [474, 0]
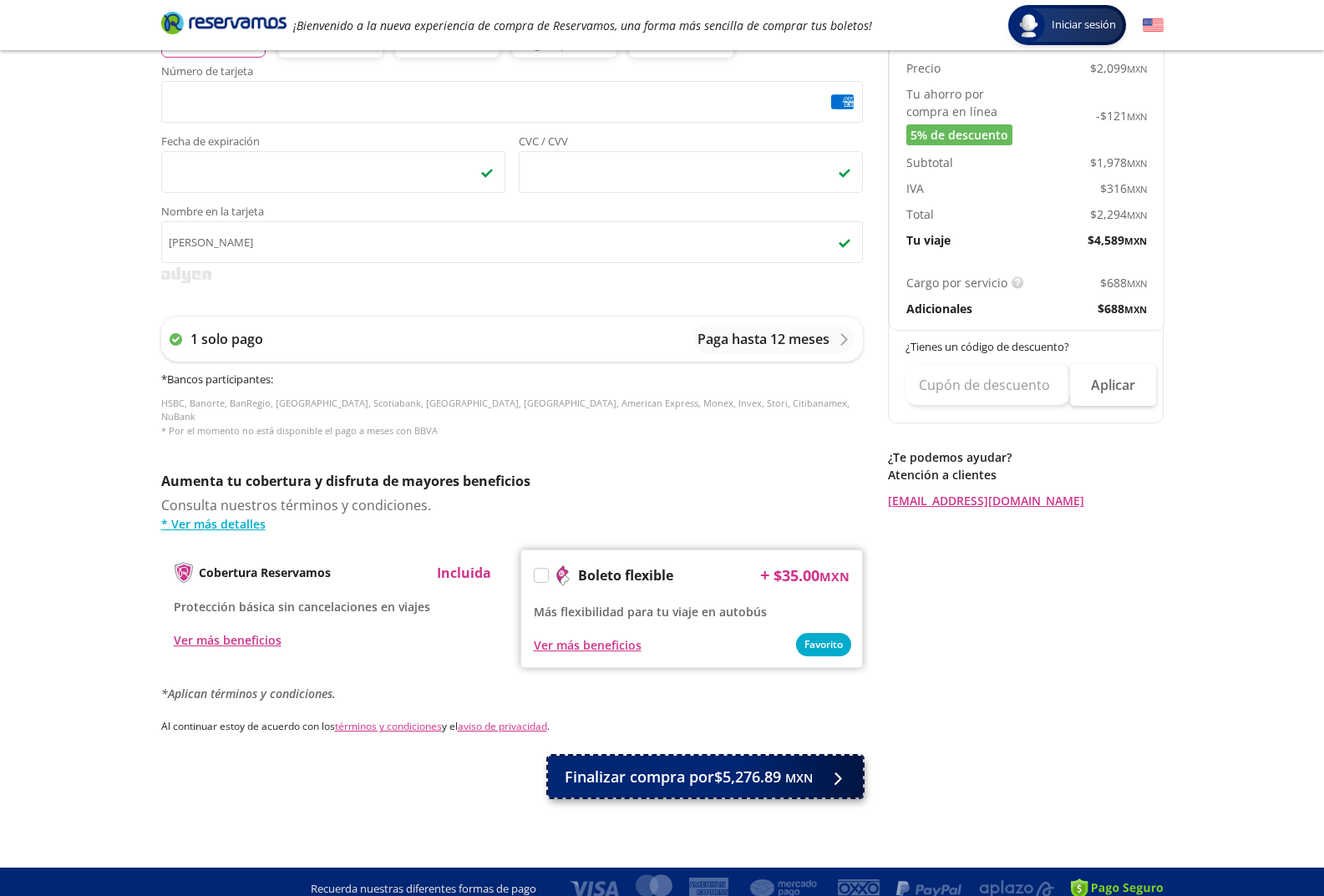
click at [821, 767] on div at bounding box center [833, 776] width 25 height 21
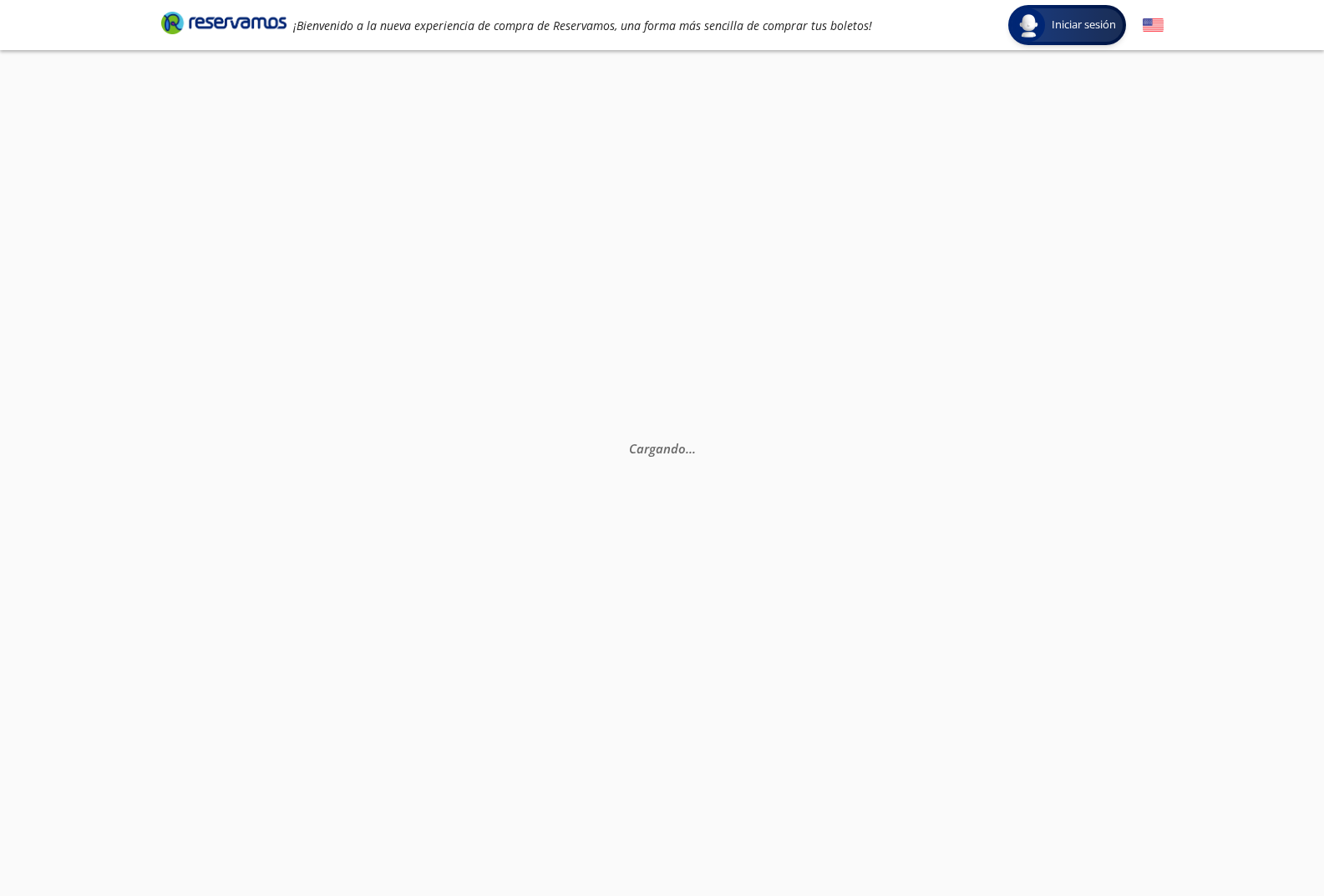
scroll to position [0, 0]
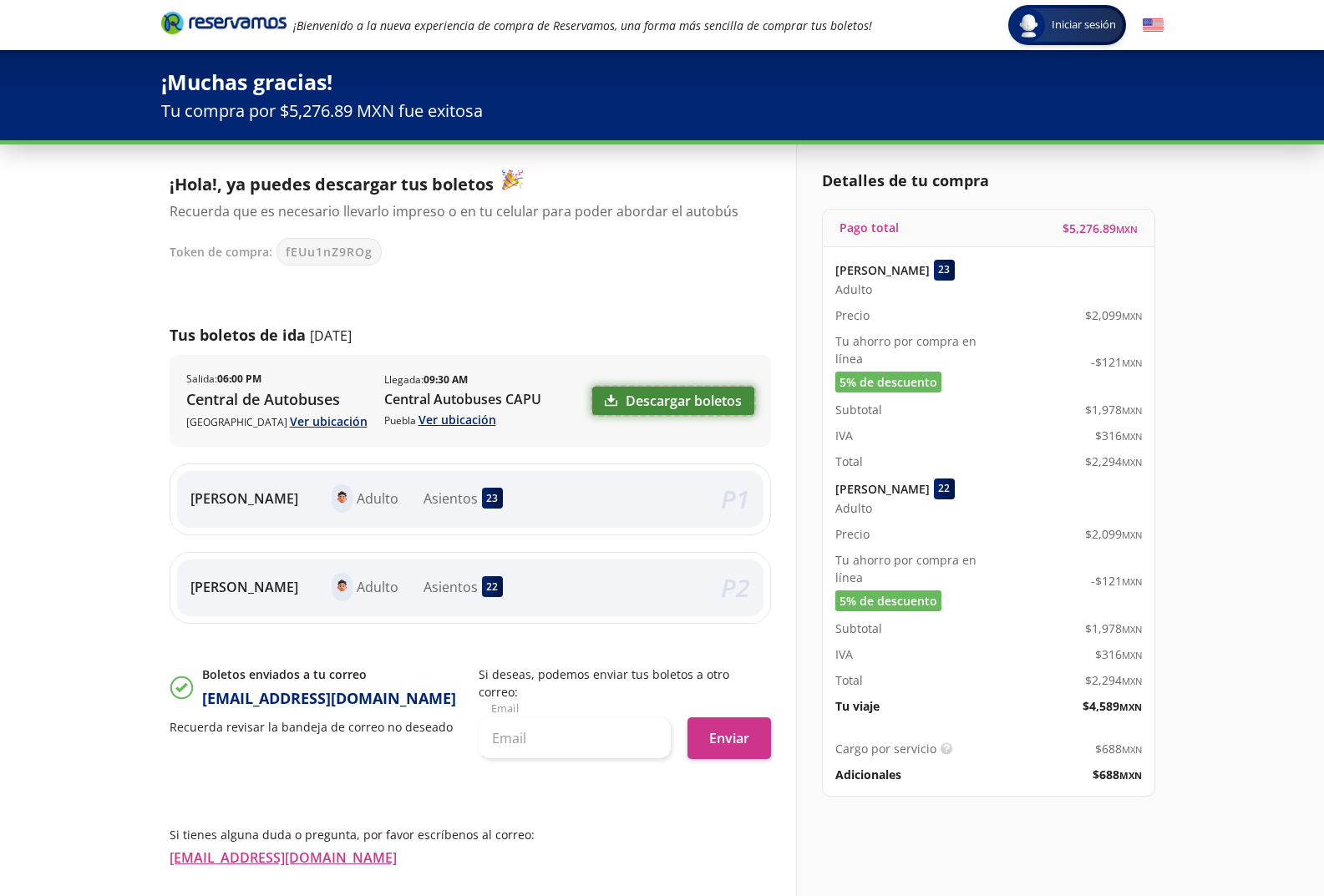
click at [601, 406] on link "Descargar boletos" at bounding box center [673, 400] width 162 height 28
